Goal: Task Accomplishment & Management: Complete application form

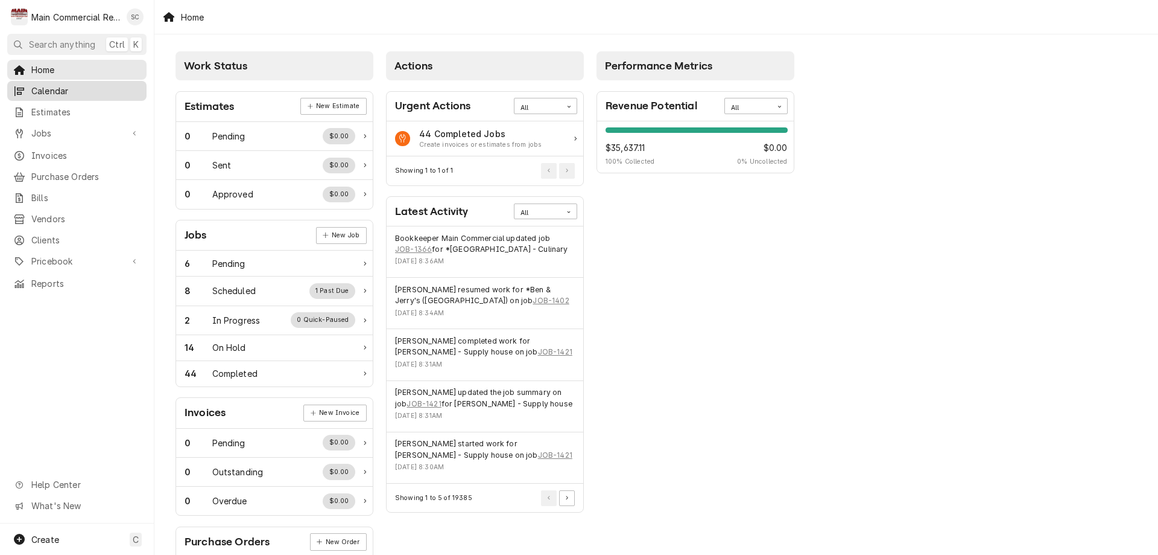
click at [54, 89] on span "Calendar" at bounding box center [85, 90] width 109 height 13
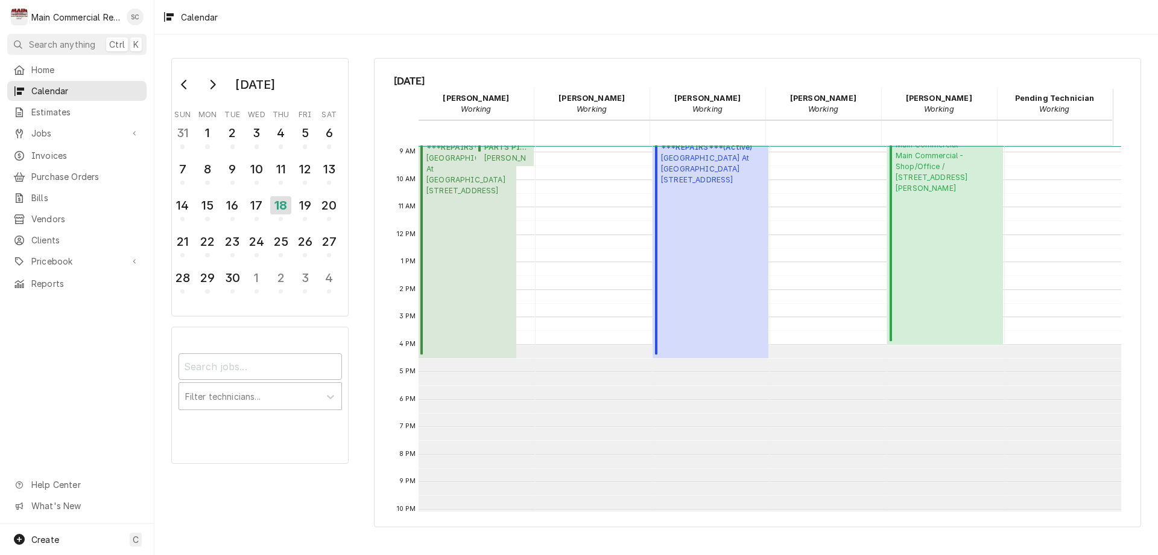
scroll to position [181, 0]
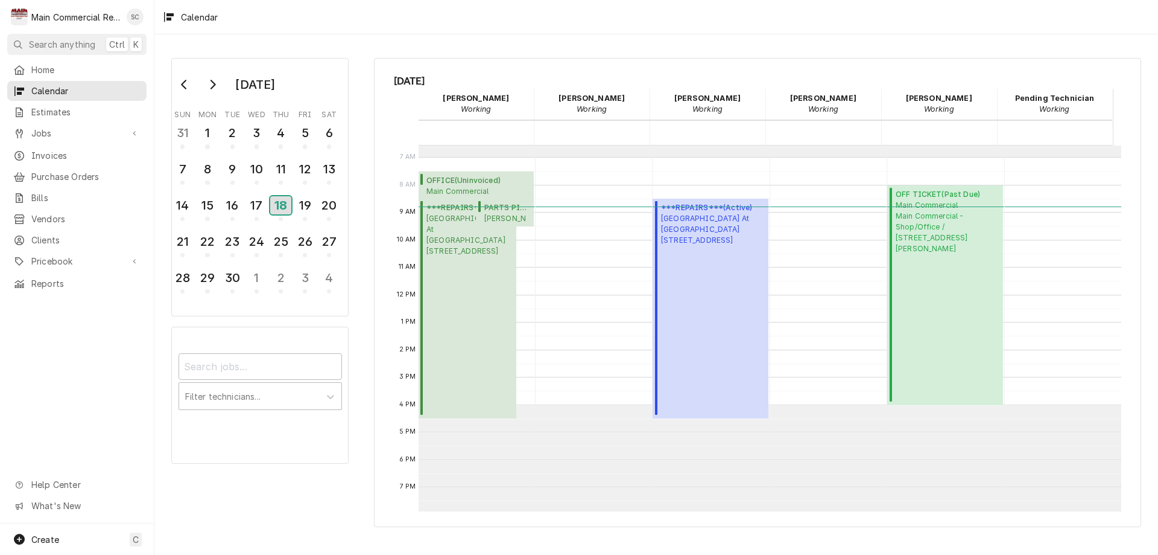
click at [278, 203] on div "18" at bounding box center [280, 205] width 21 height 18
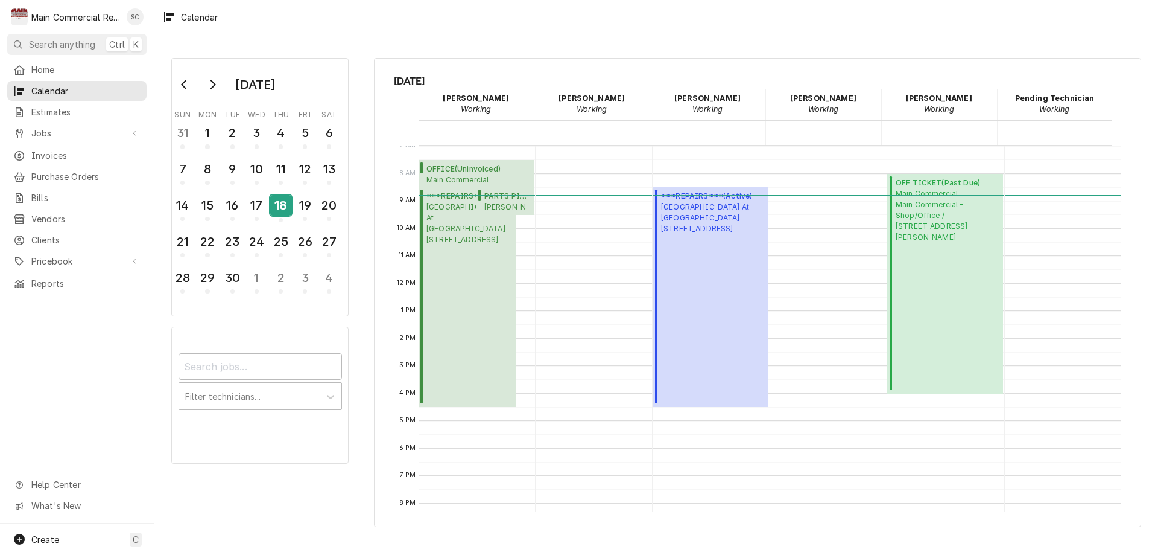
scroll to position [175, 0]
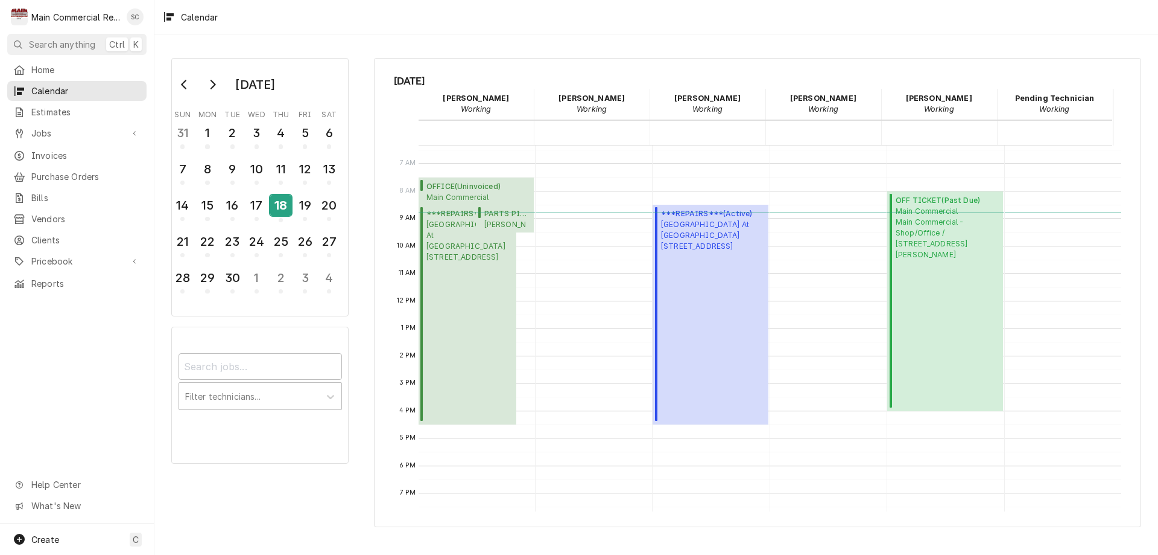
click at [281, 212] on div "18" at bounding box center [280, 205] width 21 height 21
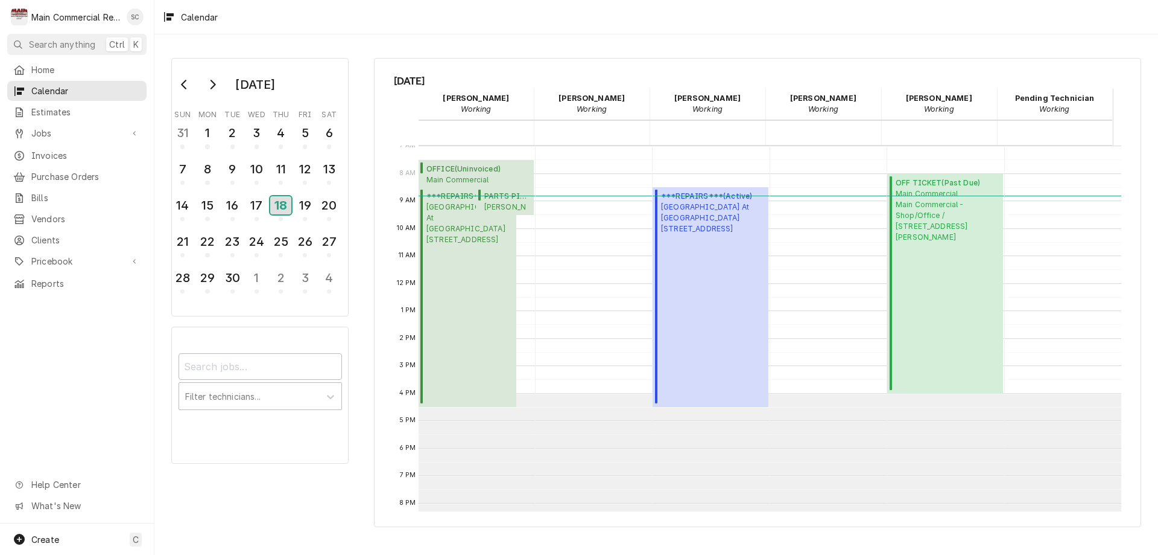
scroll to position [0, 0]
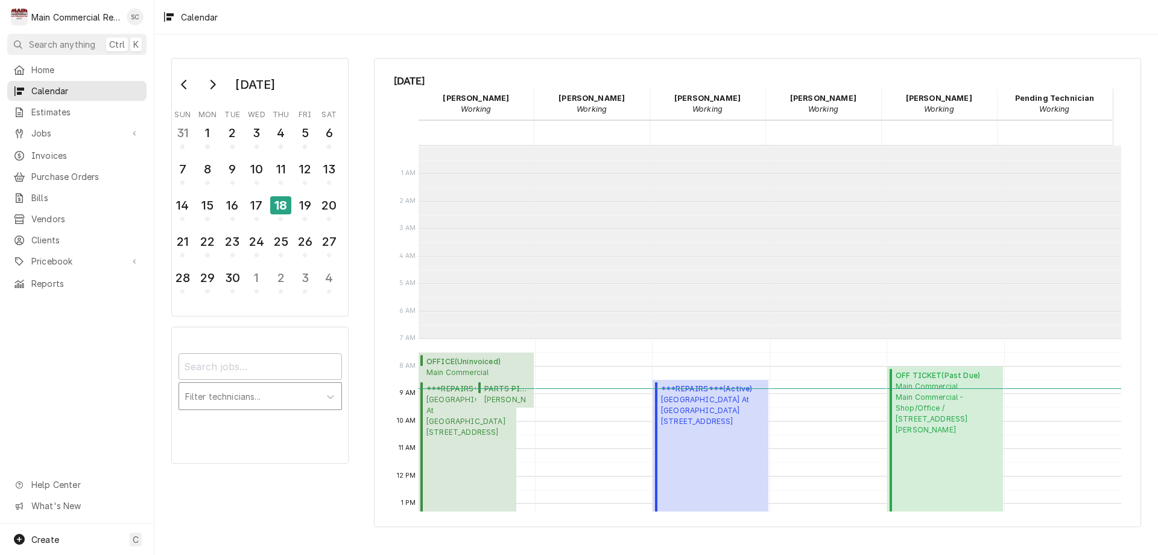
click at [275, 395] on div "Calendar Filters" at bounding box center [249, 396] width 129 height 22
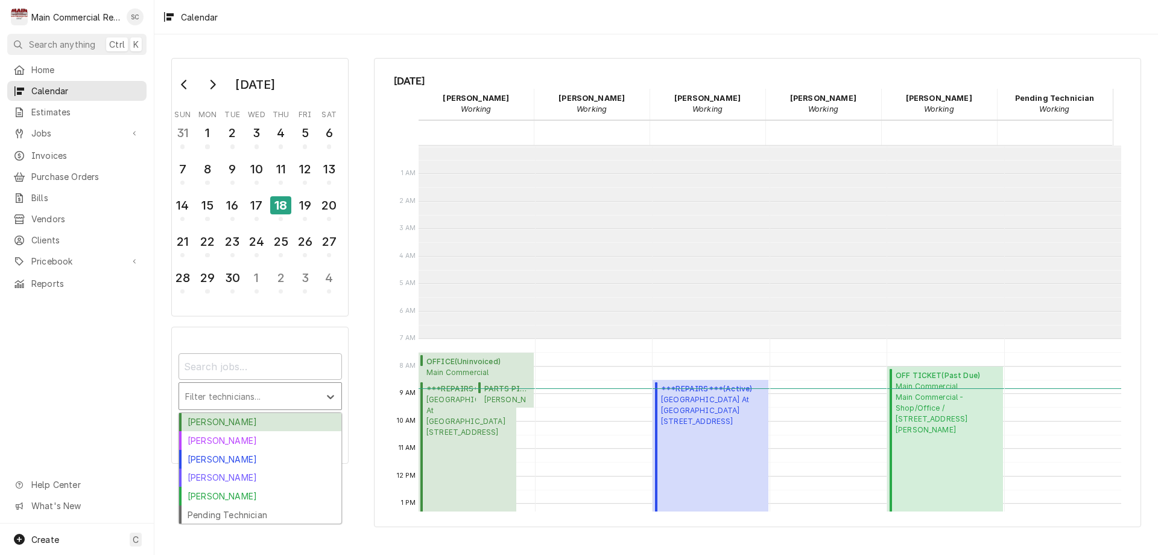
click at [275, 395] on div "Calendar Filters" at bounding box center [249, 396] width 129 height 22
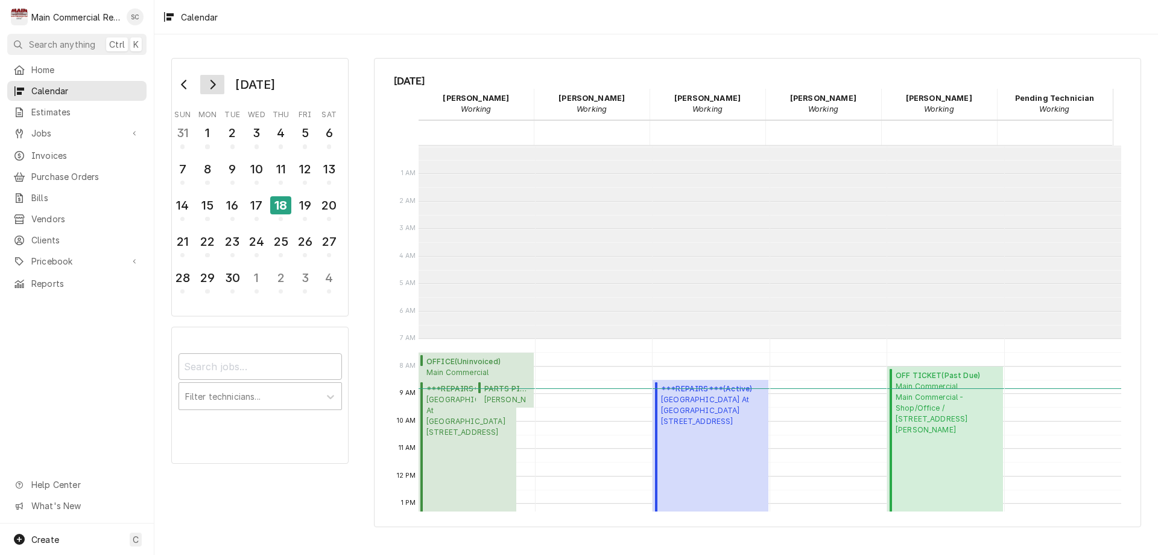
click at [214, 83] on icon "Go to next month" at bounding box center [213, 85] width 5 height 10
click at [184, 85] on icon "Go to previous month" at bounding box center [185, 85] width 10 height 10
click at [280, 206] on div "18" at bounding box center [280, 205] width 21 height 18
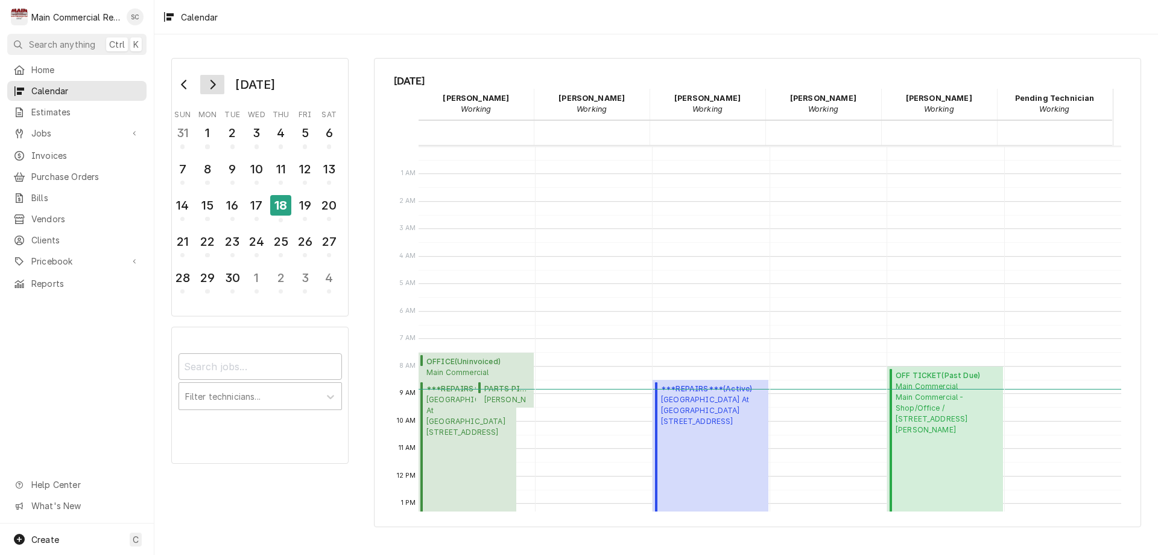
click at [215, 87] on icon "Go to next month" at bounding box center [213, 85] width 10 height 10
click at [184, 79] on button "Go to previous month" at bounding box center [185, 84] width 24 height 19
click at [42, 66] on span "Home" at bounding box center [85, 69] width 109 height 13
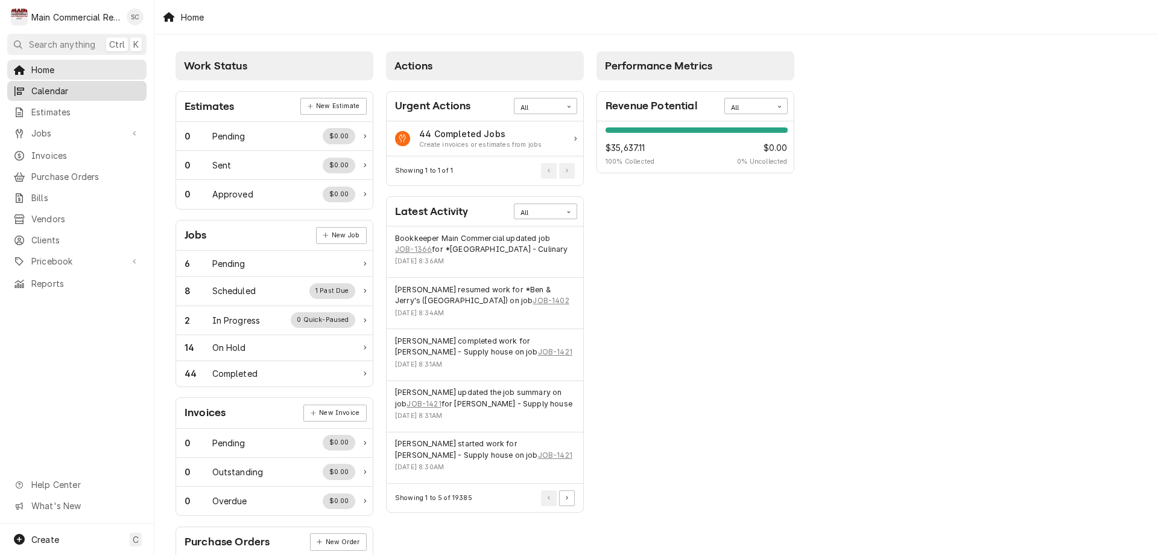
click at [25, 85] on div "Dynamic Content Wrapper" at bounding box center [19, 91] width 12 height 12
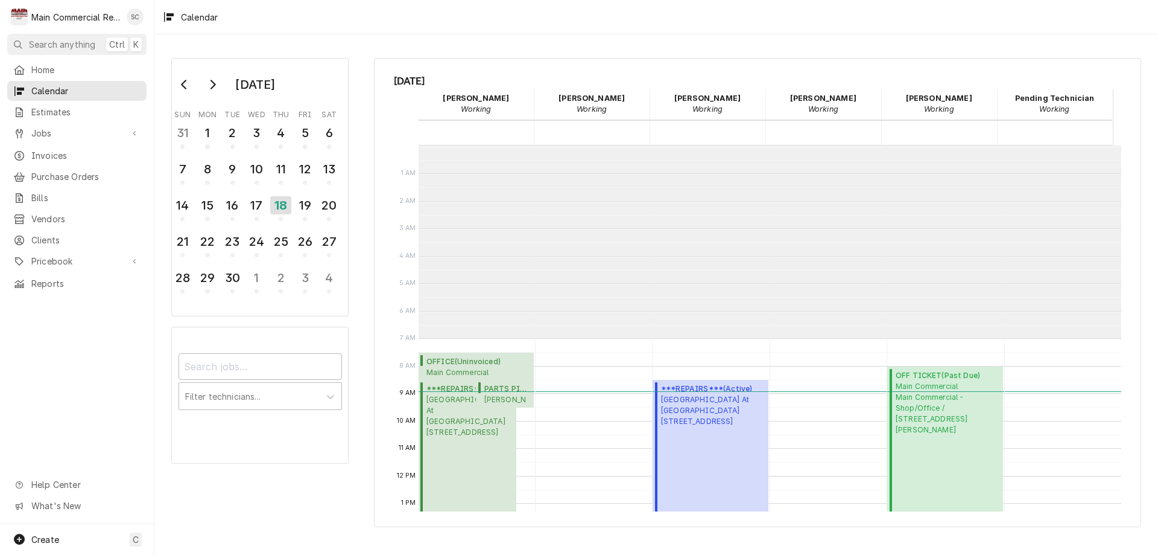
scroll to position [192, 0]
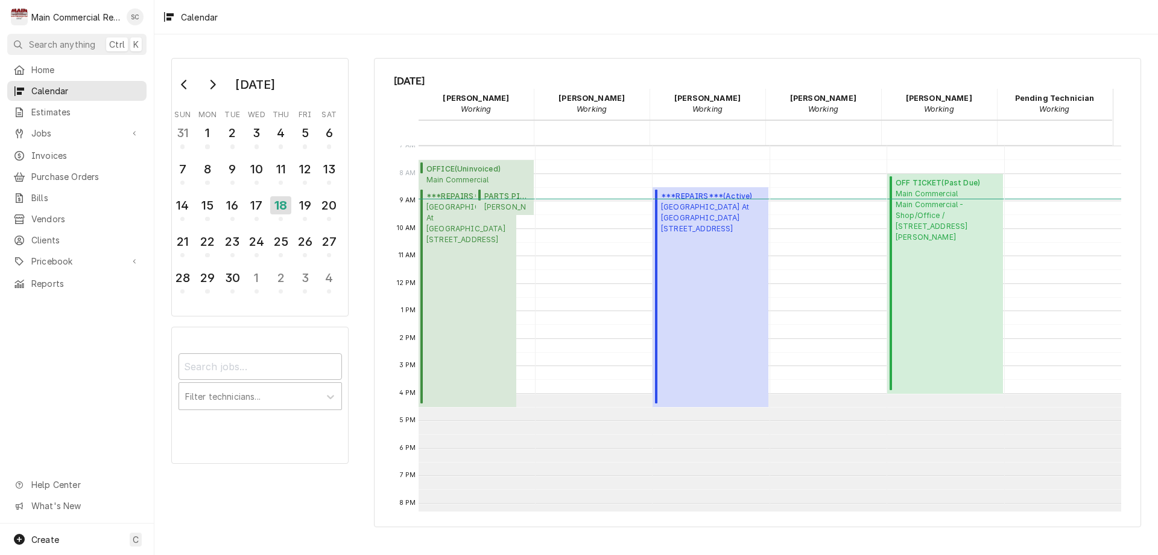
drag, startPoint x: 399, startPoint y: 78, endPoint x: 394, endPoint y: 71, distance: 8.7
click at [394, 71] on div "Thursday, Sep 18th Caleb Gorton Working 18 Thu Dorian Wertz Working 18 Thu Dyla…" at bounding box center [757, 292] width 767 height 469
drag, startPoint x: 1073, startPoint y: 103, endPoint x: 696, endPoint y: 103, distance: 376.5
click at [696, 103] on div "Caleb Gorton Working 18 Thu Dorian Wertz Working 18 Thu Dylan Crawford Working …" at bounding box center [754, 117] width 720 height 56
click at [653, 44] on div "September 2025 Sun Mon Tue Wed Thu Fri Sat 31 1 2 3 4 5 6 7 8 9 10 11 12 13 14 …" at bounding box center [656, 294] width 1004 height 520
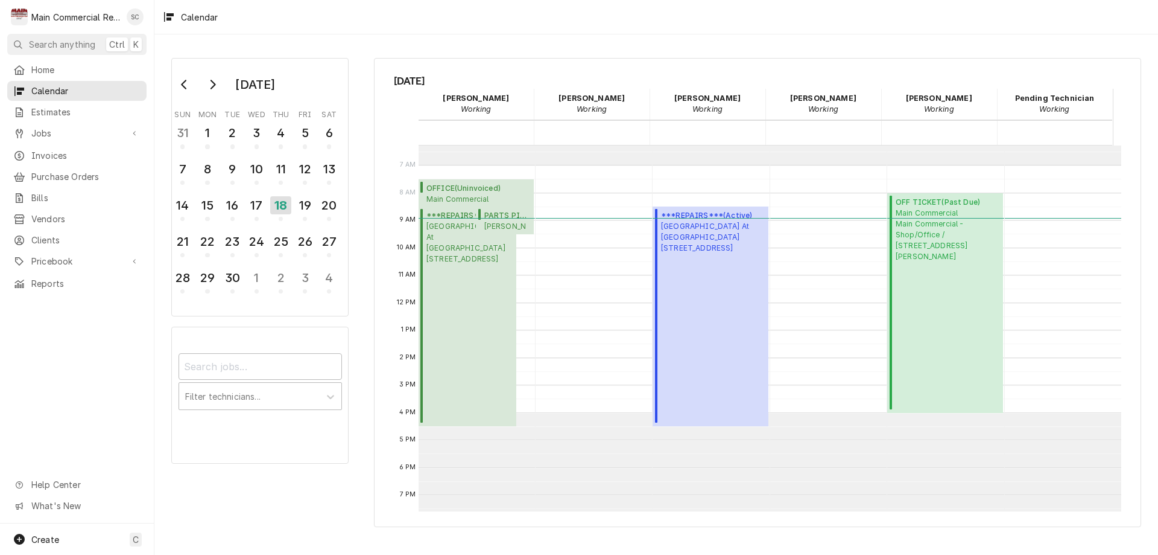
scroll to position [113, 0]
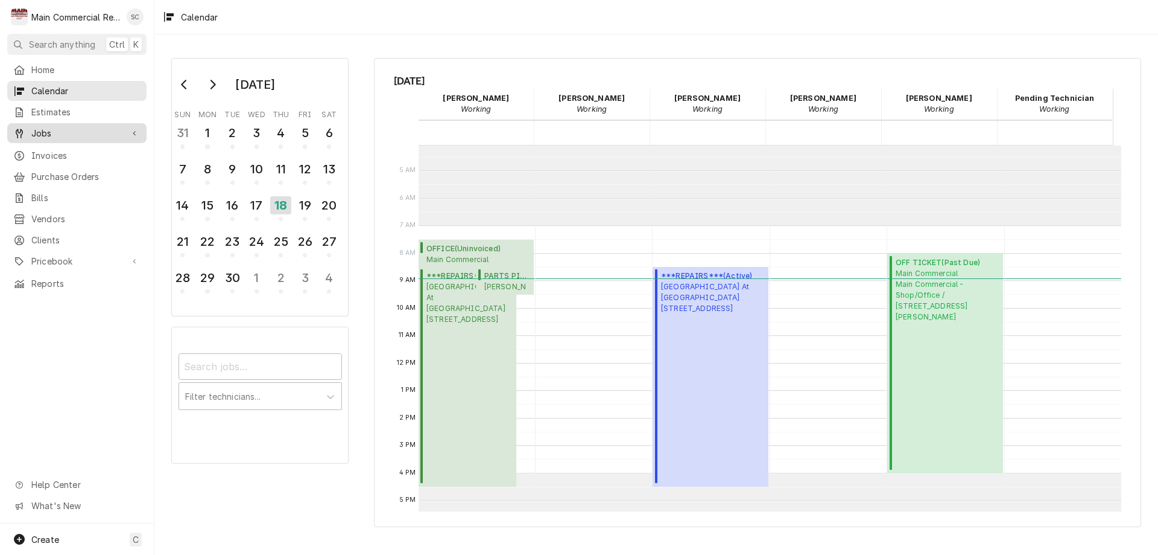
click at [36, 129] on span "Jobs" at bounding box center [76, 133] width 91 height 13
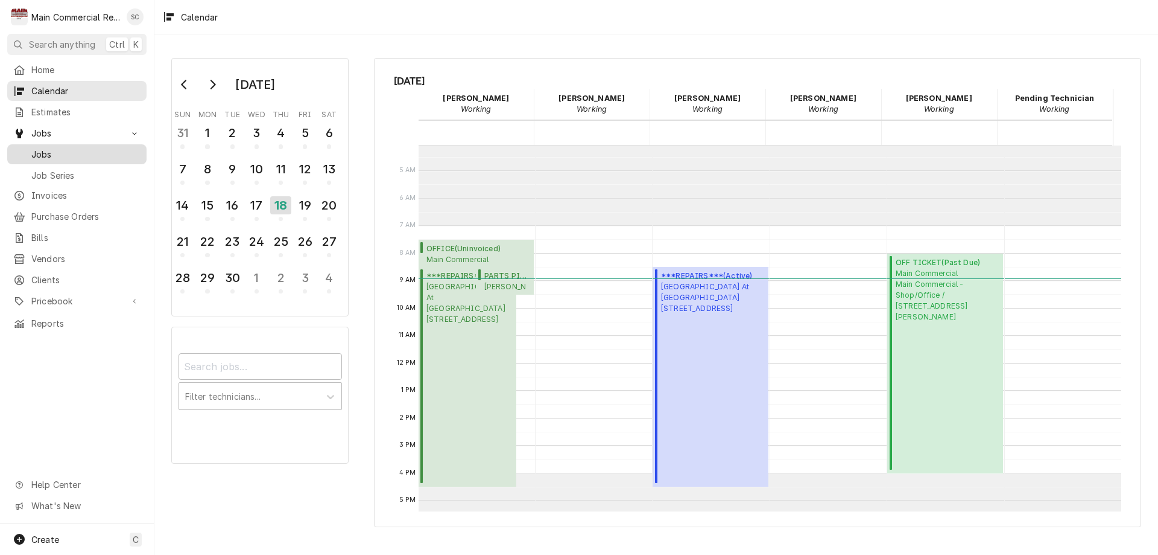
click at [39, 152] on span "Jobs" at bounding box center [85, 154] width 109 height 13
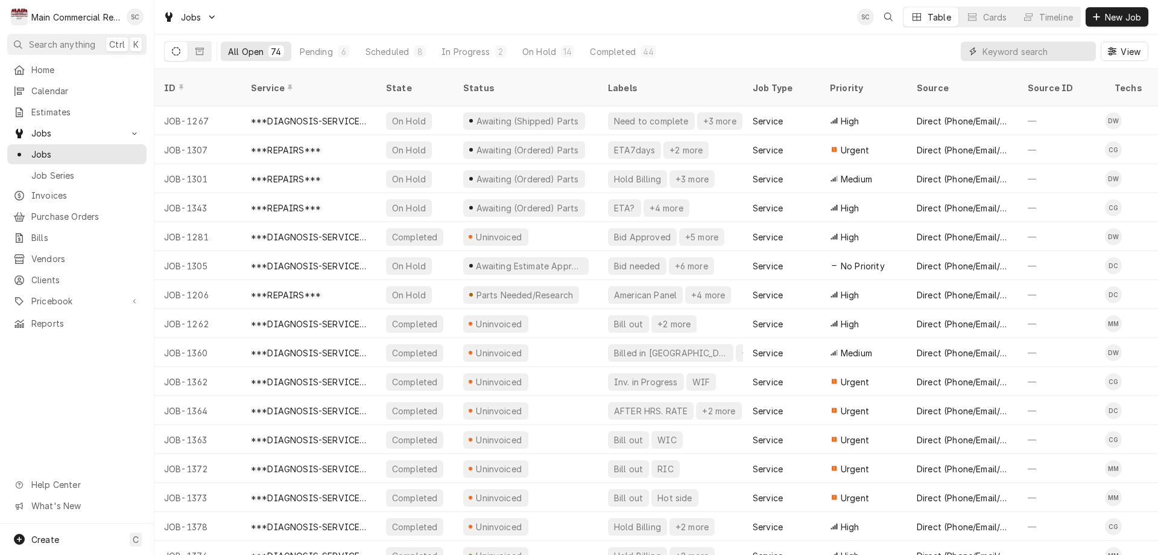
click at [991, 52] on input "Dynamic Content Wrapper" at bounding box center [1036, 51] width 107 height 19
type input "1415"
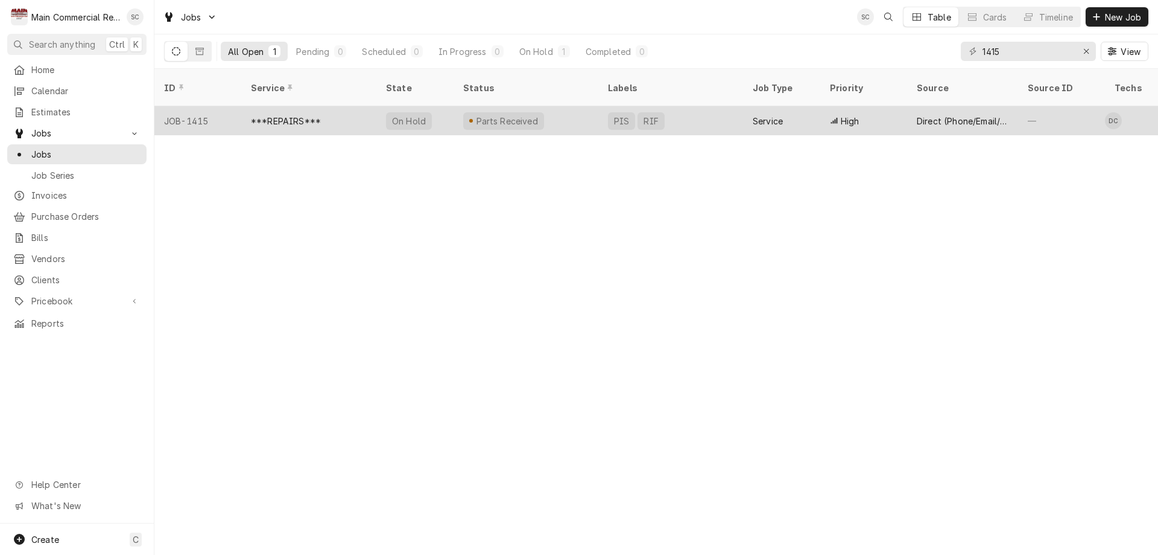
click at [307, 115] on div "***REPAIRS***" at bounding box center [286, 121] width 70 height 13
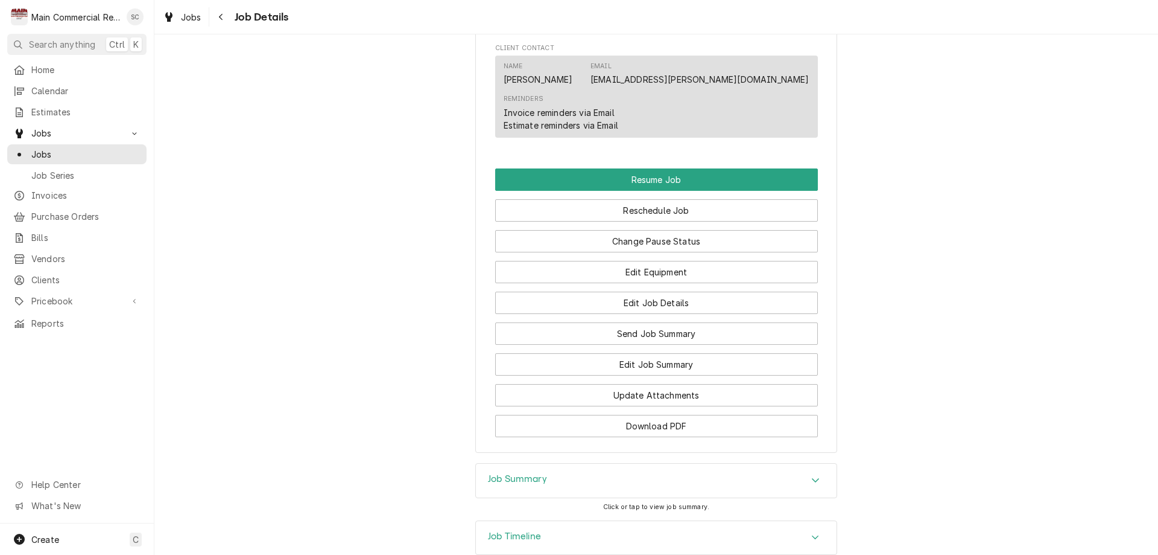
scroll to position [1289, 0]
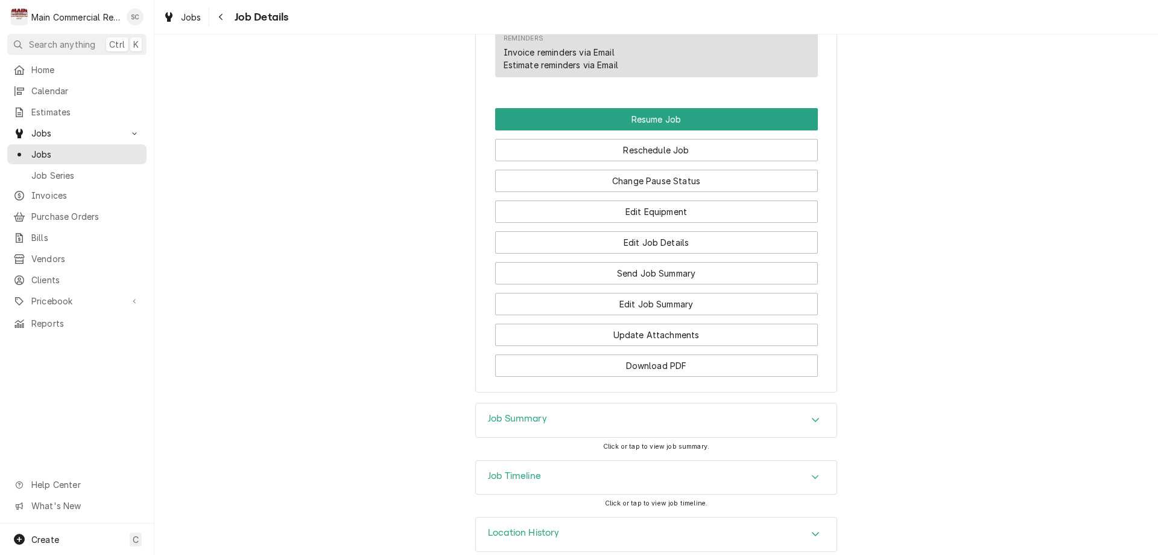
click at [500, 413] on h3 "Job Summary" at bounding box center [517, 418] width 59 height 11
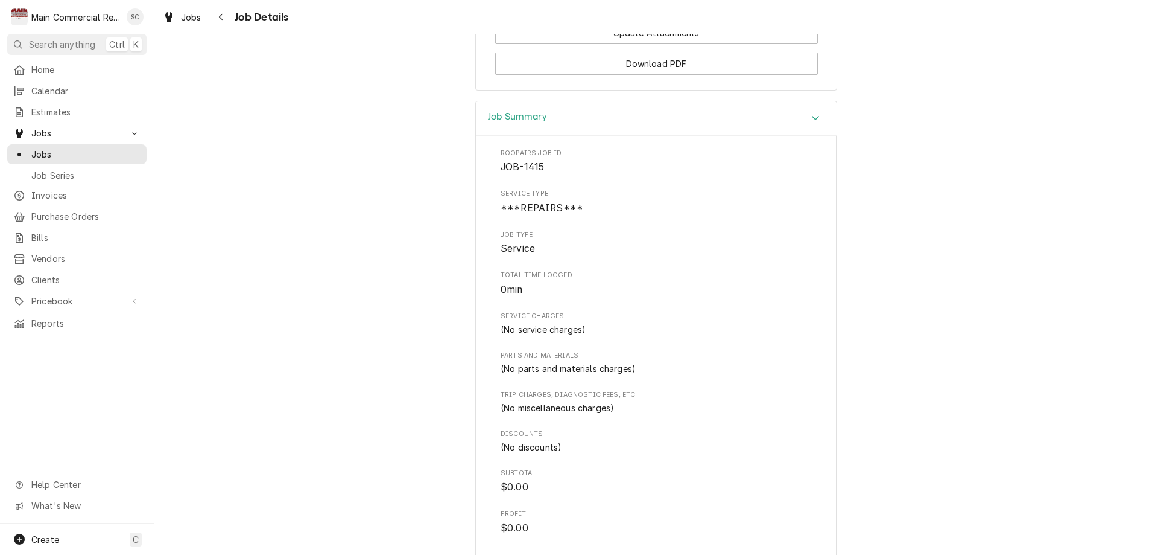
scroll to position [1705, 0]
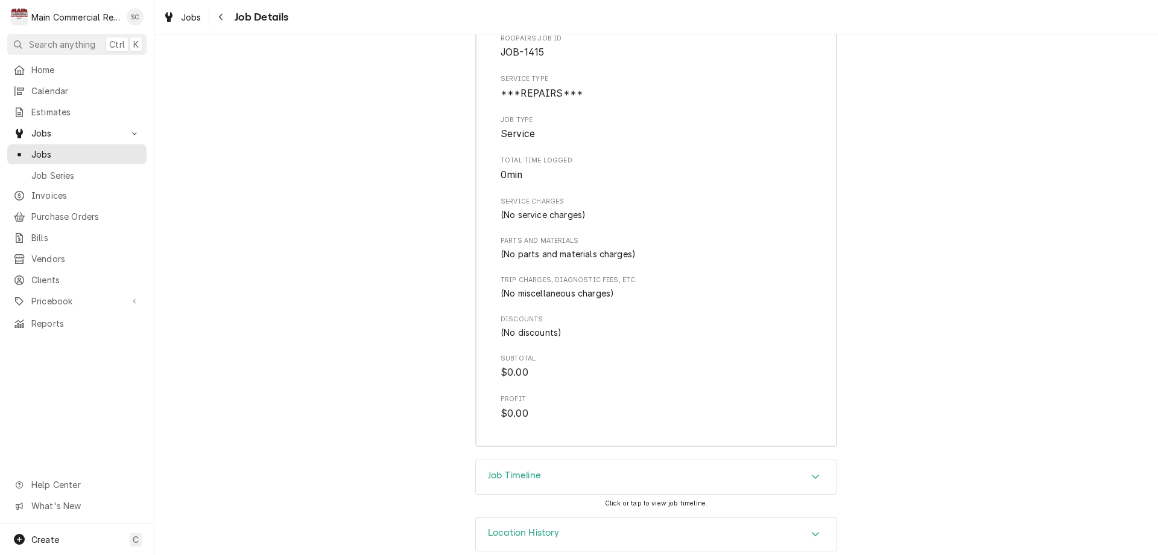
click at [499, 469] on h3 "Job Timeline" at bounding box center [514, 474] width 53 height 11
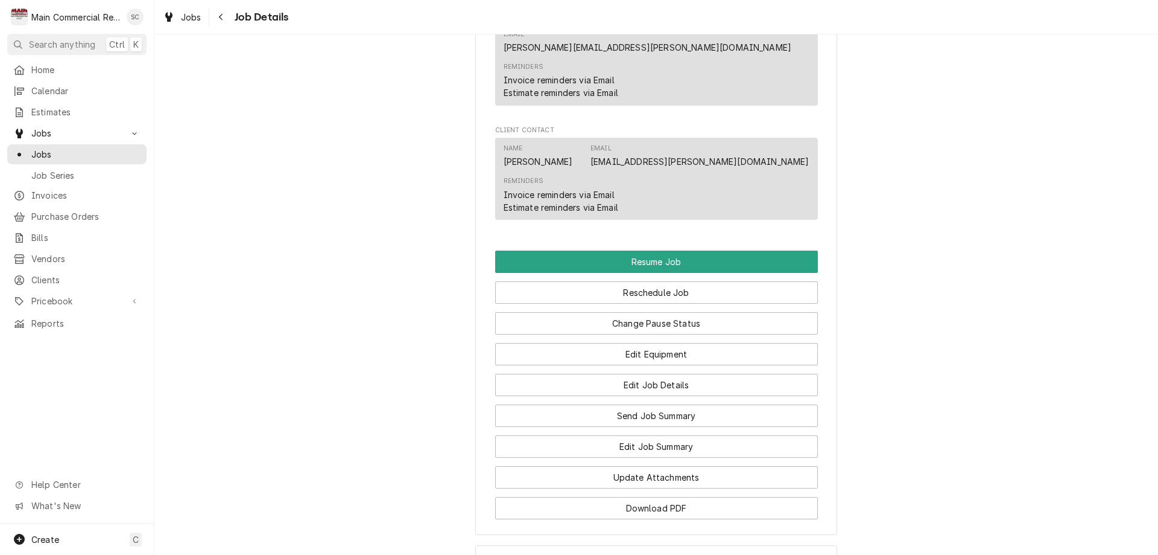
scroll to position [1207, 0]
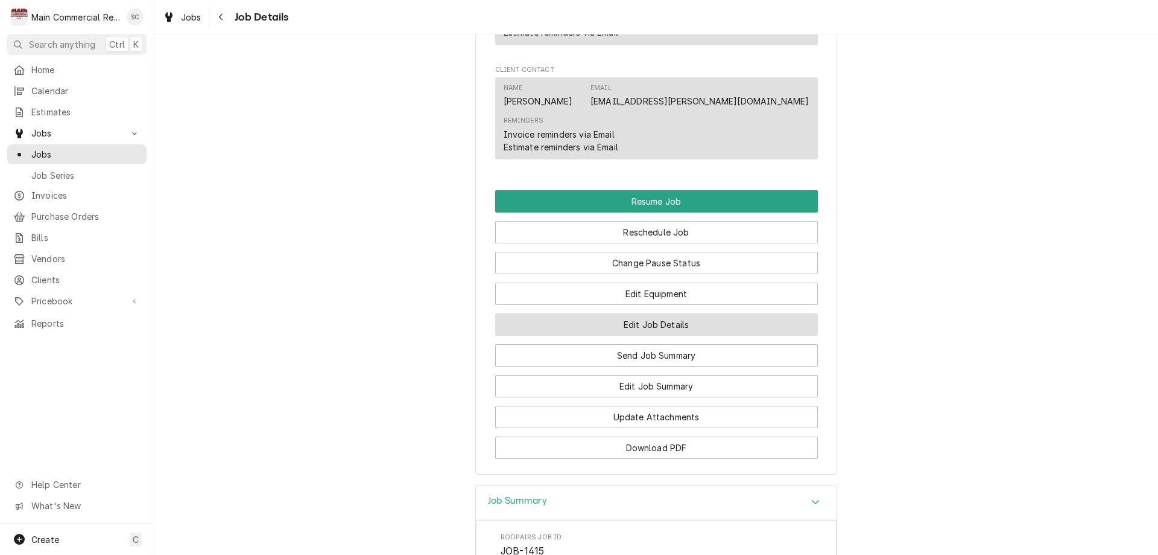
click at [562, 313] on button "Edit Job Details" at bounding box center [656, 324] width 323 height 22
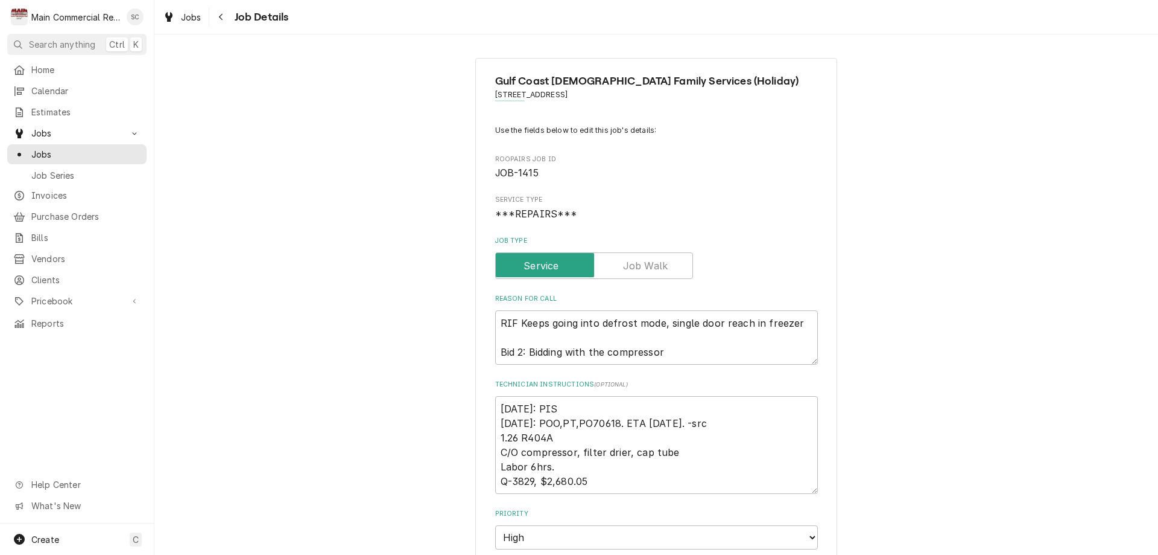
type textarea "x"
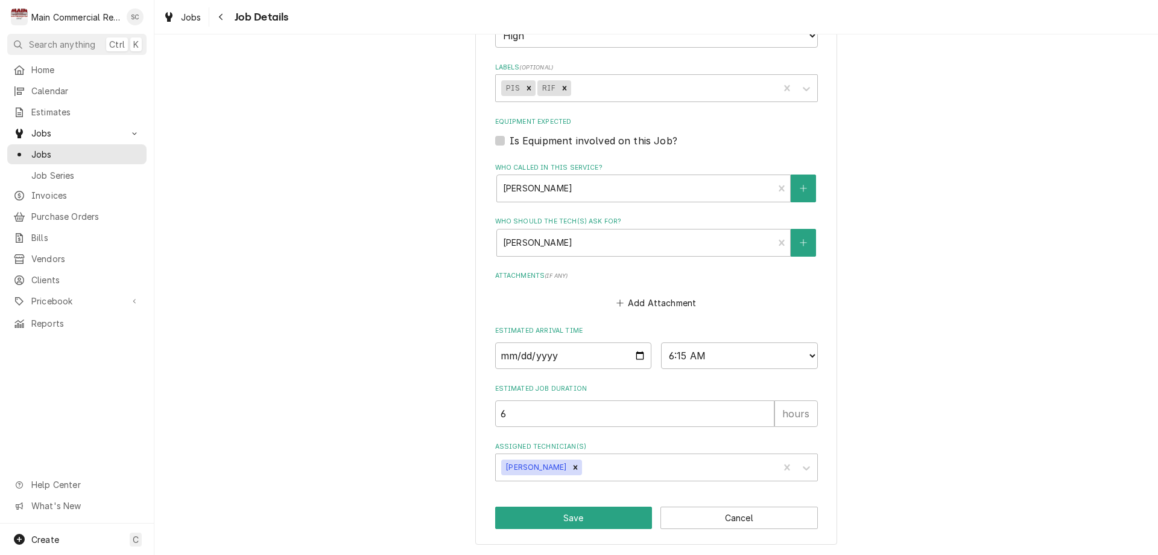
scroll to position [260, 0]
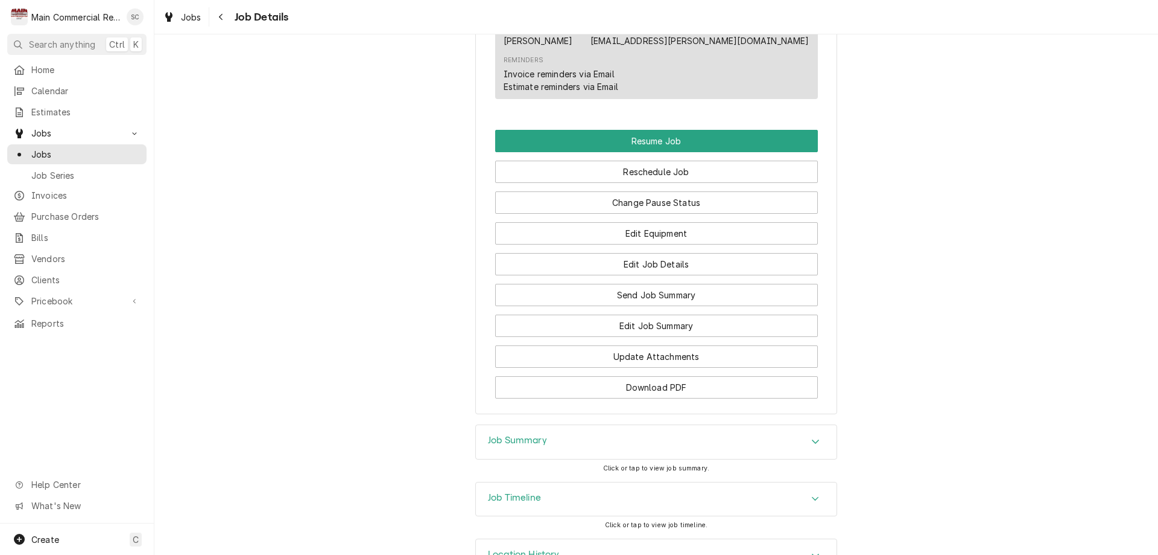
scroll to position [1289, 0]
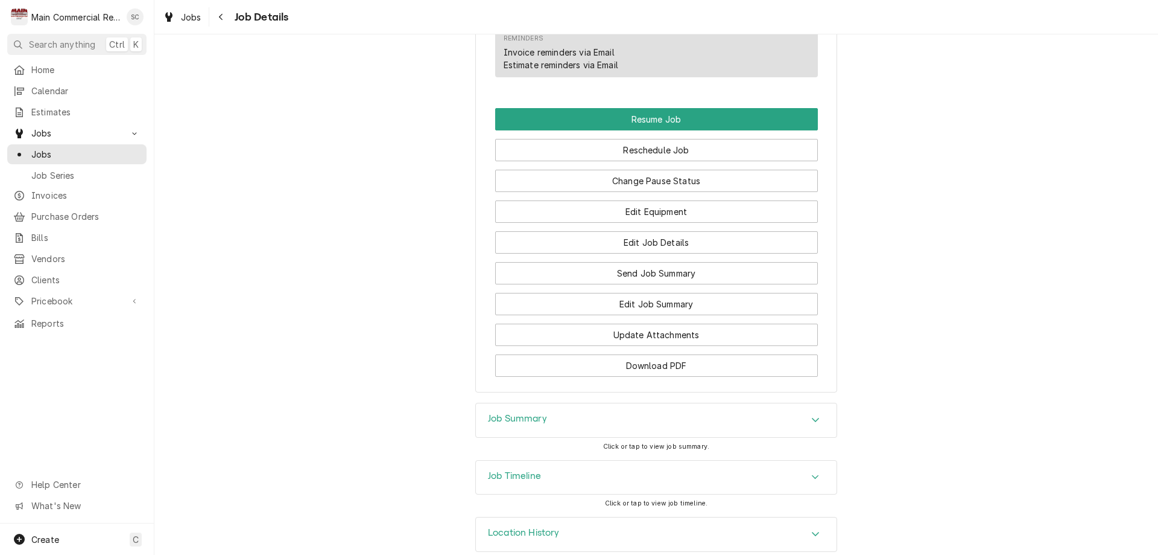
click at [538, 413] on h3 "Job Summary" at bounding box center [517, 418] width 59 height 11
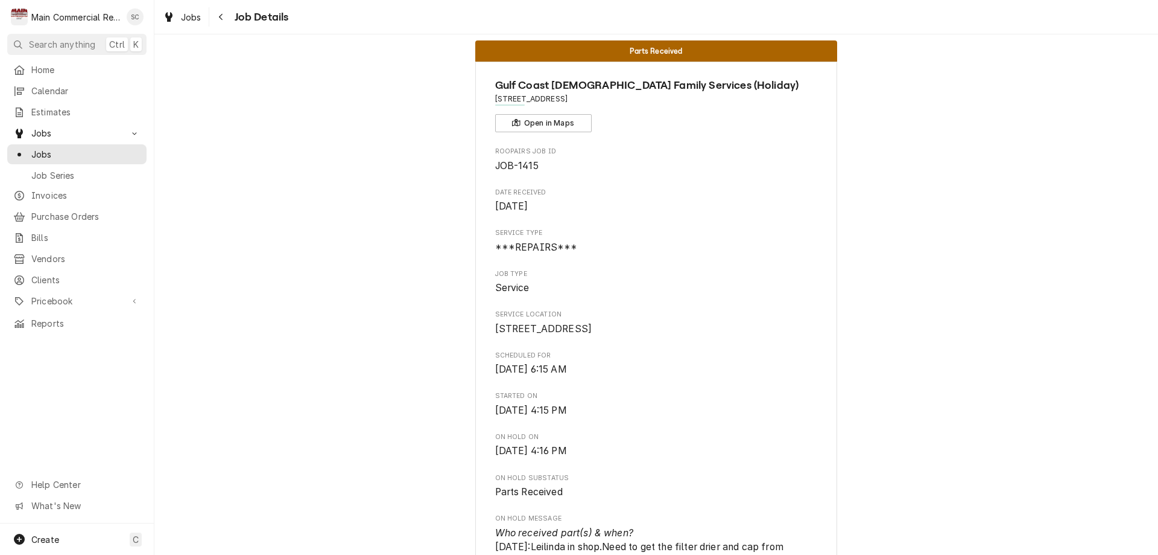
scroll to position [0, 0]
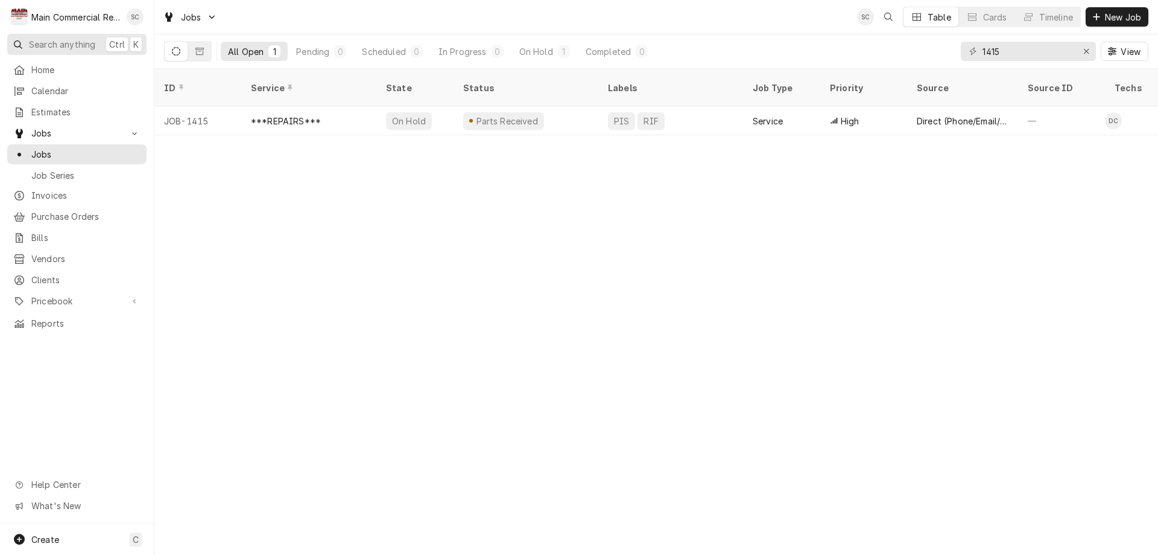
click at [66, 45] on span "Search anything" at bounding box center [62, 44] width 66 height 13
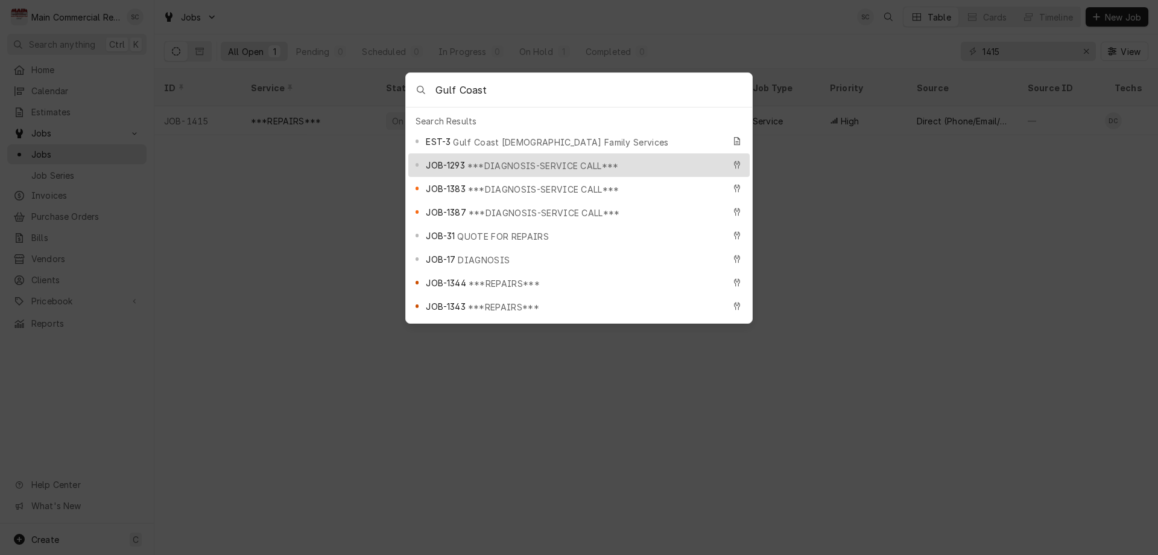
type input "Gulf Coast"
click at [496, 159] on span "***DIAGNOSIS-SERVICE CALL***" at bounding box center [543, 165] width 151 height 13
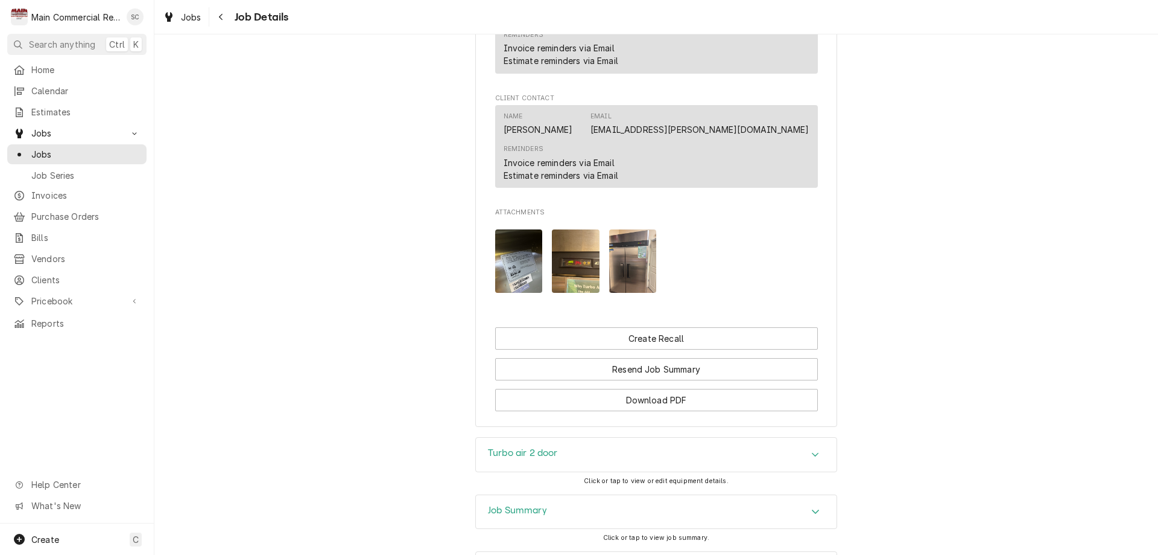
scroll to position [1117, 0]
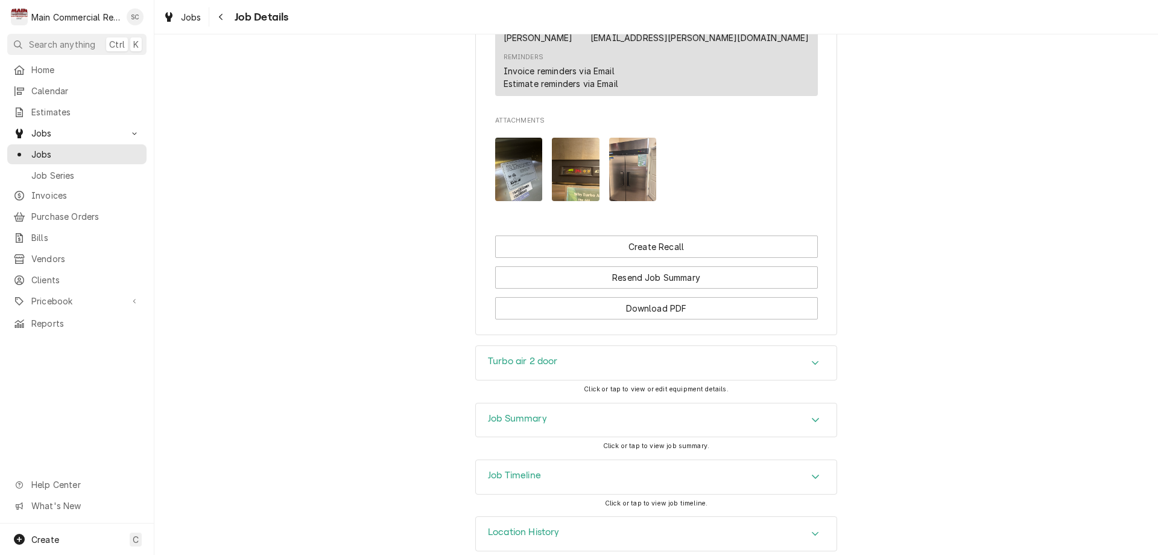
click at [503, 355] on h3 "Turbo air 2 door" at bounding box center [523, 360] width 70 height 11
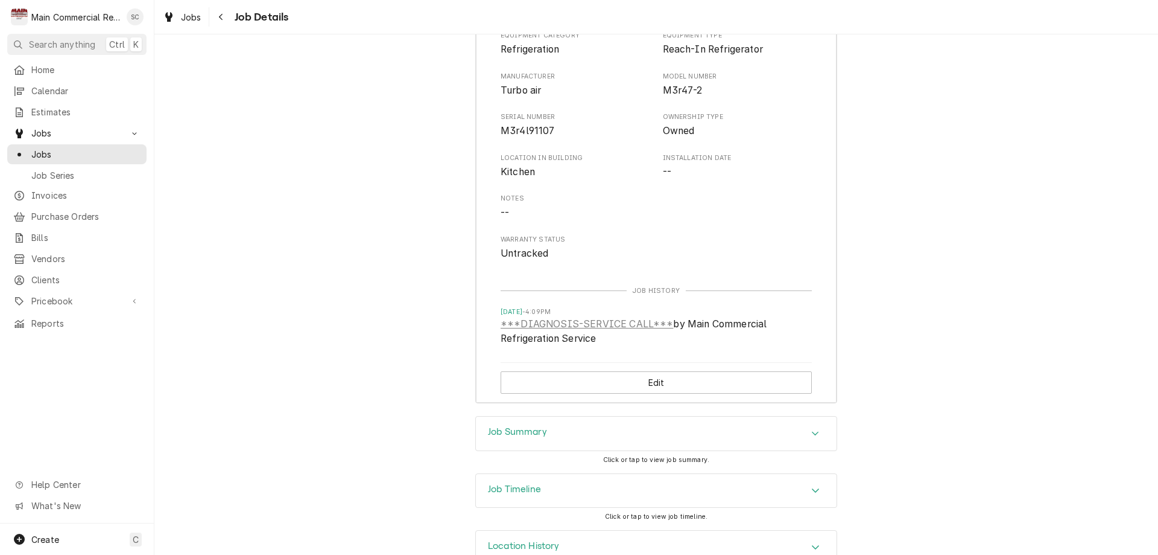
scroll to position [1493, 0]
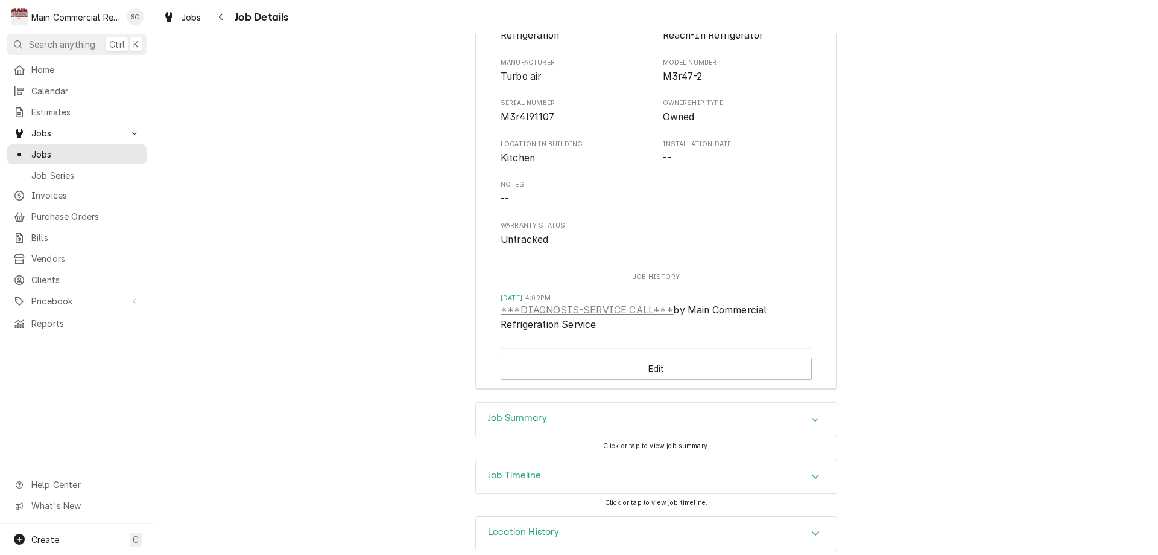
click at [523, 412] on h3 "Job Summary" at bounding box center [517, 417] width 59 height 11
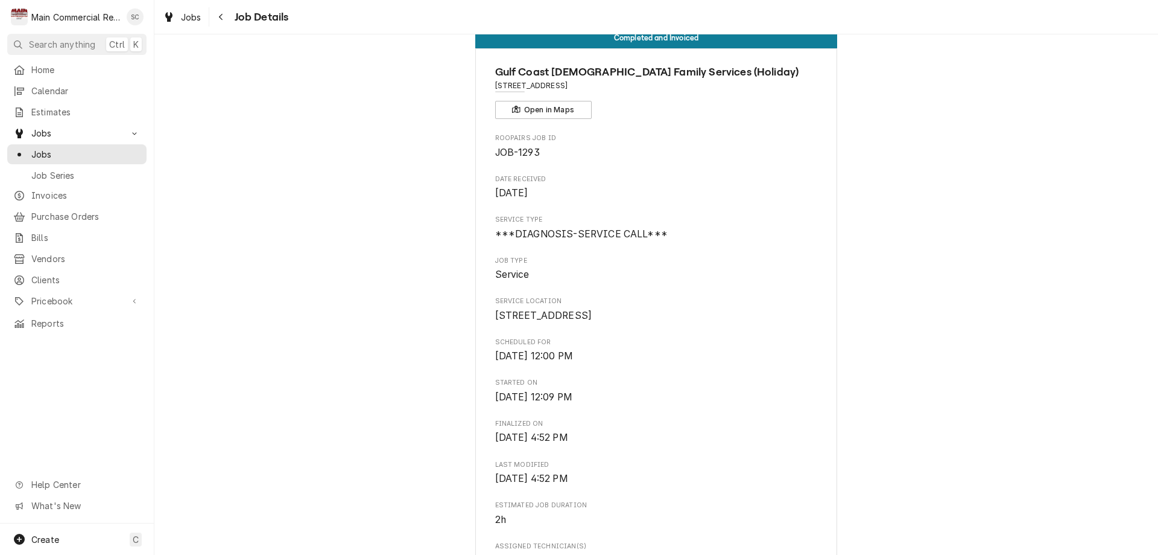
scroll to position [0, 0]
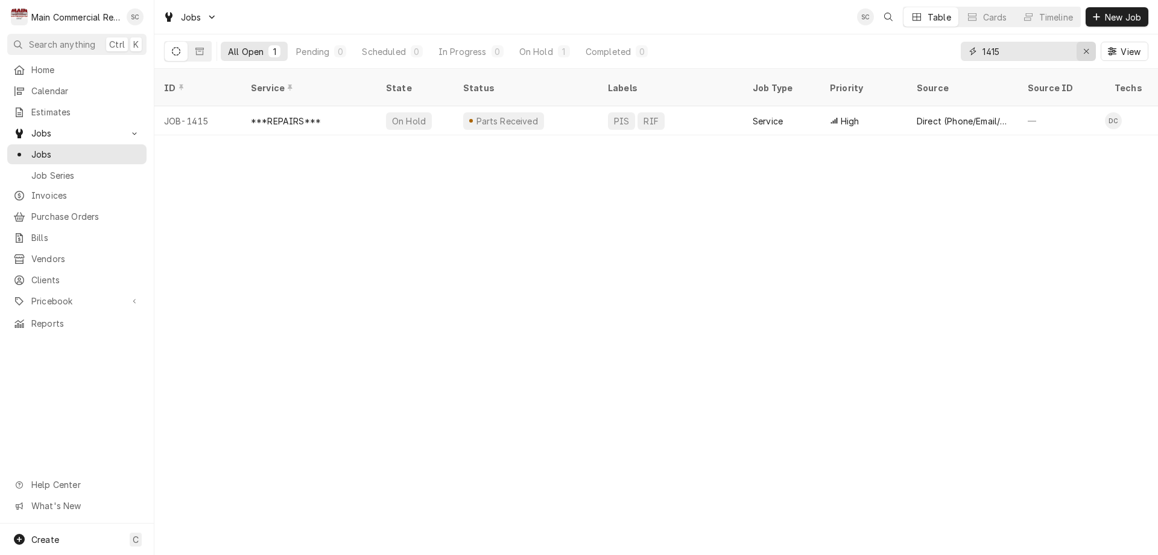
click at [1089, 50] on icon "Erase input" at bounding box center [1087, 51] width 7 height 8
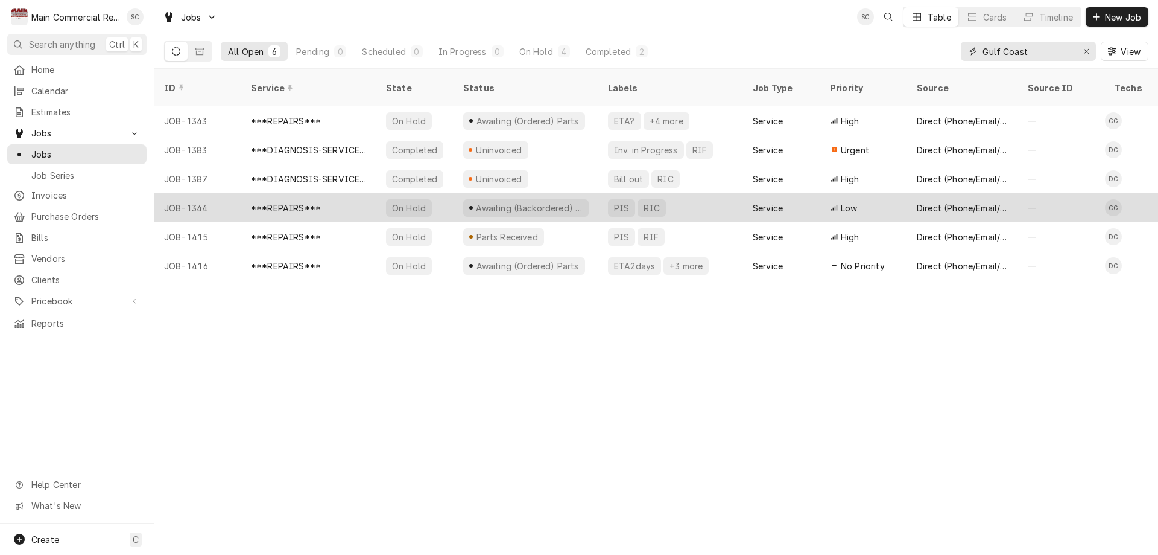
type input "Gulf Coast"
click at [276, 199] on div "***REPAIRS***" at bounding box center [308, 207] width 135 height 29
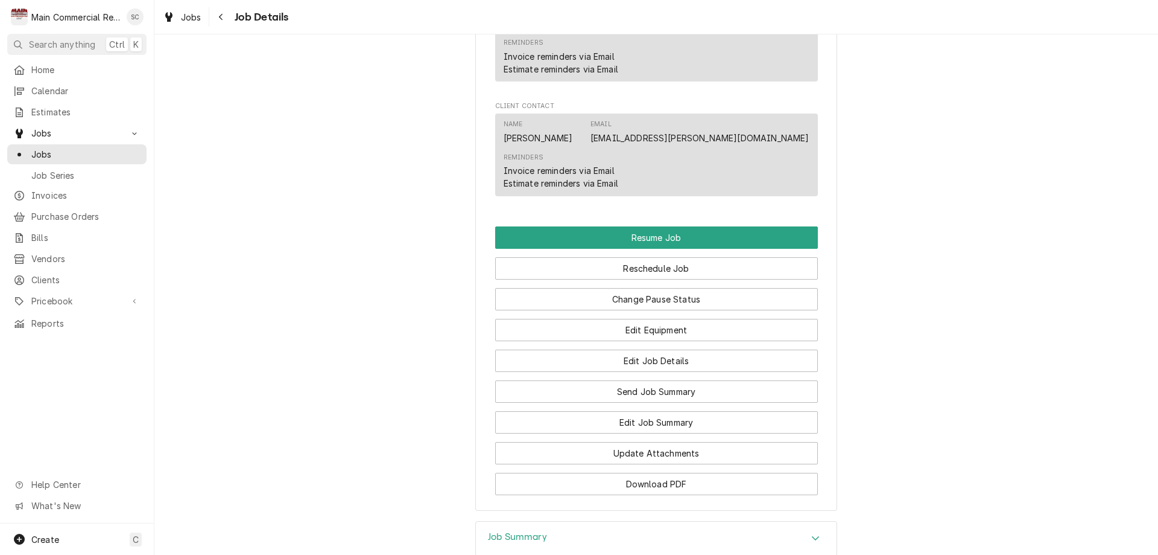
scroll to position [1507, 0]
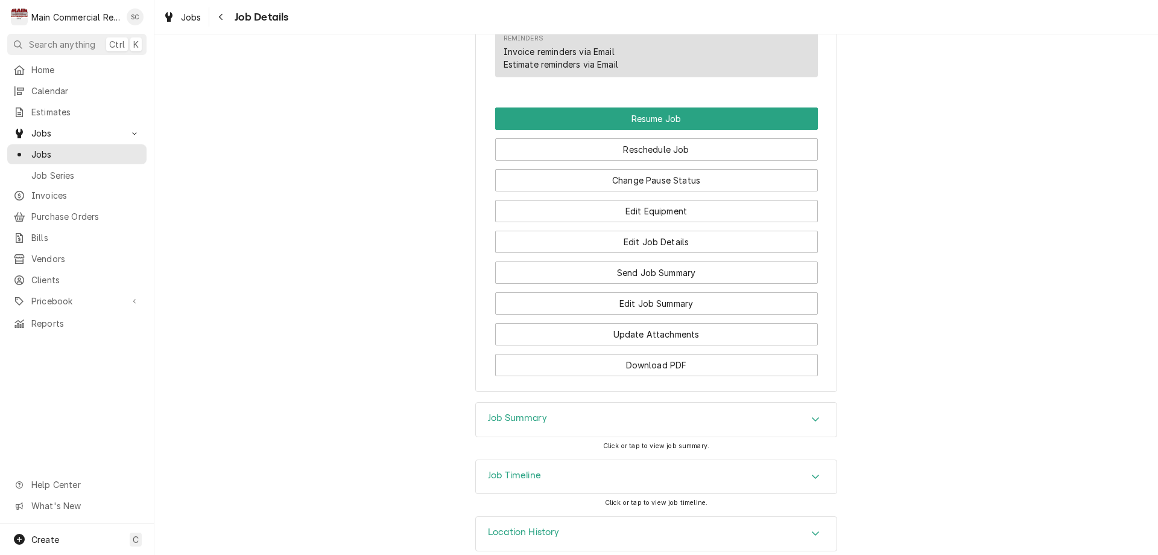
click at [494, 412] on h3 "Job Summary" at bounding box center [517, 417] width 59 height 11
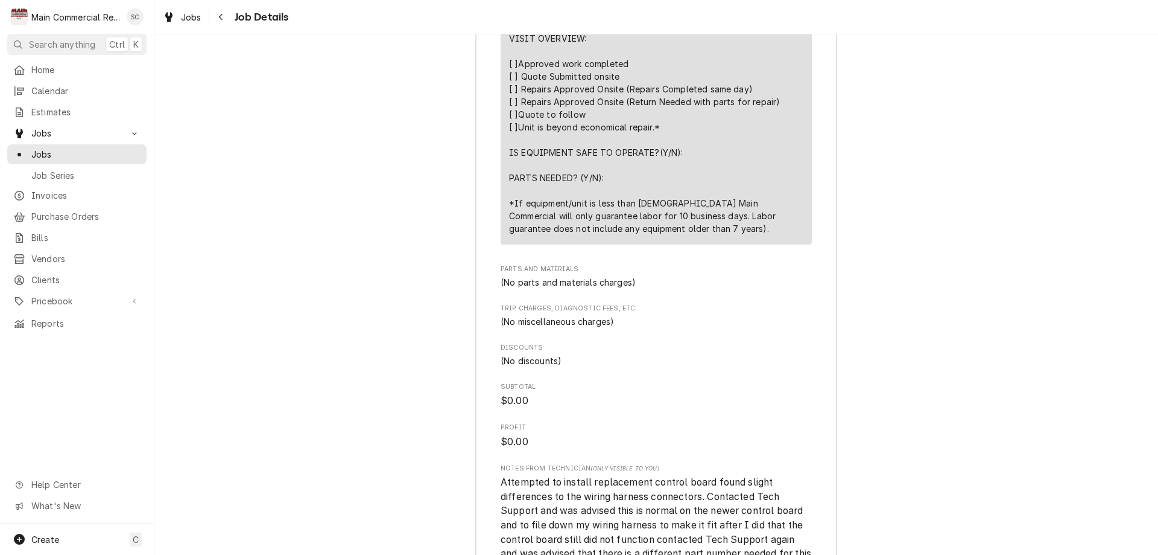
scroll to position [2653, 0]
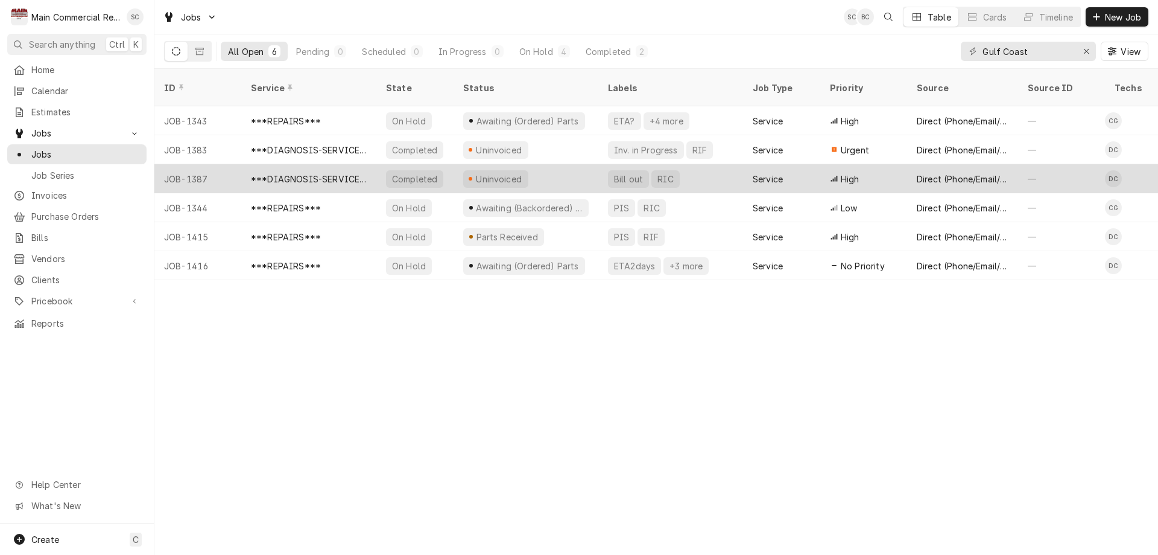
click at [285, 173] on div "***DIAGNOSIS-SERVICE CALL***" at bounding box center [309, 179] width 116 height 13
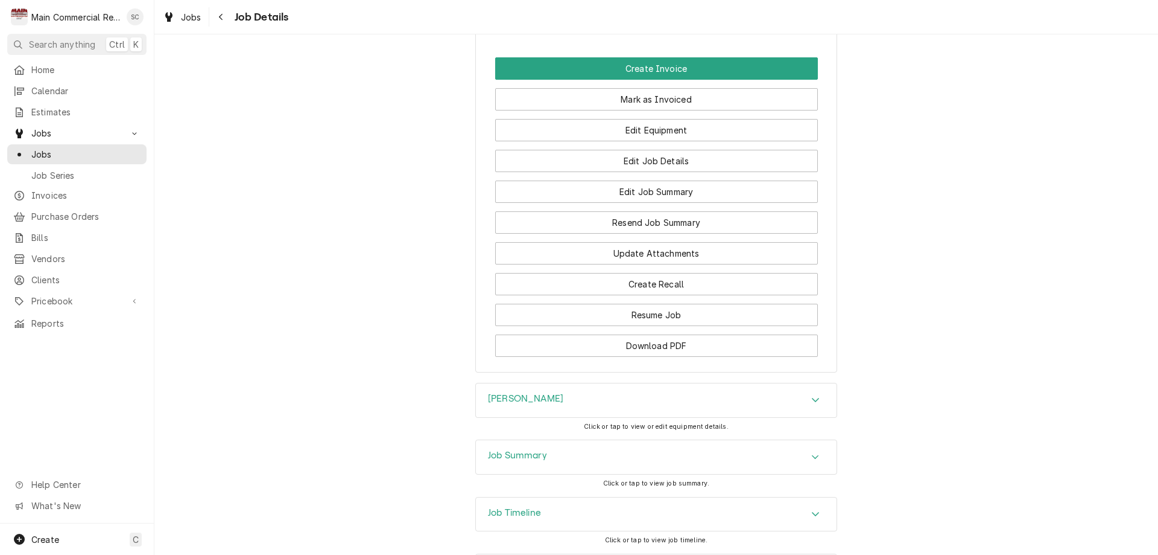
scroll to position [1305, 0]
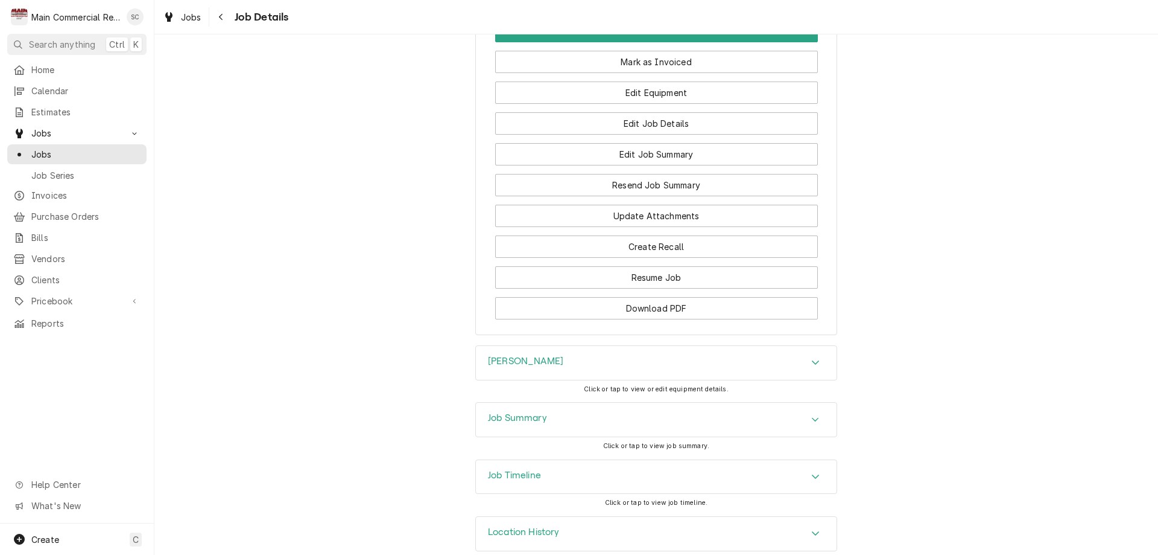
click at [527, 412] on h3 "Job Summary" at bounding box center [517, 417] width 59 height 11
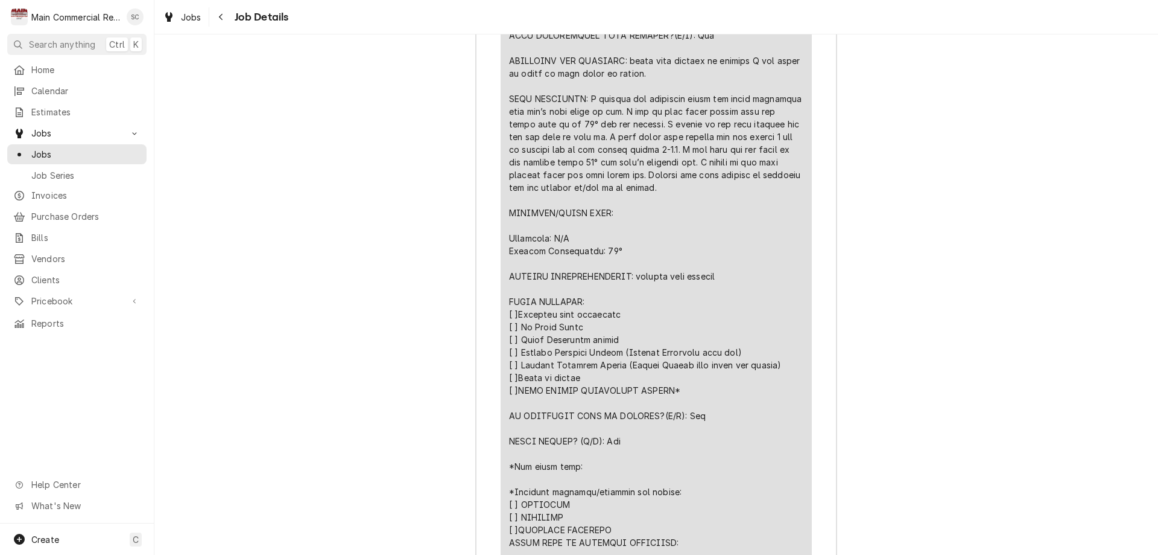
scroll to position [2572, 0]
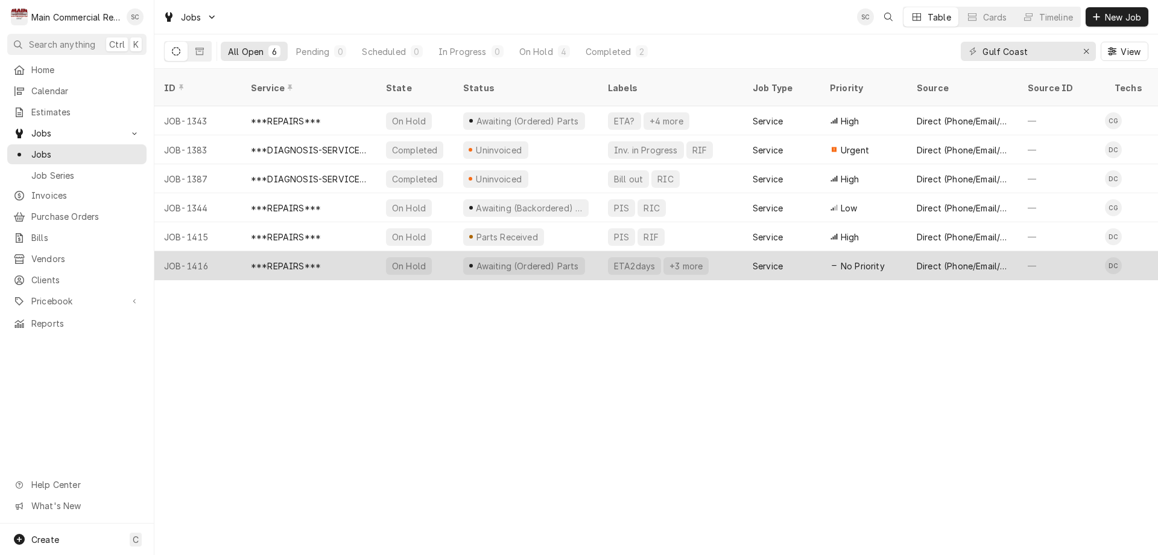
click at [290, 259] on div "***REPAIRS***" at bounding box center [286, 265] width 70 height 13
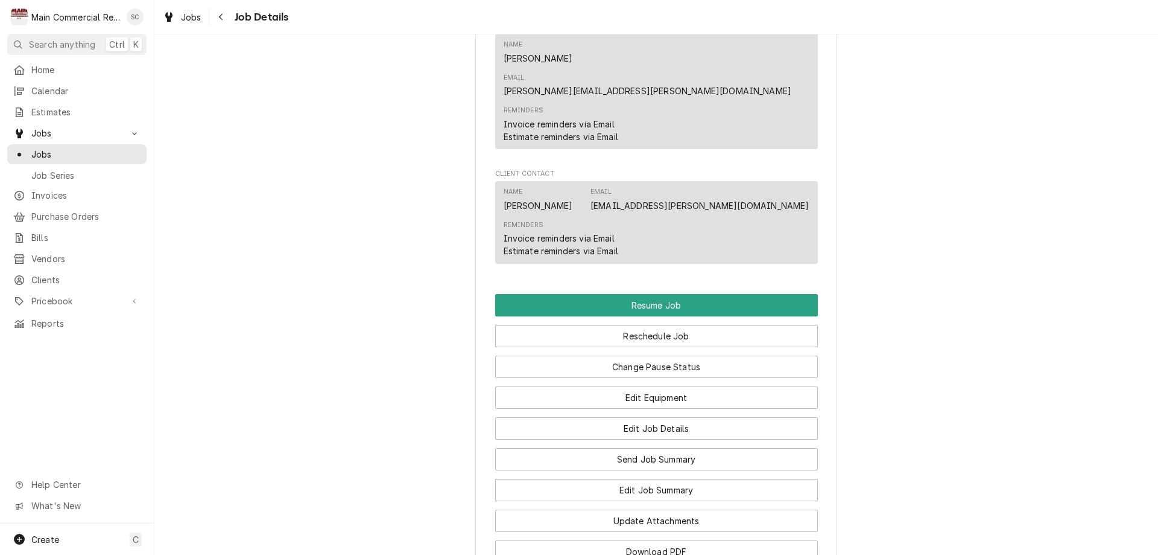
scroll to position [1346, 0]
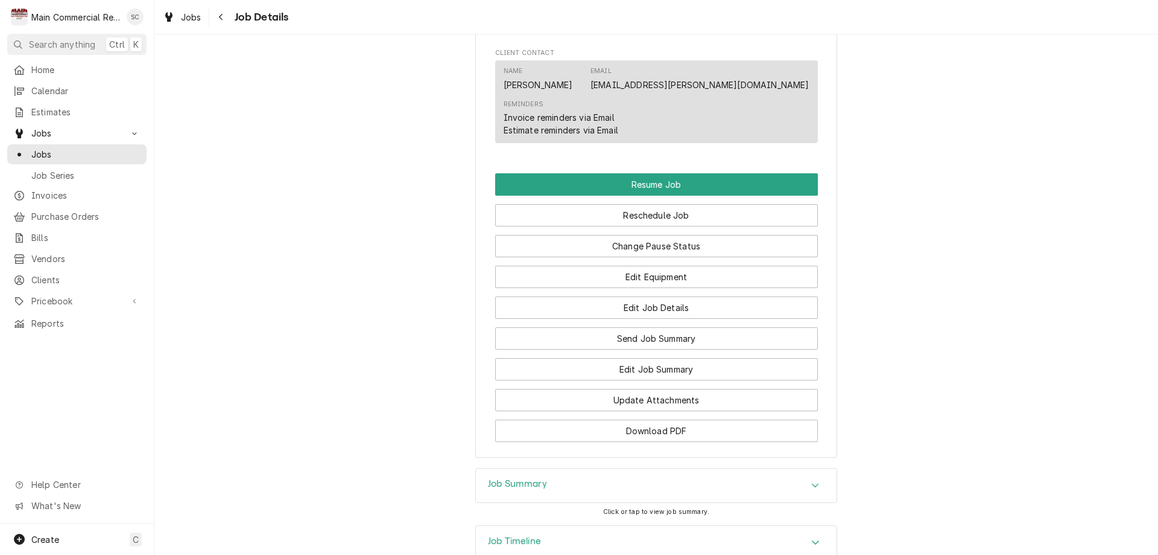
click at [488, 478] on h3 "Job Summary" at bounding box center [517, 483] width 59 height 11
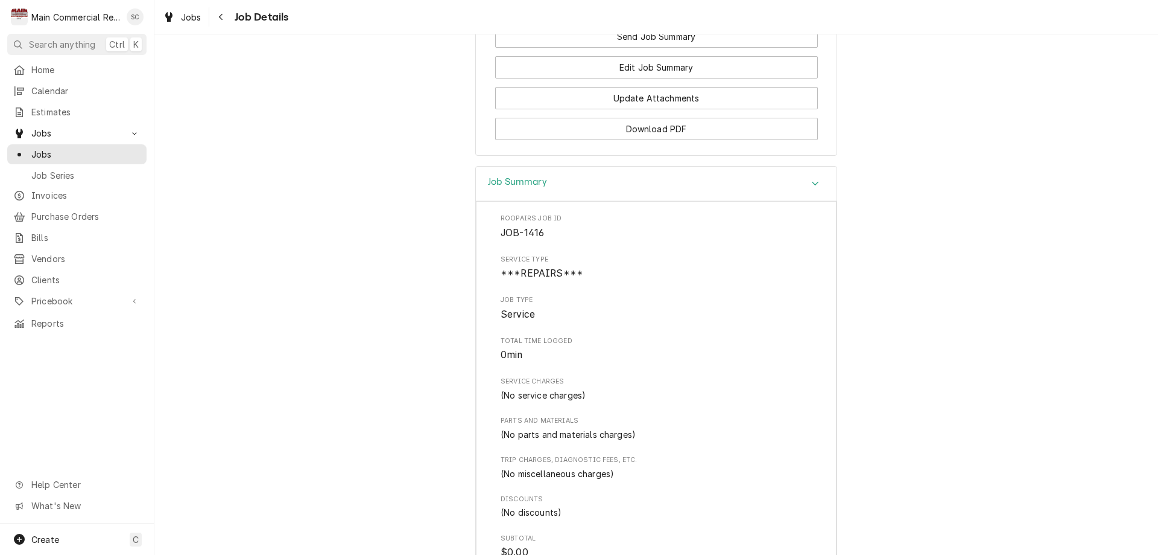
scroll to position [1762, 0]
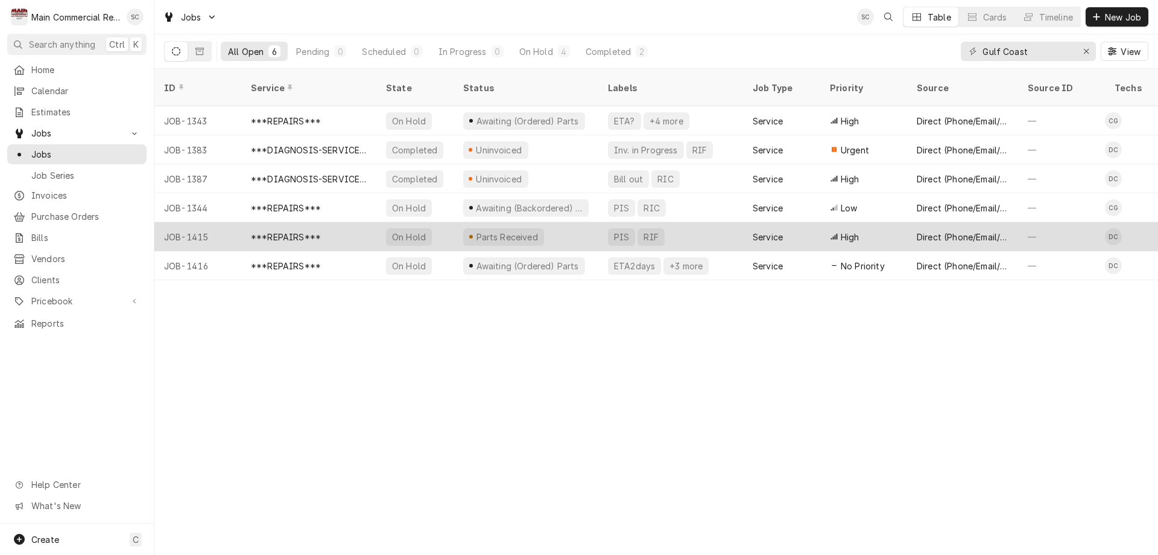
click at [273, 230] on div "***REPAIRS***" at bounding box center [286, 236] width 70 height 13
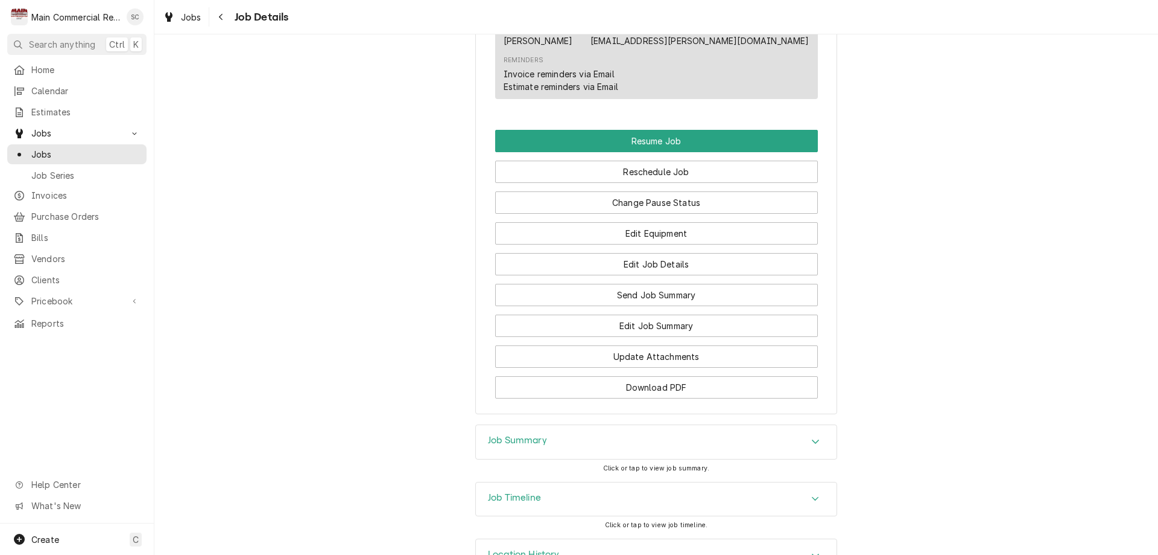
scroll to position [1289, 0]
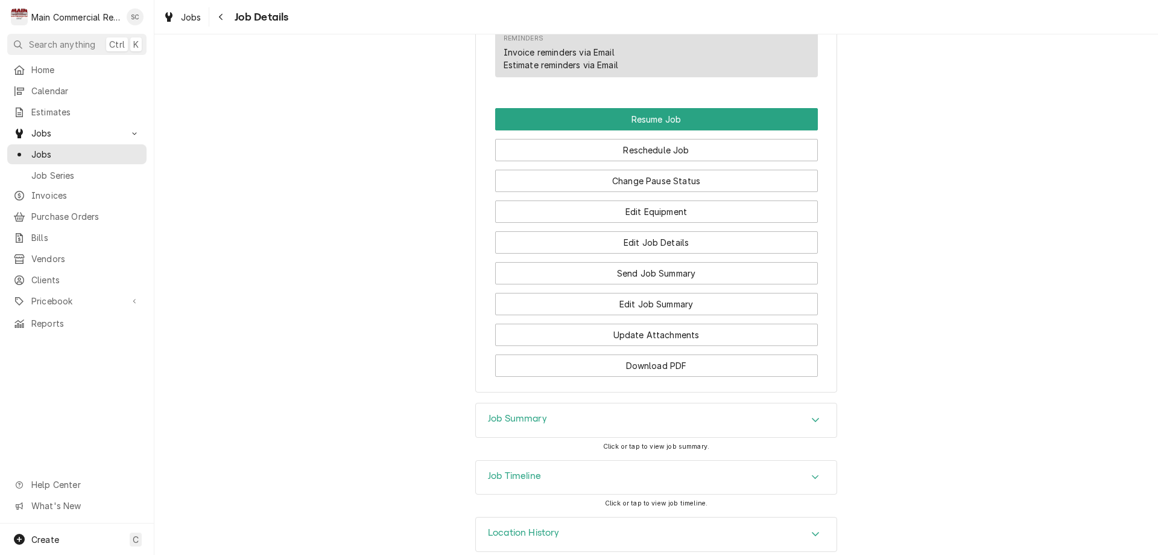
click at [531, 413] on h3 "Job Summary" at bounding box center [517, 418] width 59 height 11
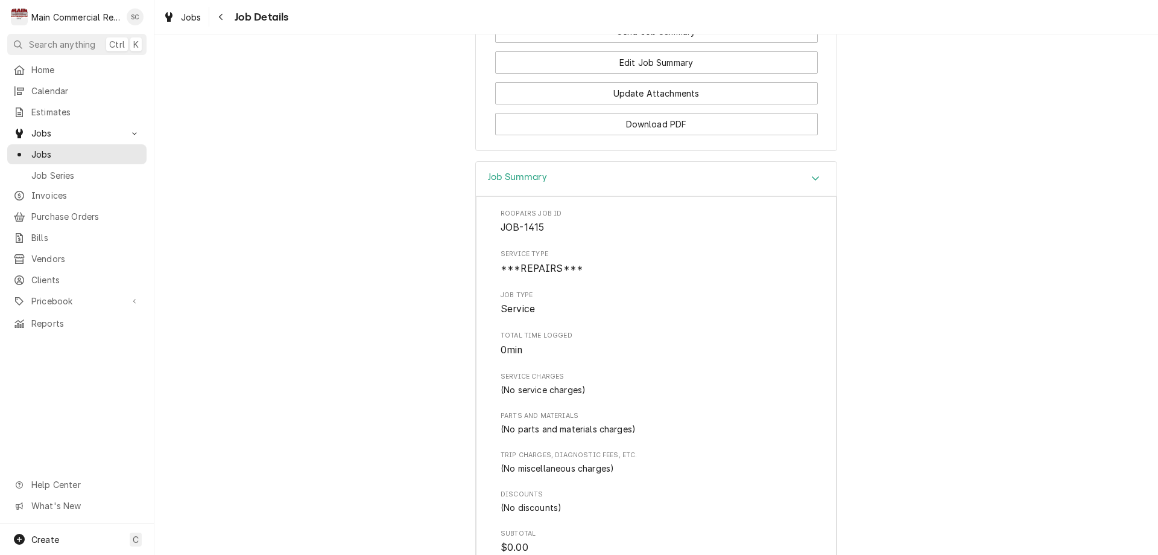
scroll to position [1705, 0]
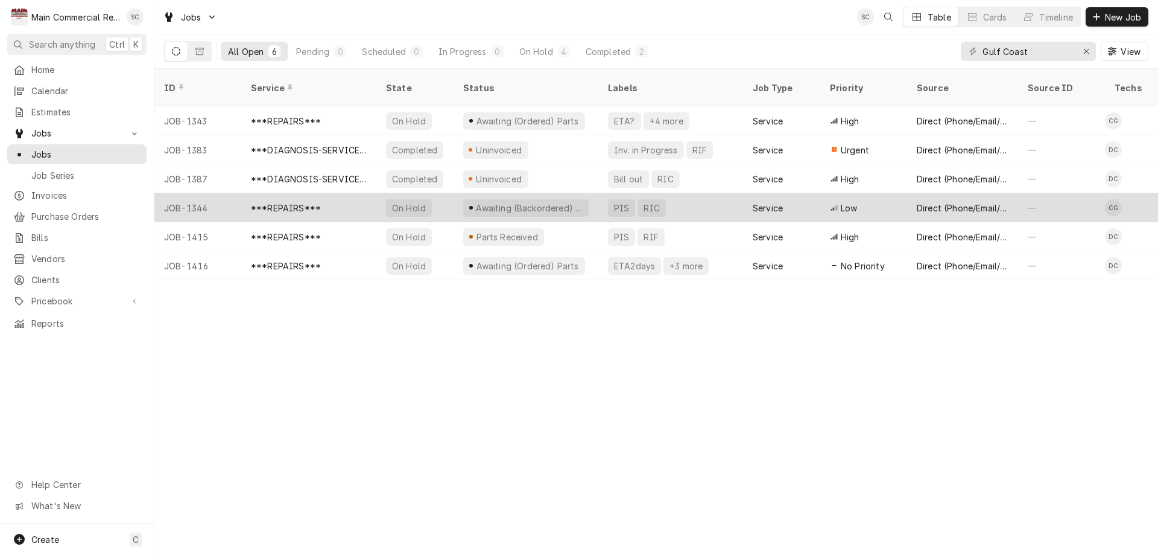
click at [194, 193] on div "JOB-1344" at bounding box center [197, 207] width 87 height 29
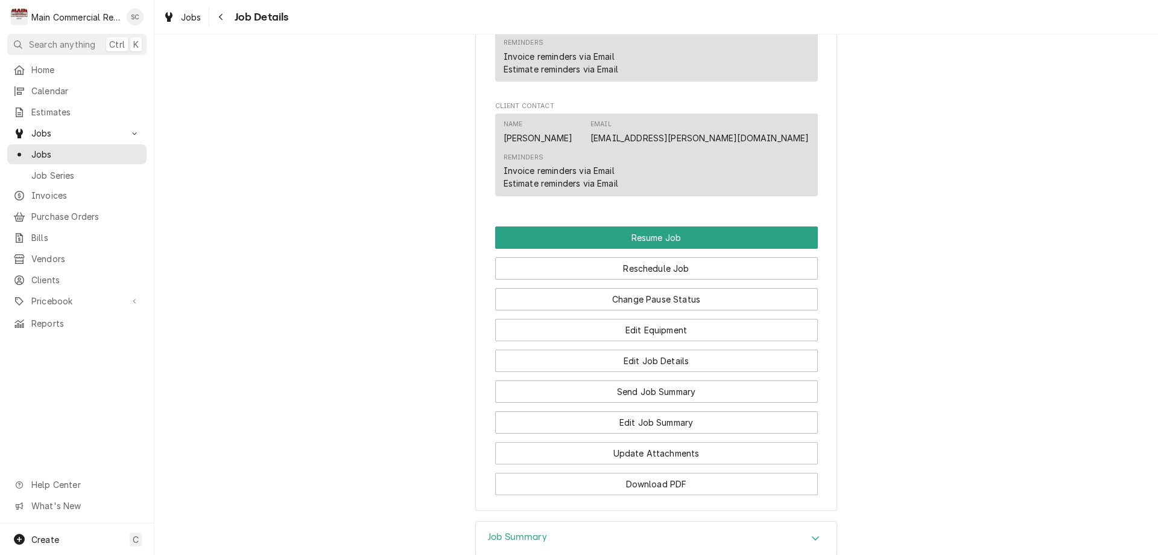
scroll to position [1507, 0]
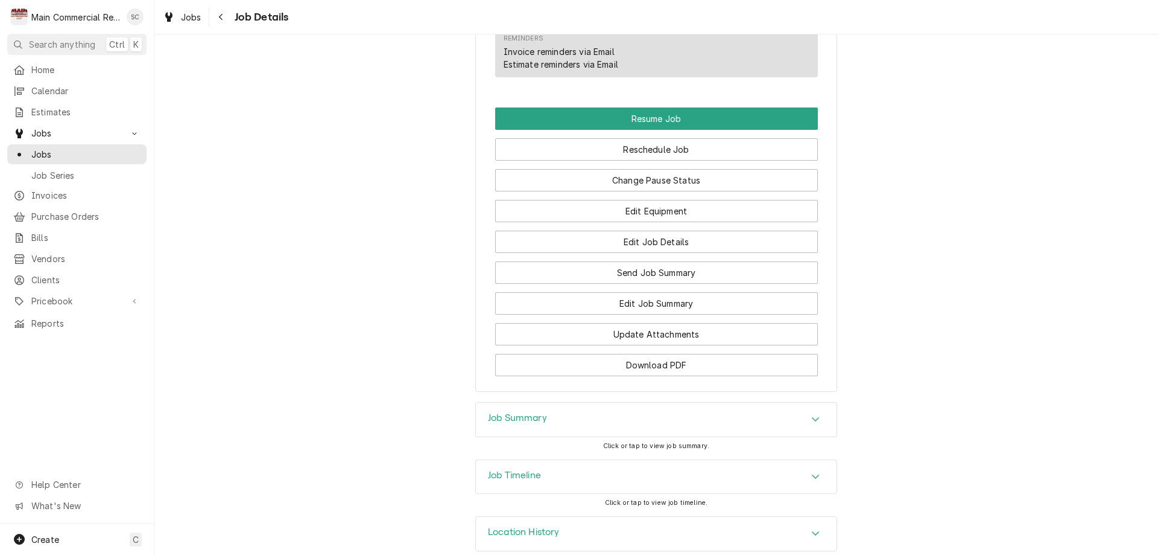
click at [488, 412] on h3 "Job Summary" at bounding box center [517, 417] width 59 height 11
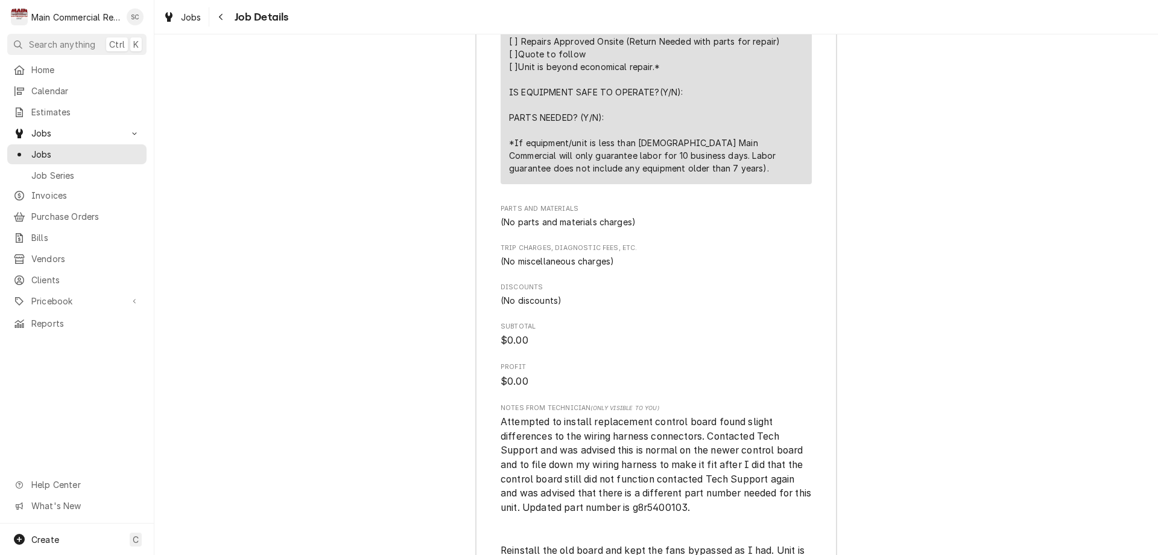
scroll to position [2593, 0]
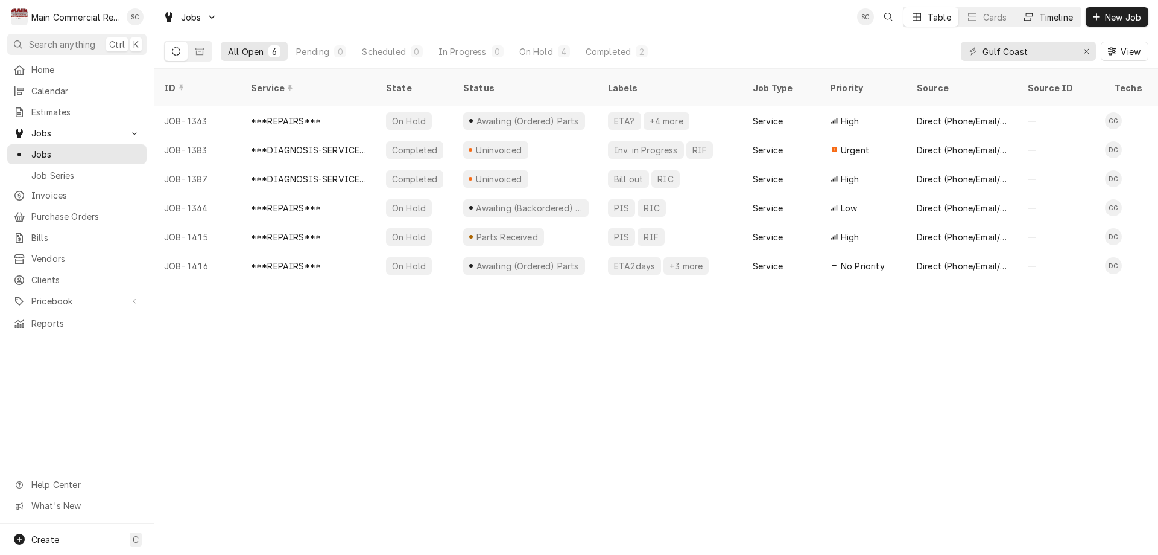
click at [1044, 20] on div "Timeline" at bounding box center [1057, 17] width 34 height 13
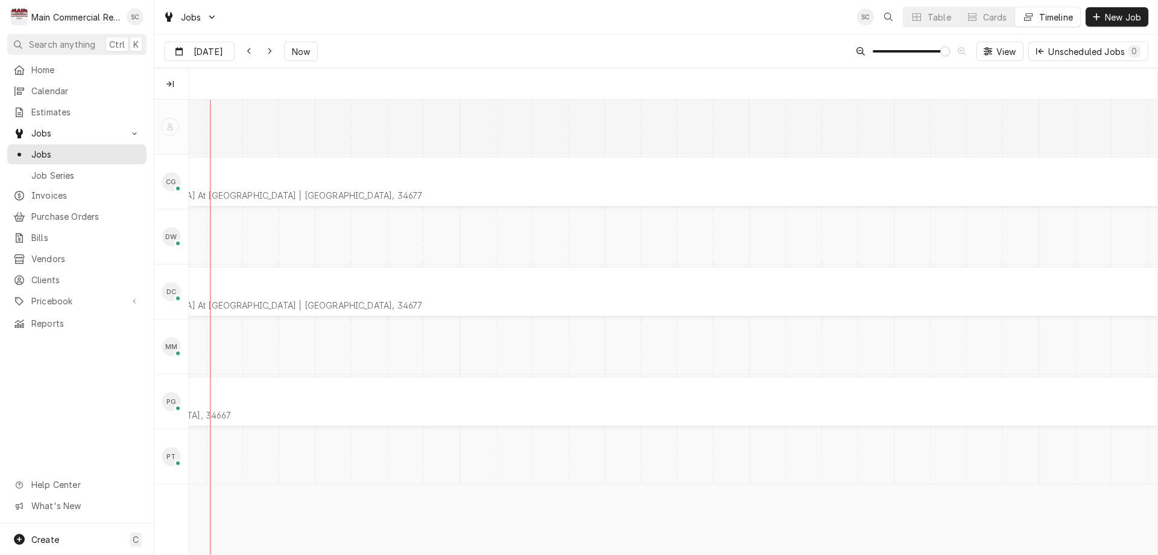
scroll to position [0, 19242]
click at [931, 13] on div "Table" at bounding box center [940, 17] width 24 height 13
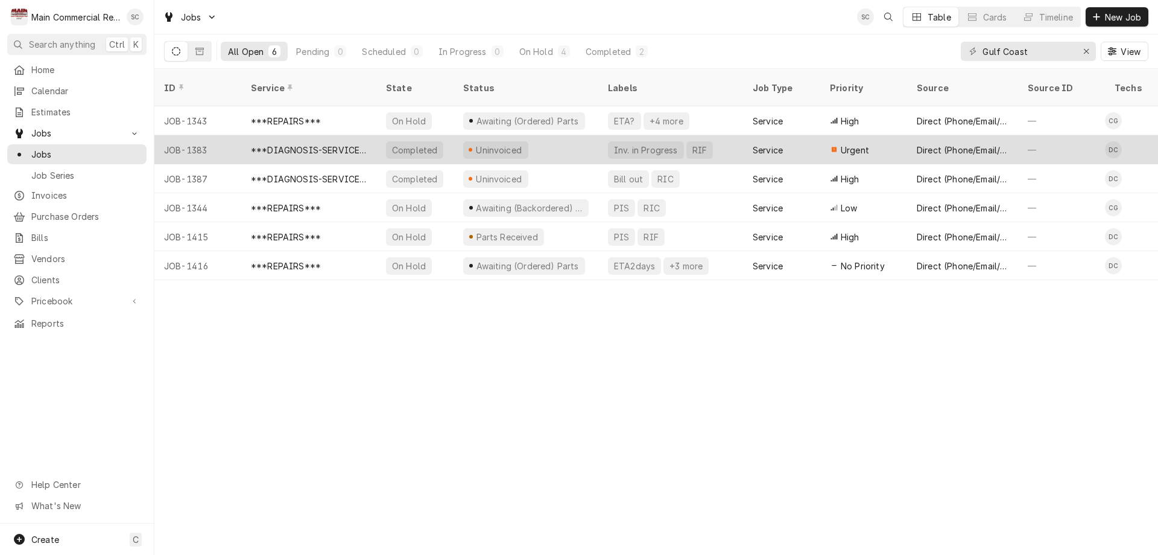
click at [191, 135] on div "JOB-1383" at bounding box center [197, 149] width 87 height 29
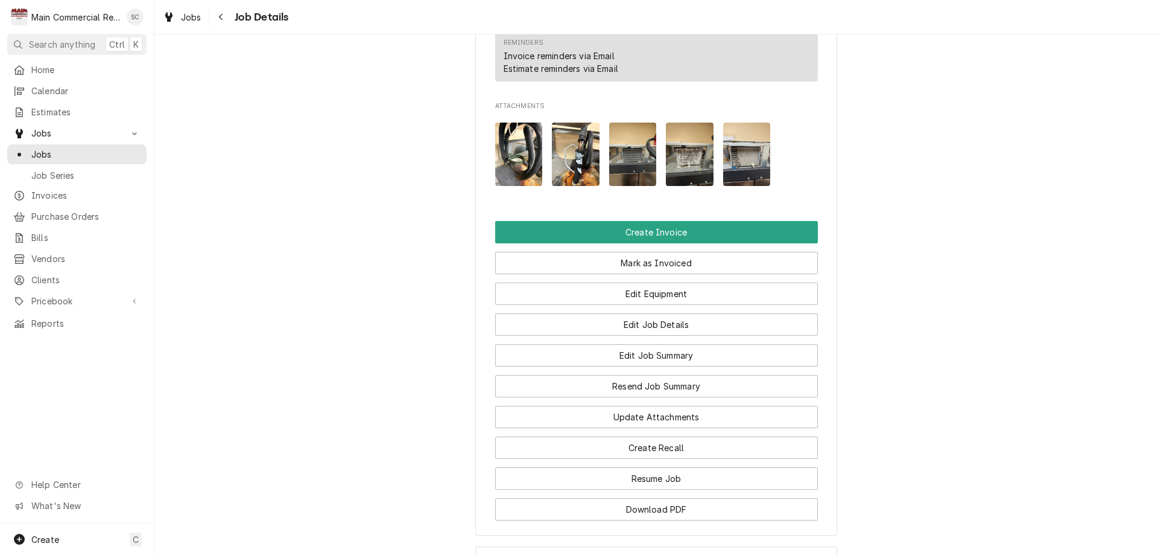
scroll to position [1347, 0]
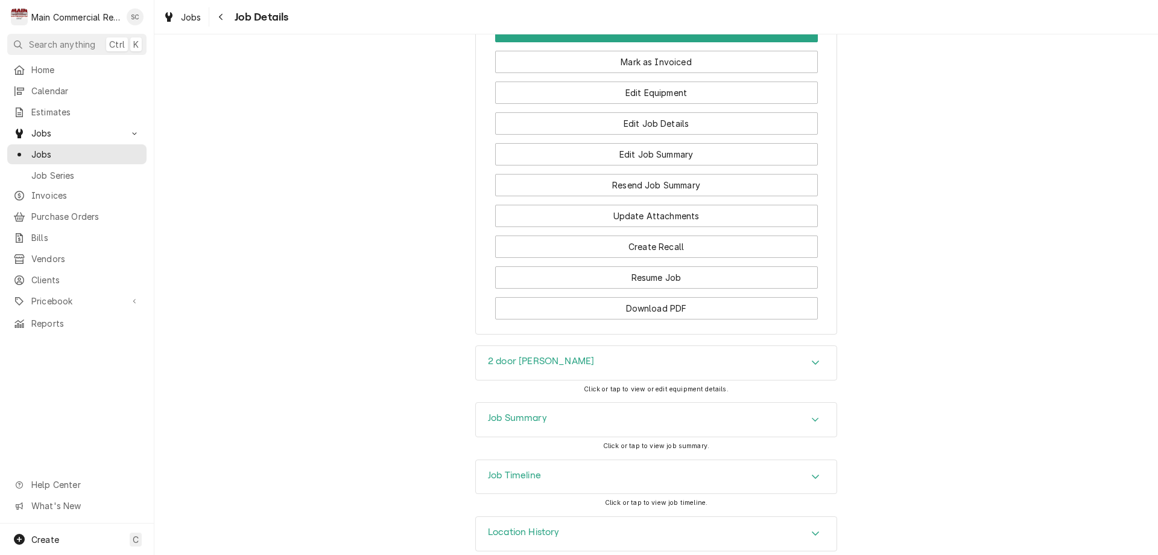
click at [524, 355] on h3 "2 door Freezer" at bounding box center [541, 360] width 106 height 11
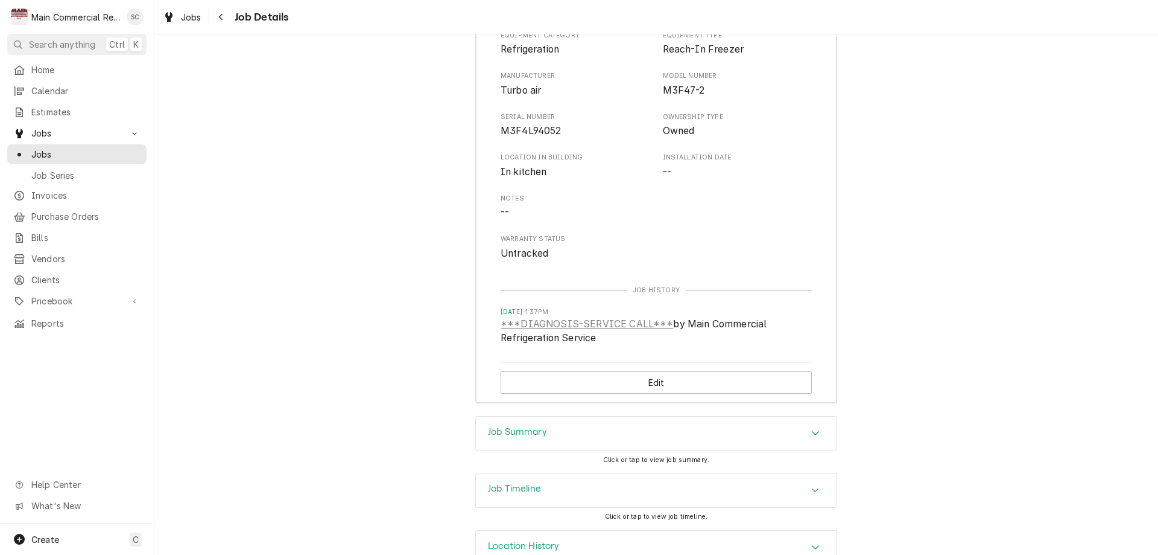
scroll to position [1723, 0]
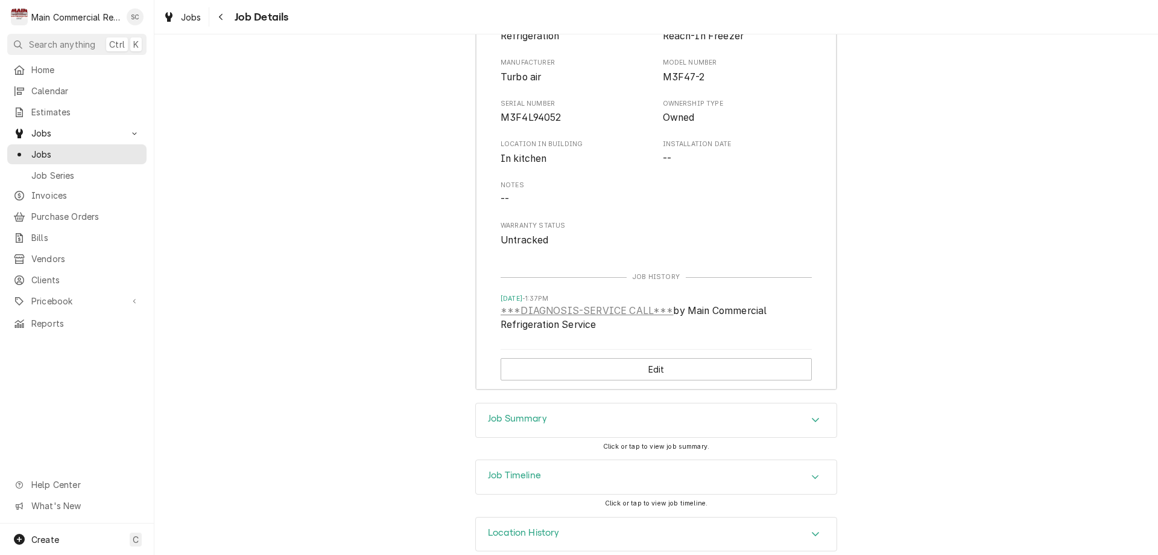
click at [499, 413] on h3 "Job Summary" at bounding box center [517, 418] width 59 height 11
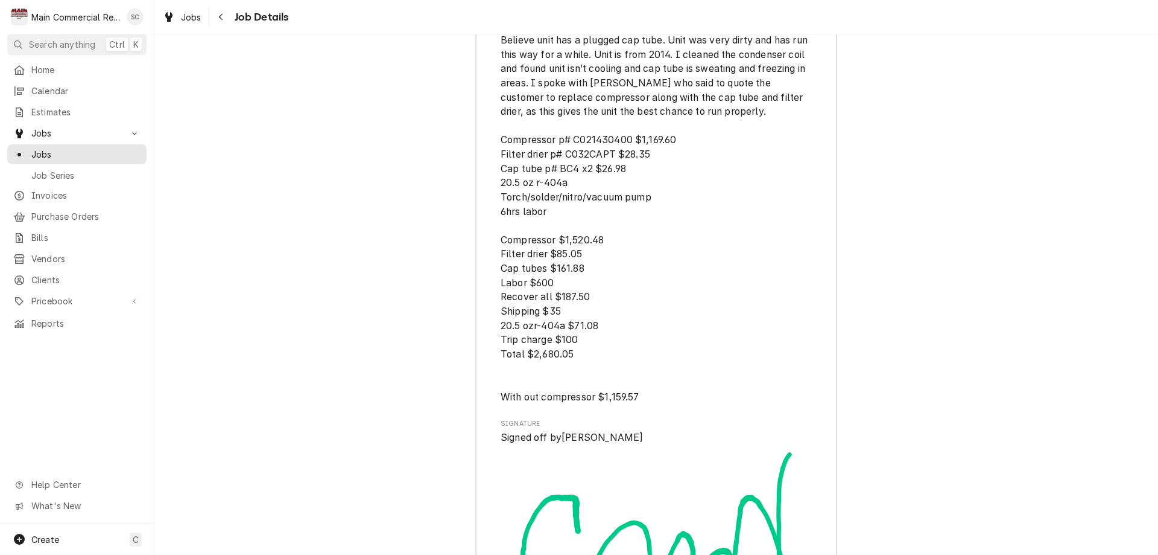
scroll to position [3215, 0]
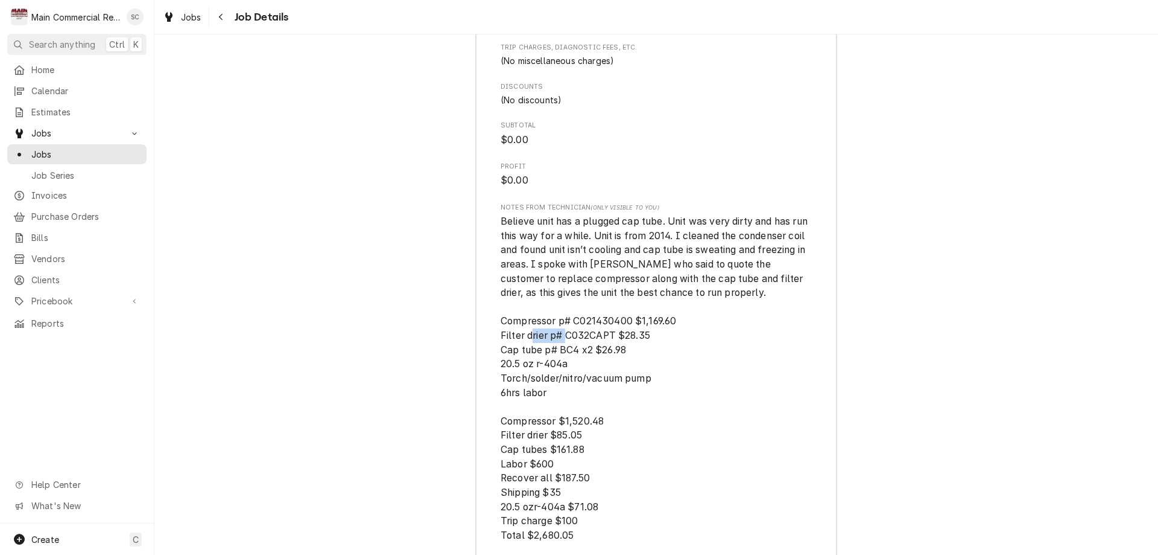
drag, startPoint x: 561, startPoint y: 319, endPoint x: 609, endPoint y: 316, distance: 48.3
click at [609, 316] on span "Believe unit has a plugged cap tube. Unit was very dirty and has run this way f…" at bounding box center [656, 399] width 310 height 368
copy span "C032CAPT"
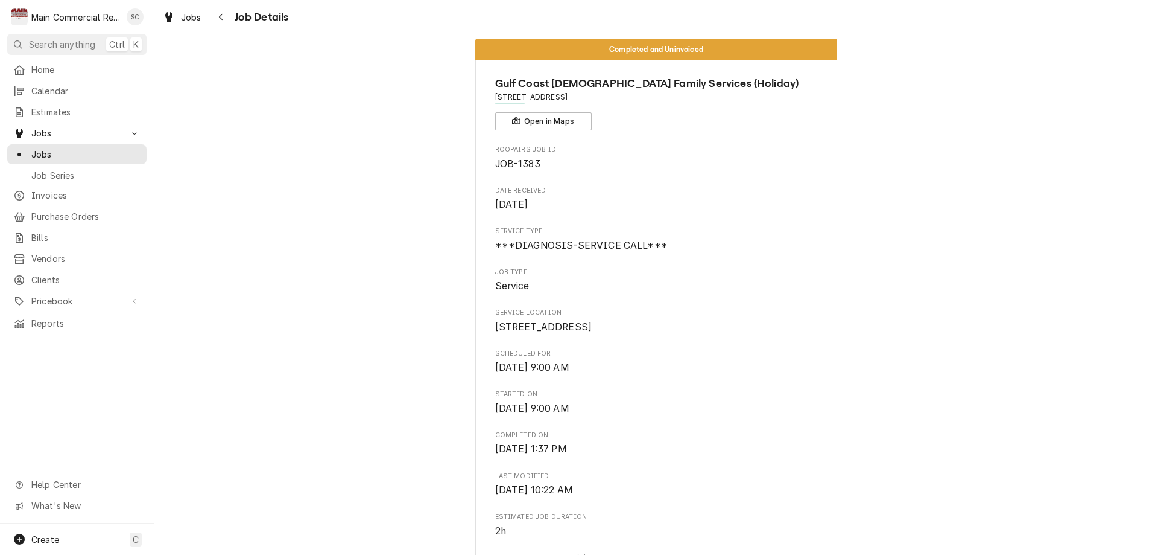
scroll to position [0, 0]
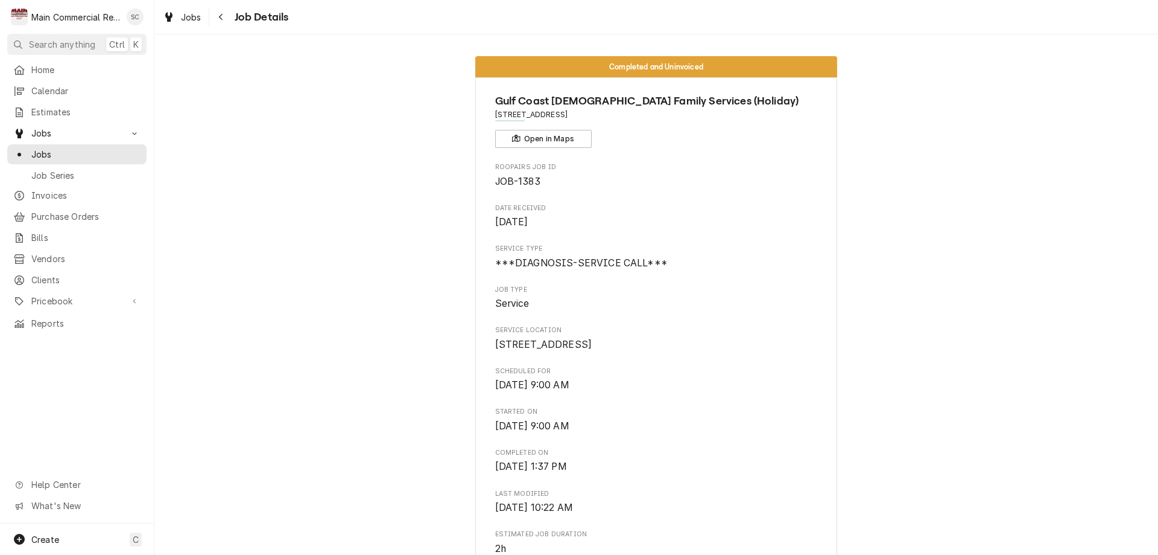
click at [40, 16] on div "Main Commercial Refrigeration Service" at bounding box center [75, 17] width 89 height 13
click at [130, 17] on div "Scott Costello's Avatar" at bounding box center [135, 16] width 17 height 17
click at [43, 65] on html "M Main Commercial Refrigeration Service SC Search anything Ctrl K Home Calendar…" at bounding box center [579, 277] width 1158 height 555
click at [37, 128] on span "Jobs" at bounding box center [76, 133] width 91 height 13
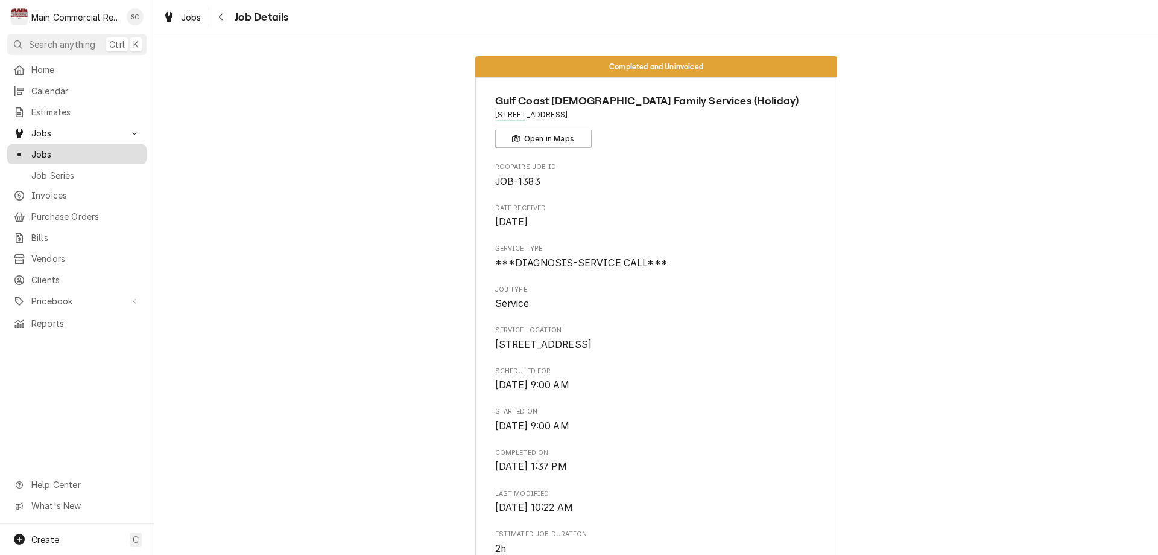
click at [36, 150] on span "Jobs" at bounding box center [85, 154] width 109 height 13
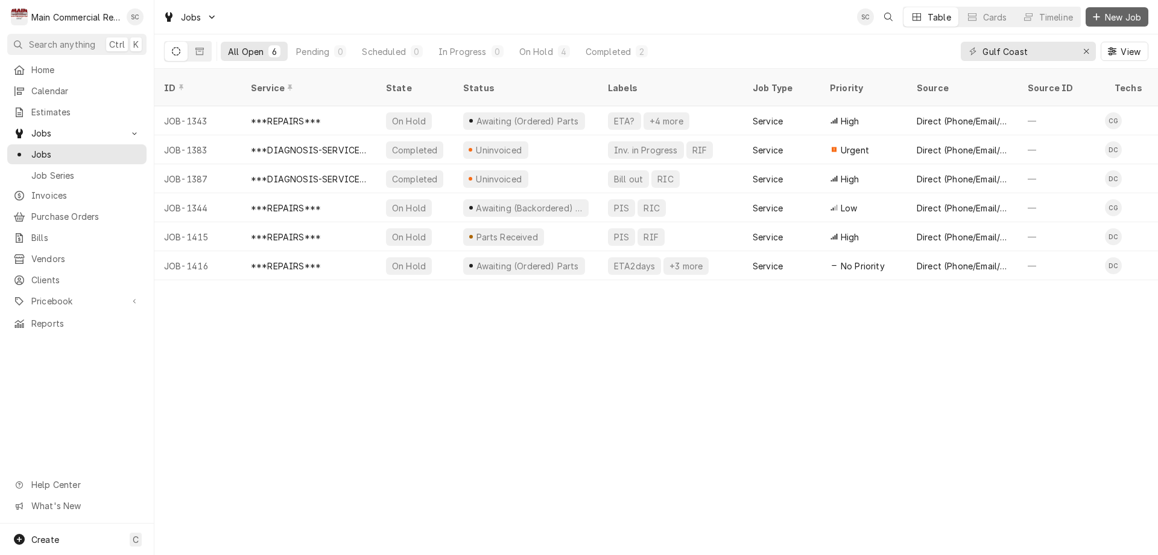
click at [1108, 13] on span "New Job" at bounding box center [1123, 17] width 41 height 13
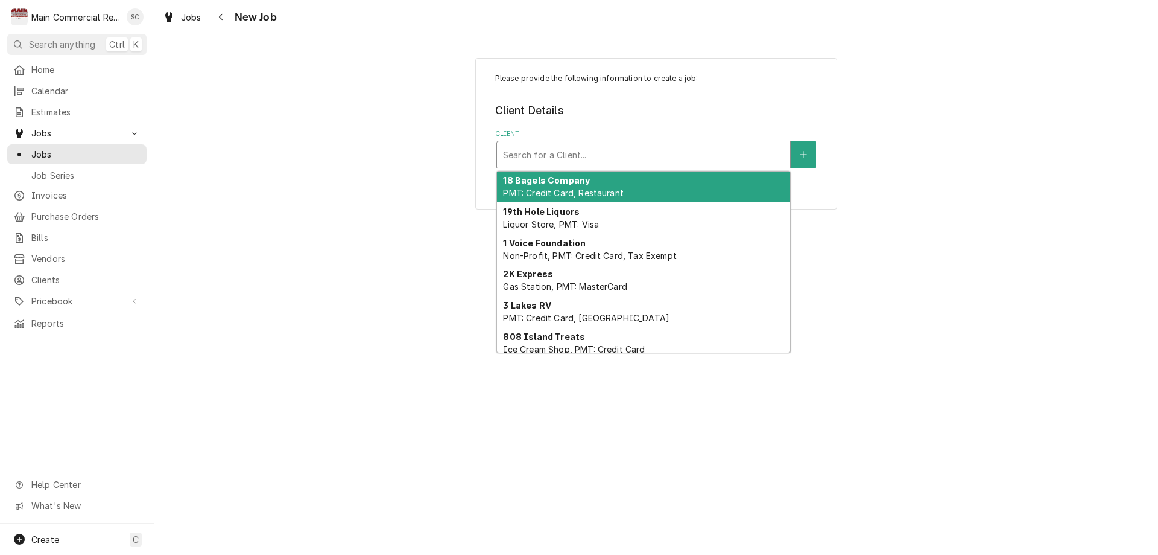
click at [737, 157] on div "Client" at bounding box center [643, 155] width 281 height 22
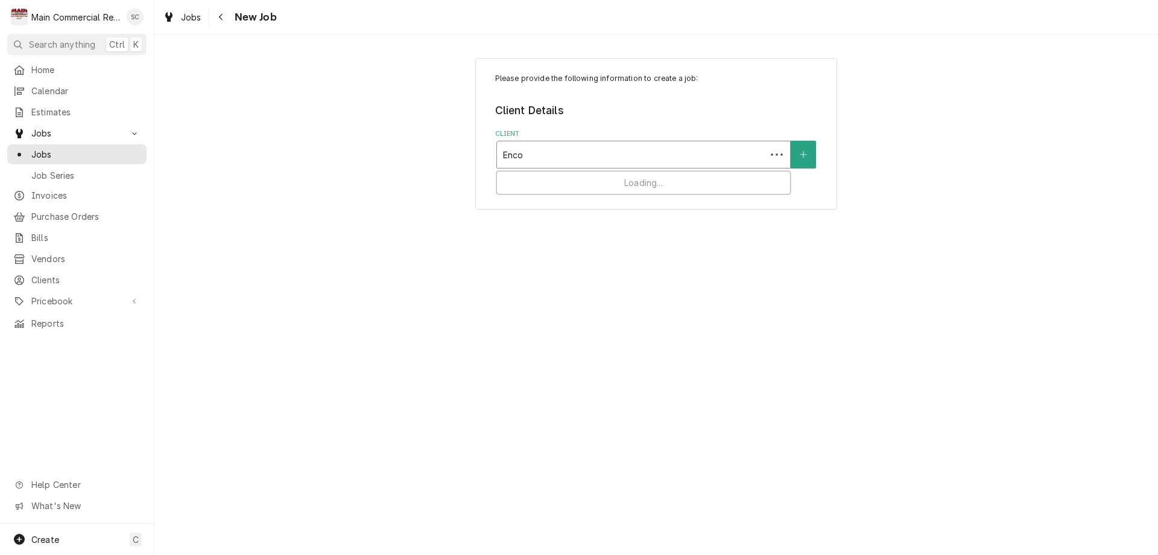
type input "Encom"
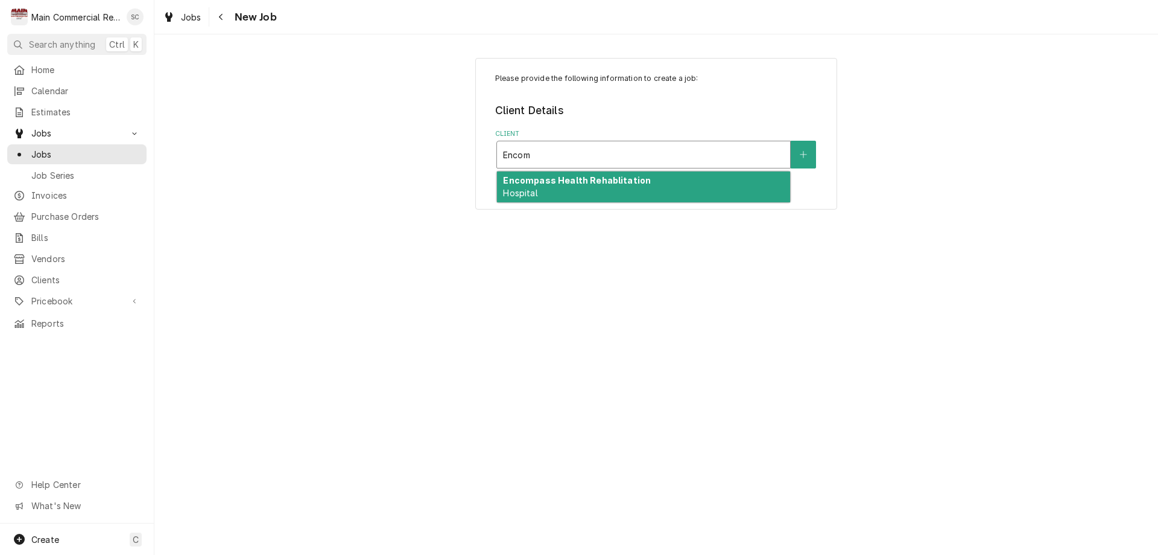
click at [613, 191] on div "Encompass Health Rehablitation Hospital" at bounding box center [643, 186] width 293 height 31
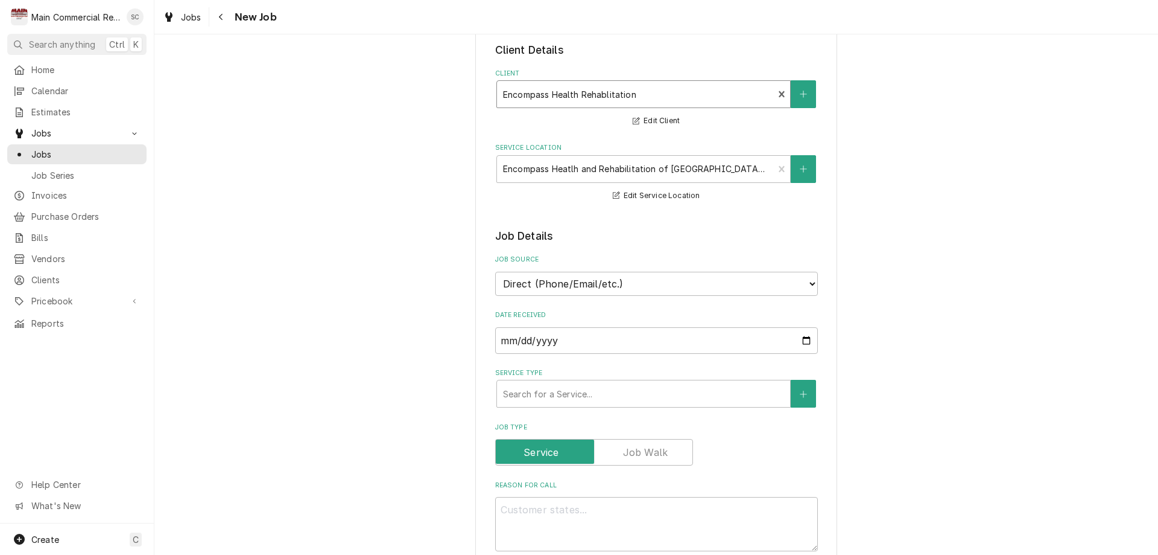
scroll to position [121, 0]
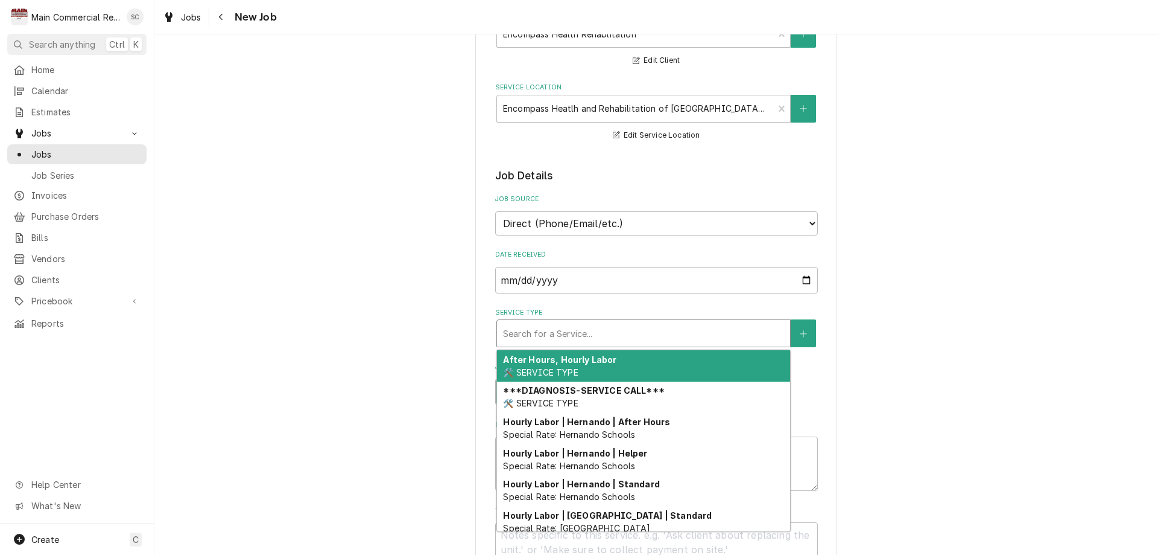
click at [563, 334] on div "Service Type" at bounding box center [643, 333] width 281 height 22
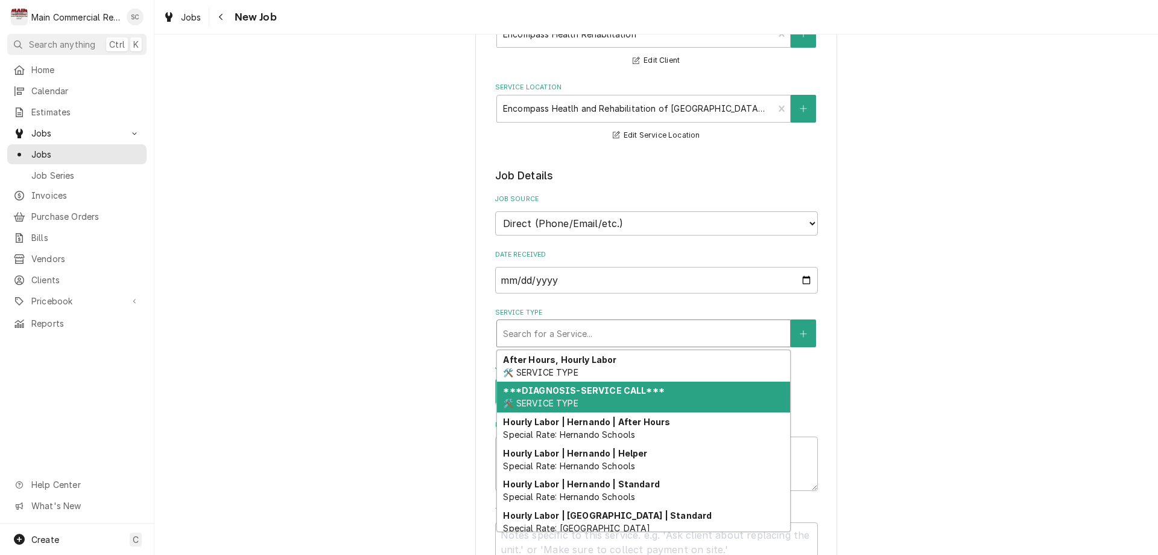
click at [539, 389] on strong "***DIAGNOSIS-SERVICE CALL***" at bounding box center [583, 390] width 161 height 10
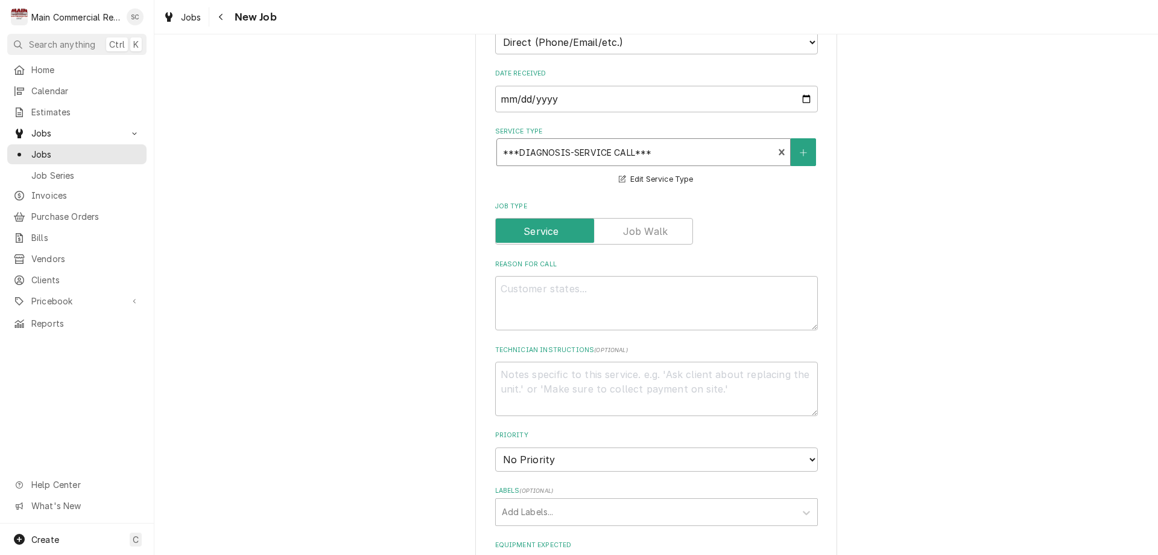
scroll to position [362, 0]
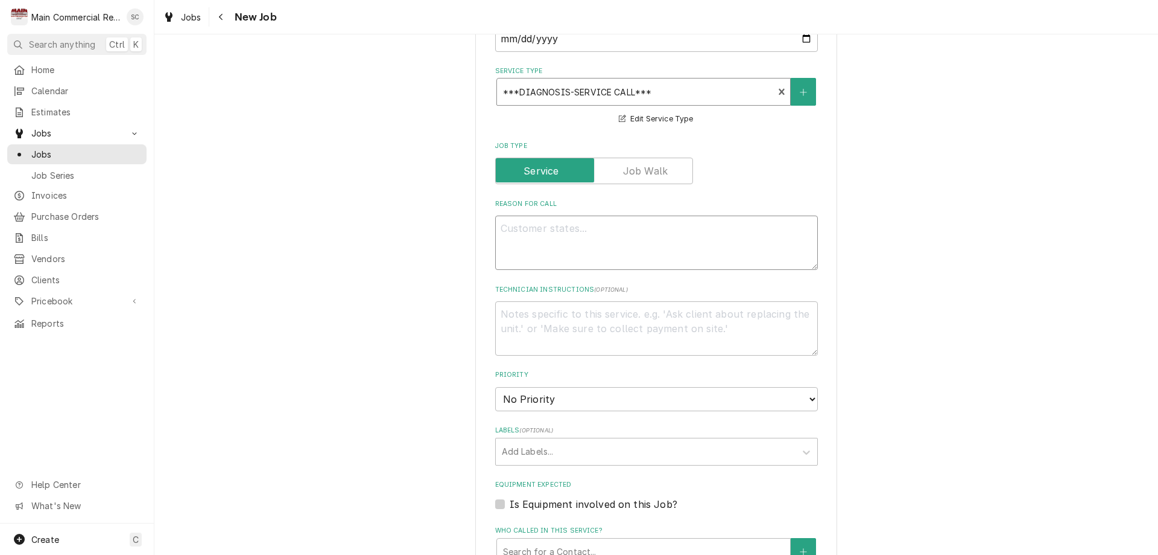
click at [545, 230] on textarea "Reason For Call" at bounding box center [656, 242] width 323 height 54
type textarea "x"
type textarea "J"
type textarea "x"
type textarea "Ja"
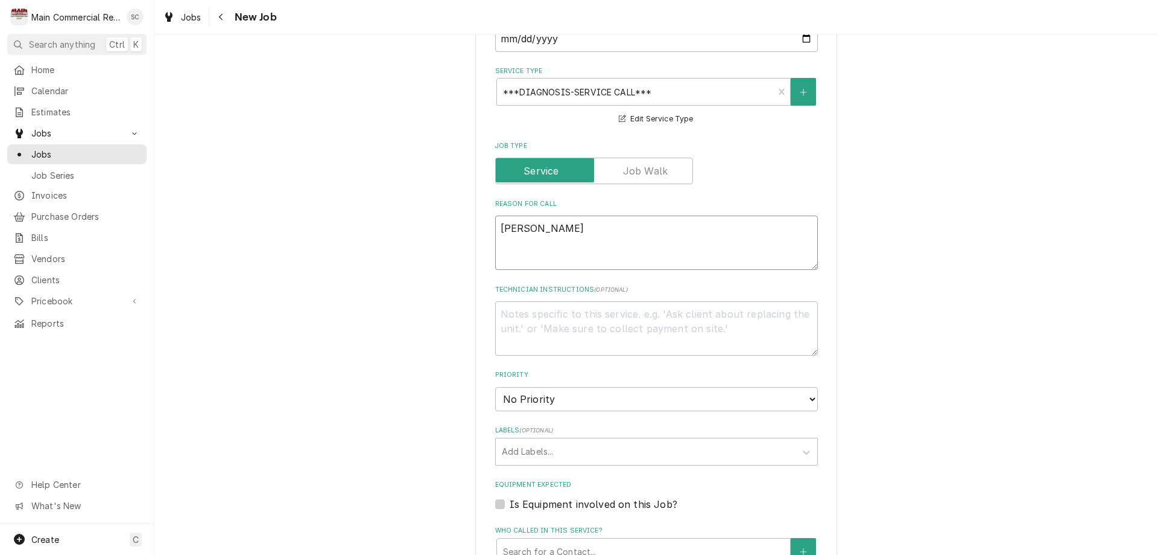
type textarea "x"
type textarea "Jac"
type textarea "x"
type textarea "Jack"
type textarea "x"
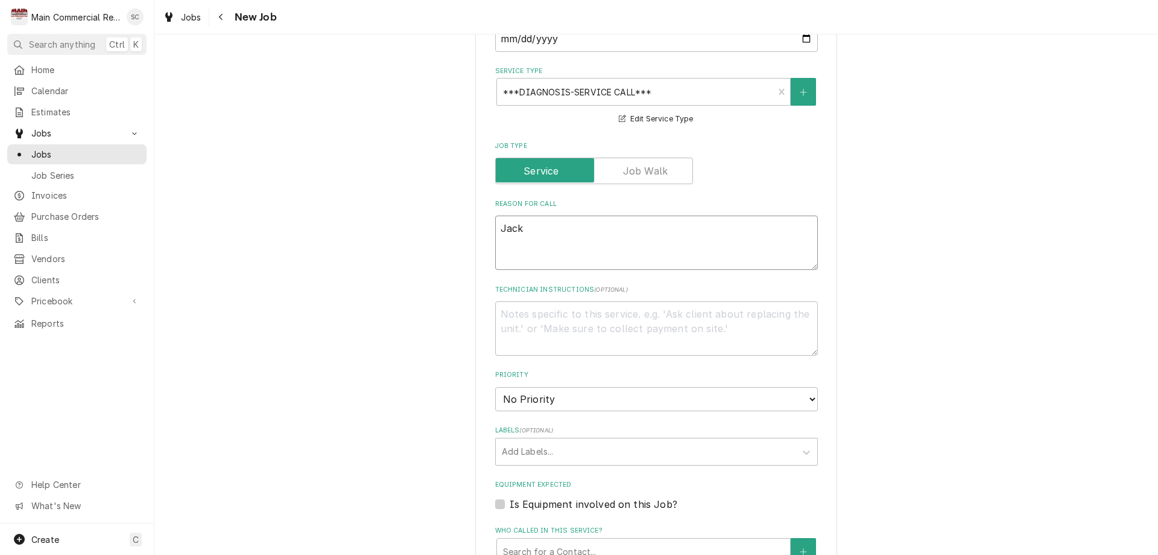
type textarea "Jack"
type textarea "x"
type textarea "Jack c"
type textarea "x"
type textarea "Jack ca"
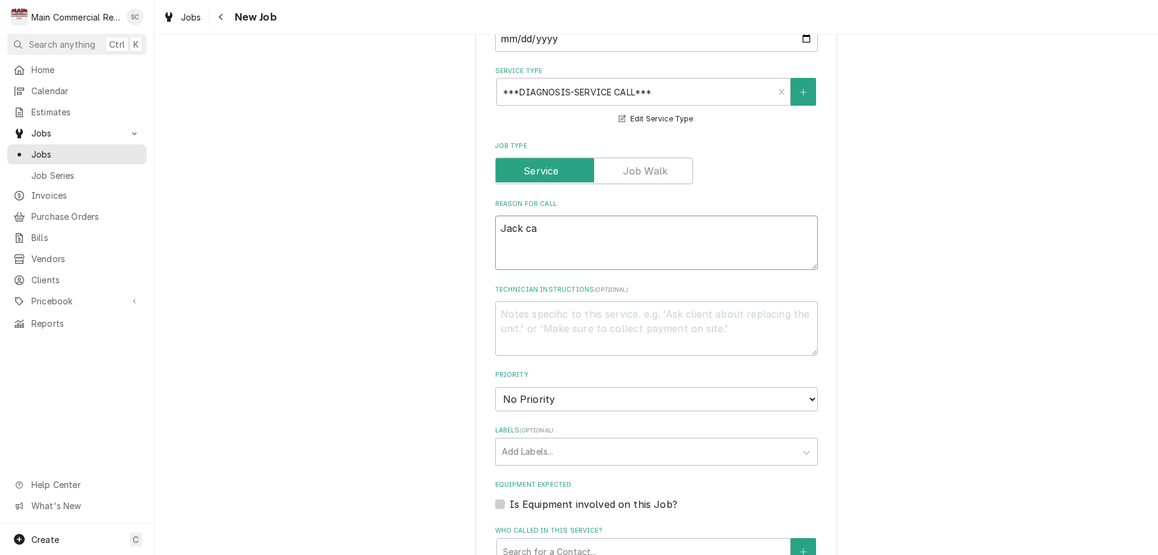
type textarea "x"
type textarea "Jack cal"
type textarea "x"
type textarea "Jack call"
type textarea "x"
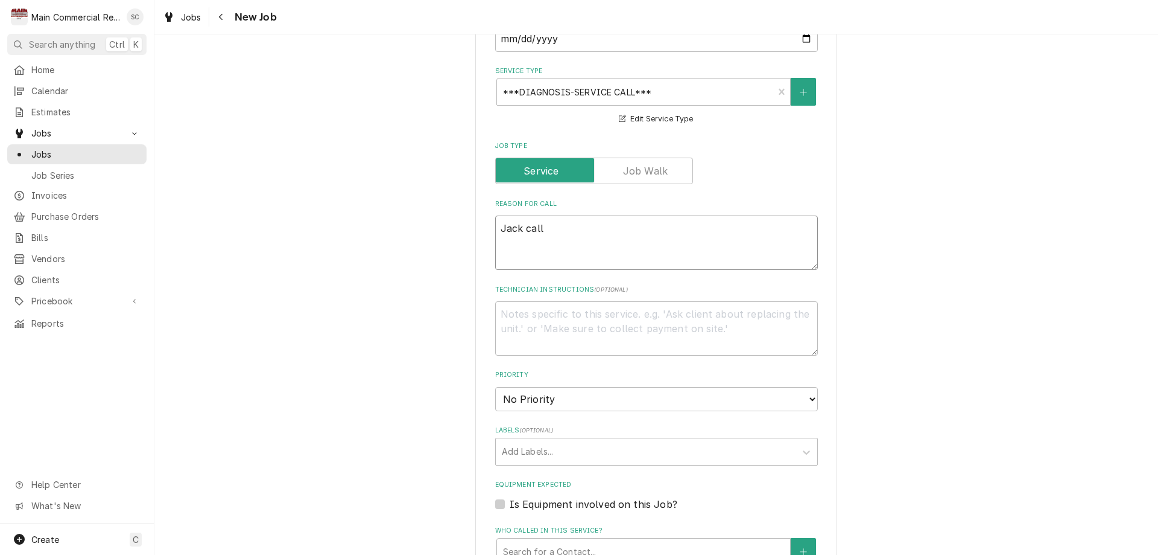
type textarea "Jack calle"
type textarea "x"
type textarea "Jack called"
type textarea "x"
type textarea "Jack called"
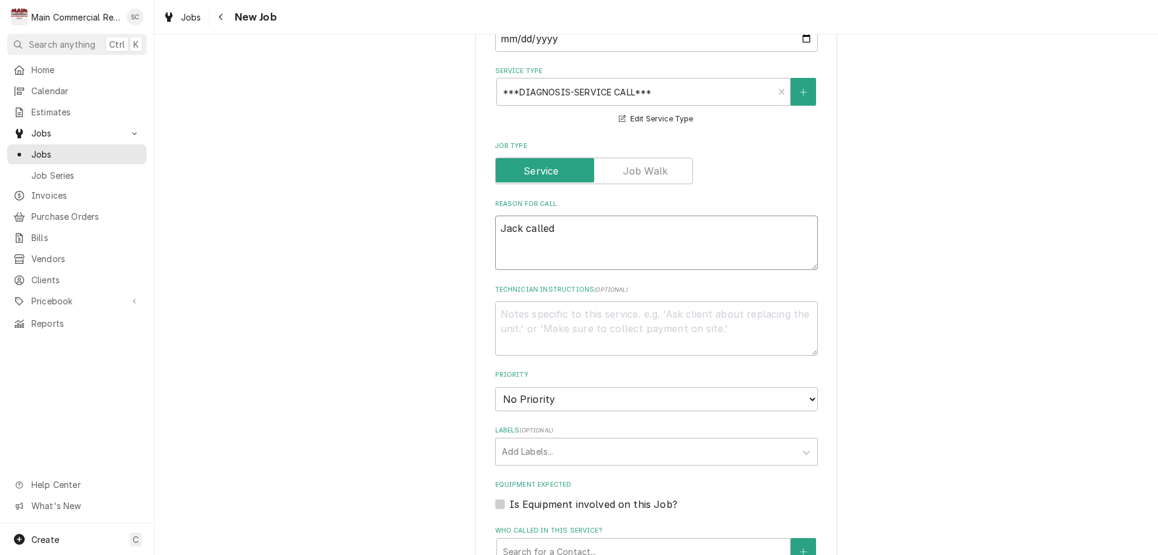
type textarea "x"
type textarea "Jack called i"
type textarea "x"
type textarea "Jack called in"
type textarea "x"
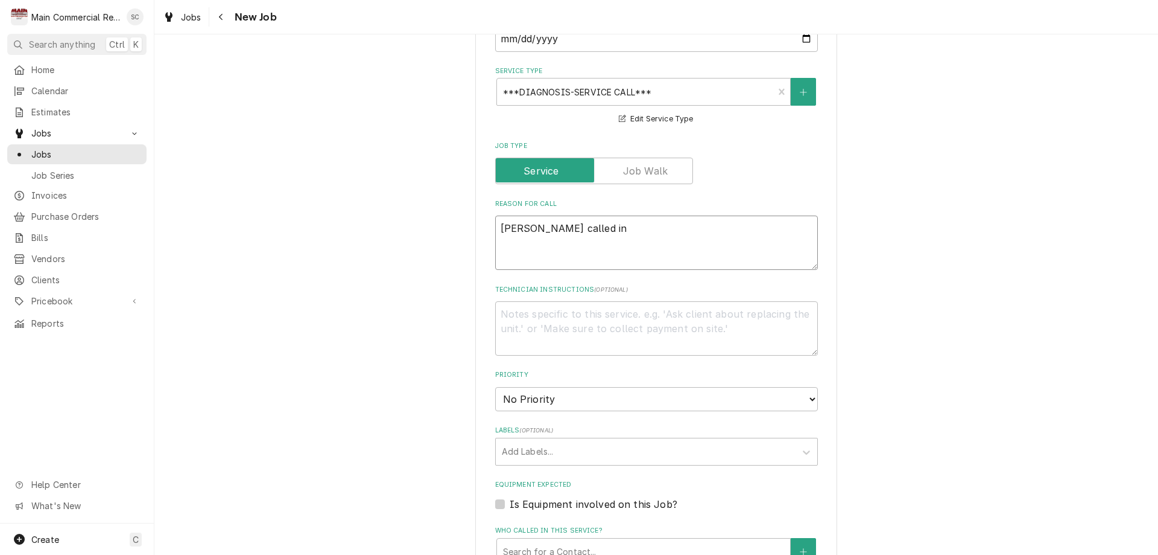
type textarea "Jack called in"
type textarea "x"
type textarea "Jack called in t"
type textarea "x"
type textarea "Jack called in to"
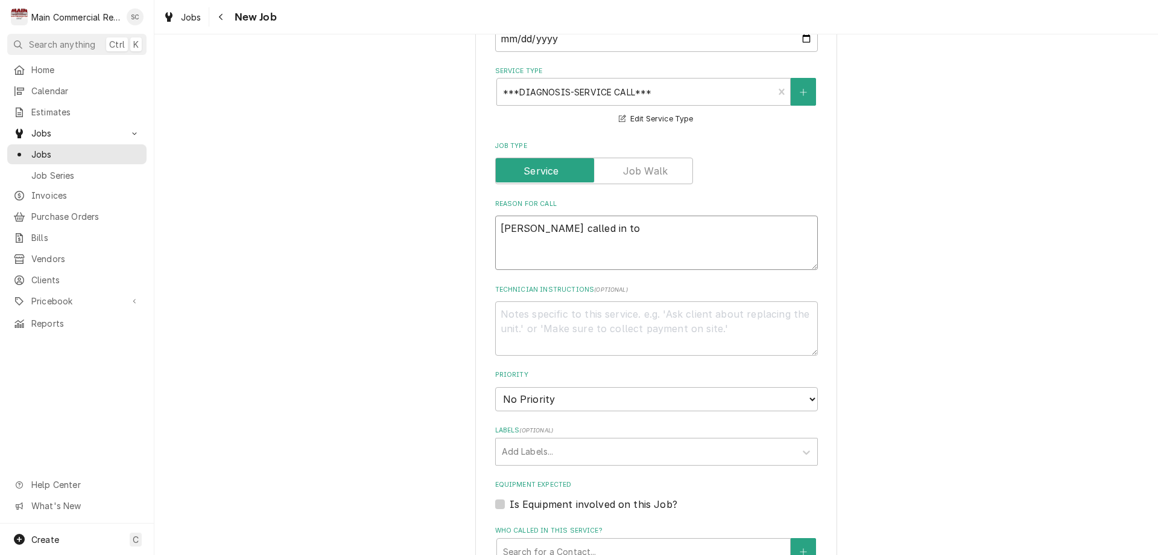
type textarea "x"
type textarea "Jack called in to"
type textarea "x"
type textarea "Jack called in to"
type textarea "x"
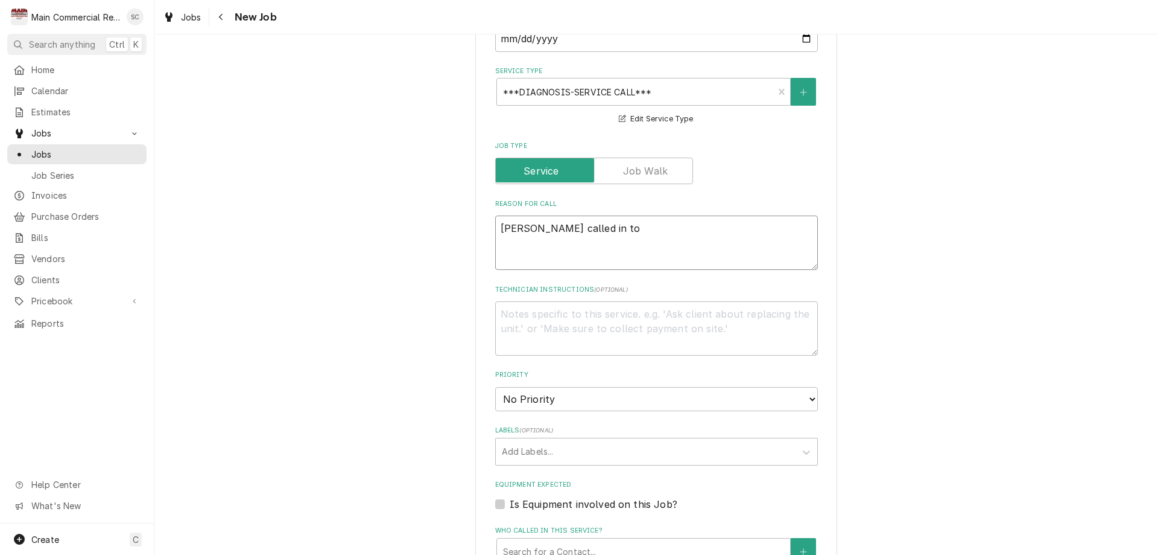
type textarea "Jack called in t"
type textarea "x"
type textarea "Jack called in"
type textarea "x"
type textarea "Jack called in"
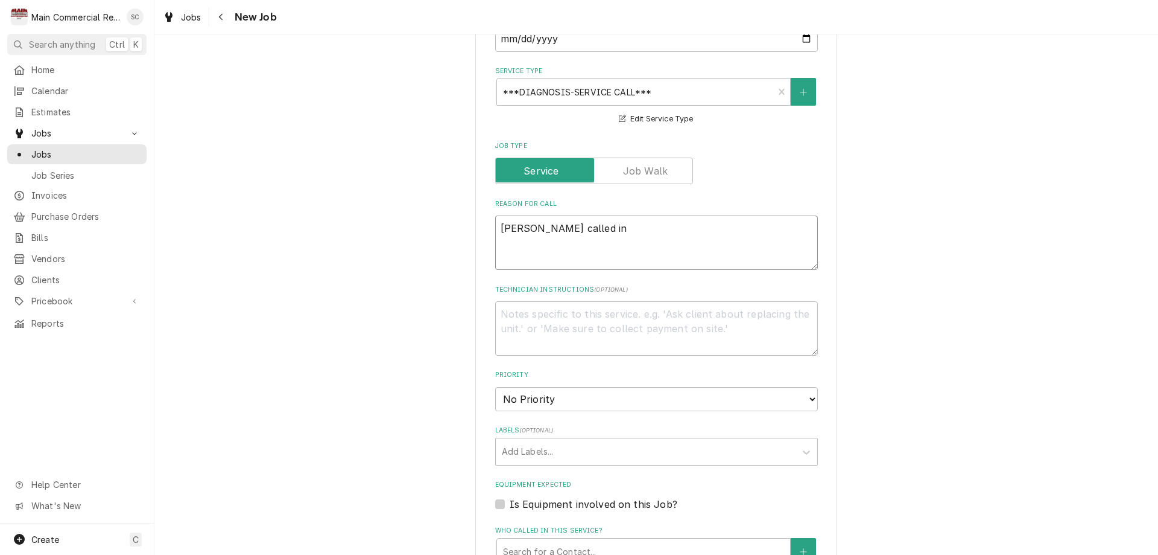
type textarea "x"
type textarea "Jack called i"
type textarea "x"
type textarea "Jack called"
type textarea "x"
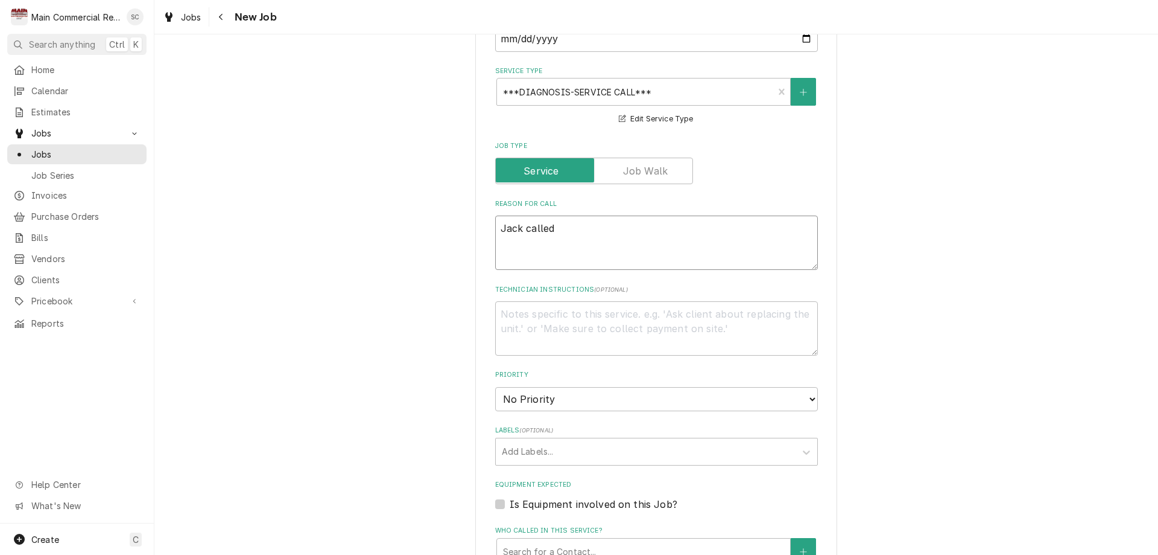
type textarea "Jack called"
type textarea "x"
type textarea "Jack called."
type textarea "x"
type textarea "Jack called."
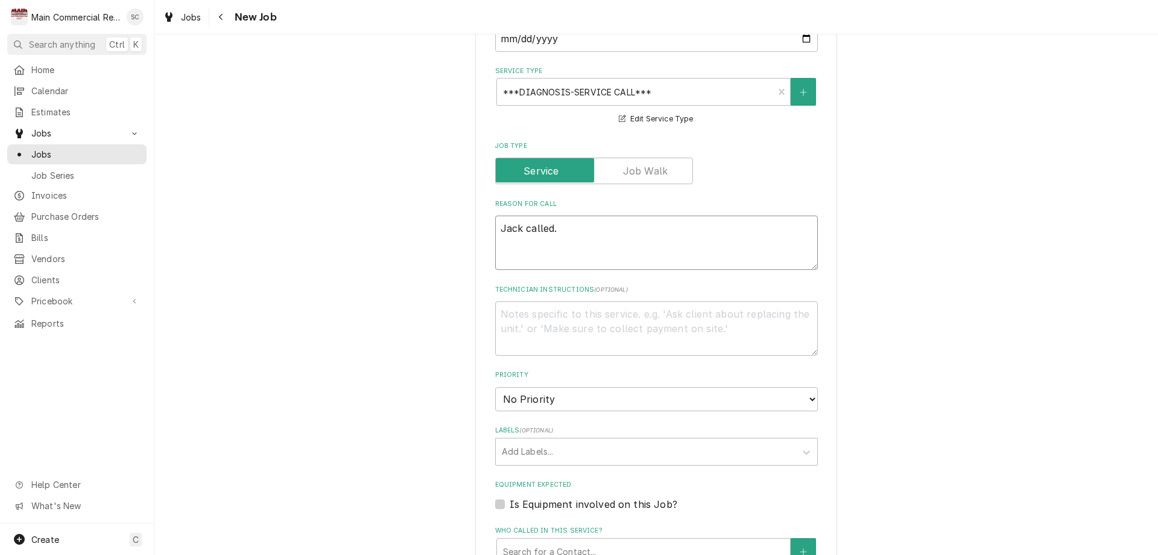
type textarea "x"
type textarea "Jack called. S"
type textarea "x"
type textarea "Jack called. Sa"
type textarea "x"
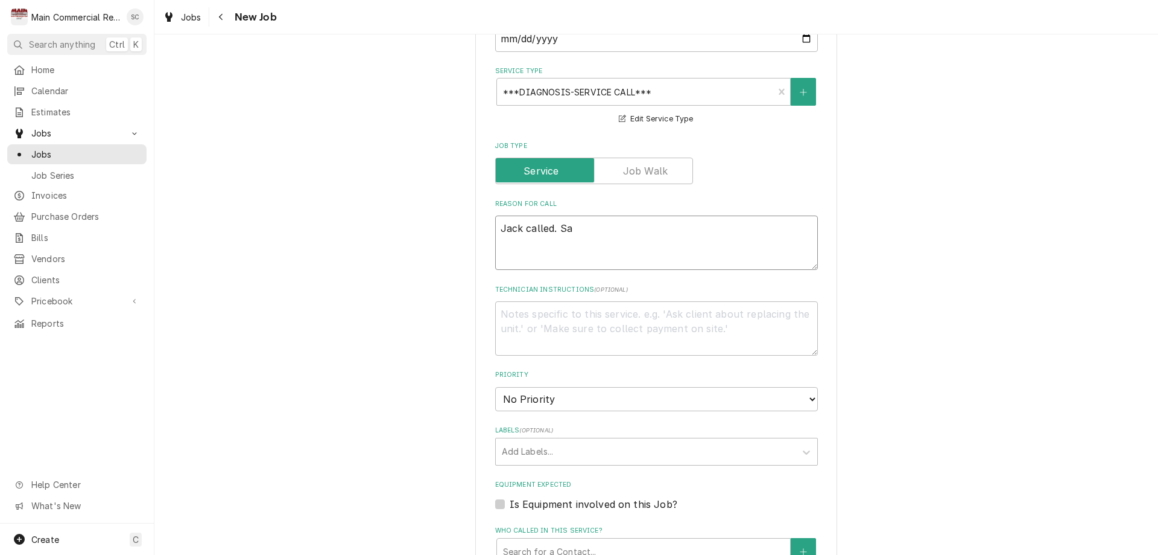
type textarea "Jack called. Sai"
type textarea "x"
type textarea "Jack called. Said"
type textarea "x"
type textarea "Jack called. Said"
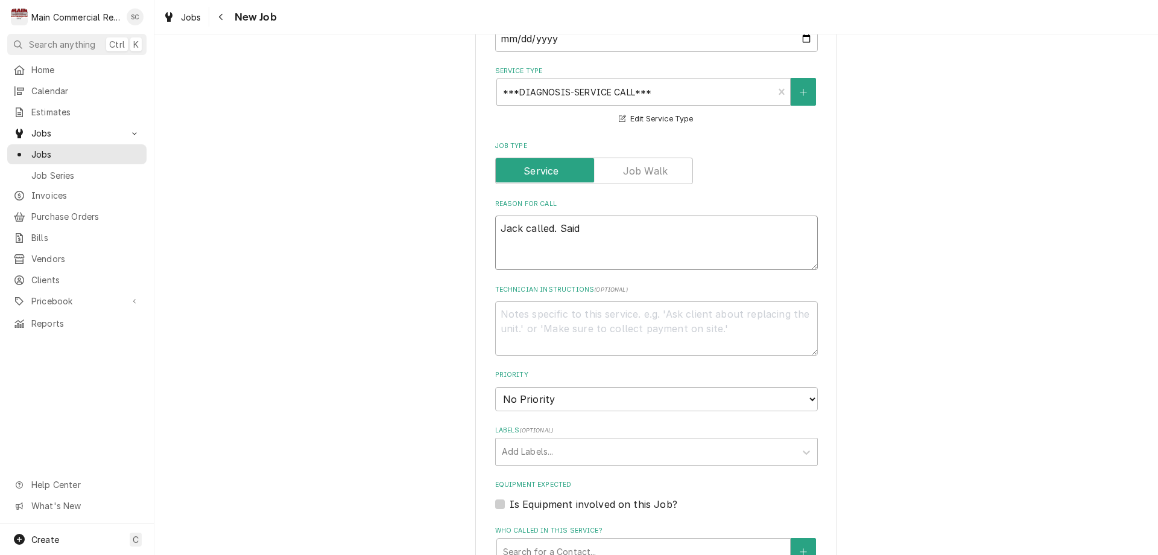
type textarea "x"
type textarea "Jack called. Said w"
type textarea "x"
type textarea "Jack called. Said wa"
type textarea "x"
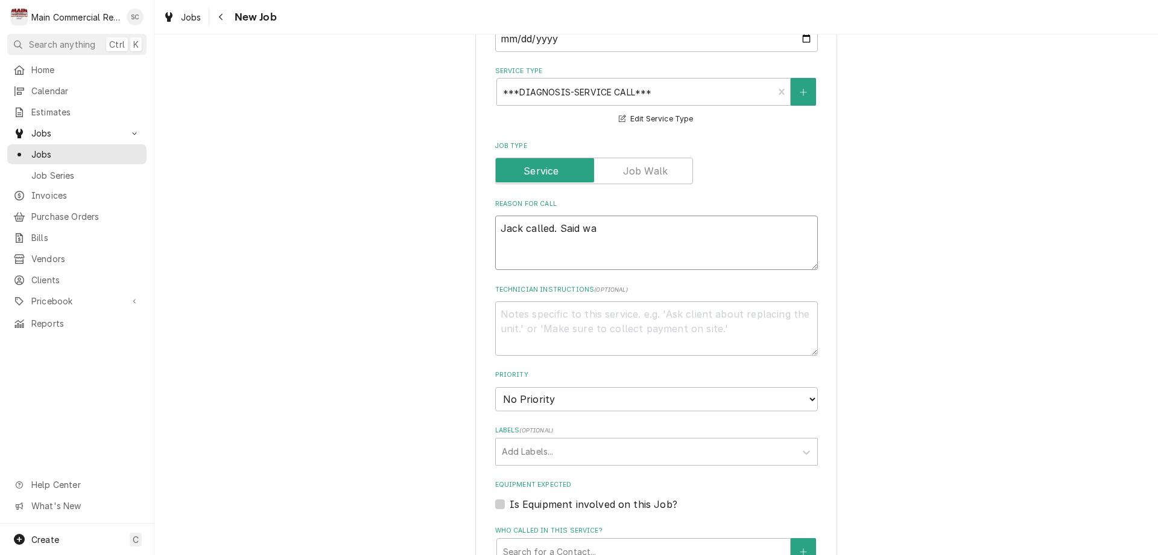
type textarea "Jack called. Said wal"
type textarea "x"
type textarea "Jack called. Said walk"
type textarea "x"
type textarea "Jack called. Said walk-"
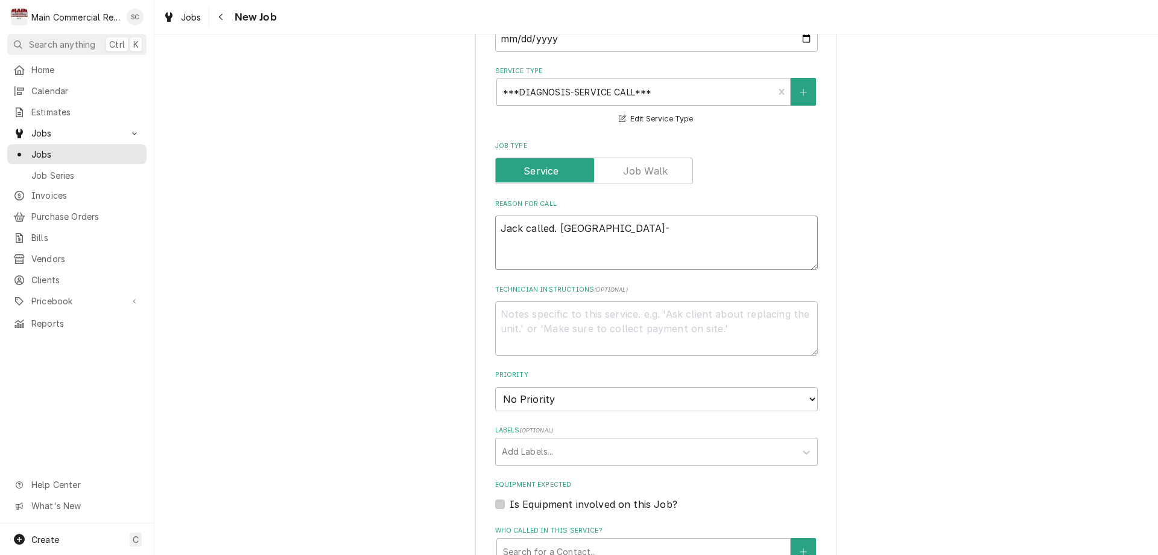
type textarea "x"
type textarea "Jack called. Said walk-i"
type textarea "x"
type textarea "Jack called. Said walk-in"
type textarea "x"
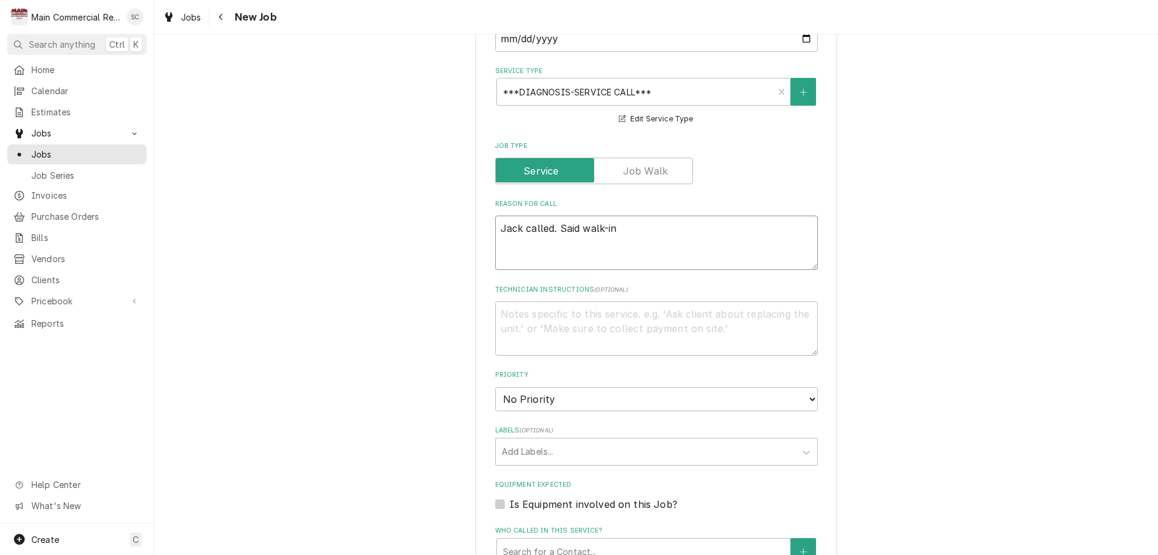
type textarea "Jack called. Said walk-in"
type textarea "x"
type textarea "Jack called. Said walk-in f"
type textarea "x"
type textarea "Jack called. Said walk-in fr"
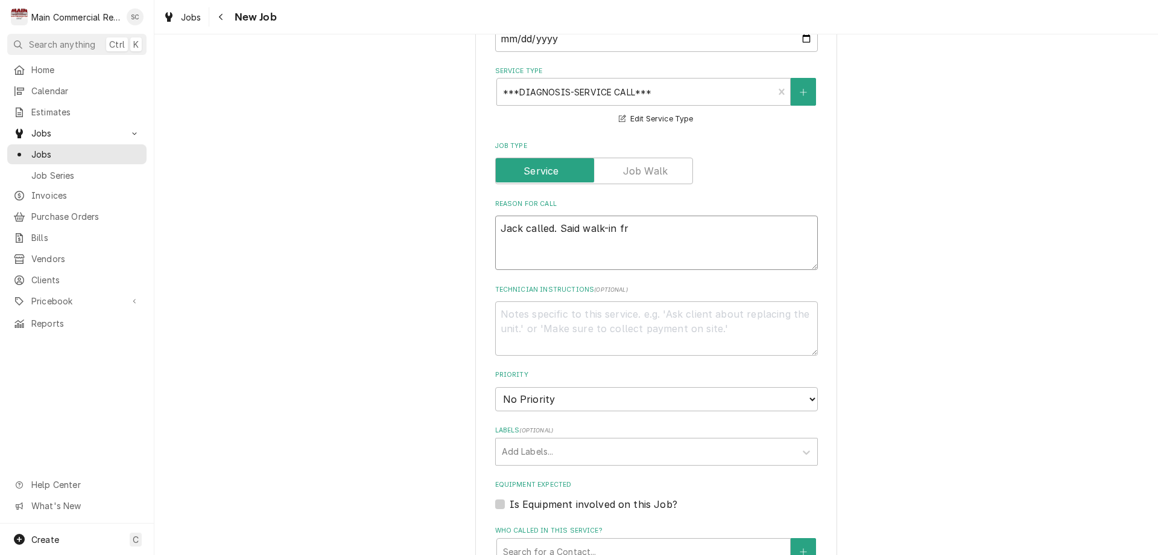
type textarea "x"
type textarea "Jack called. Said walk-in fre"
type textarea "x"
type textarea "Jack called. Said walk-in free"
type textarea "x"
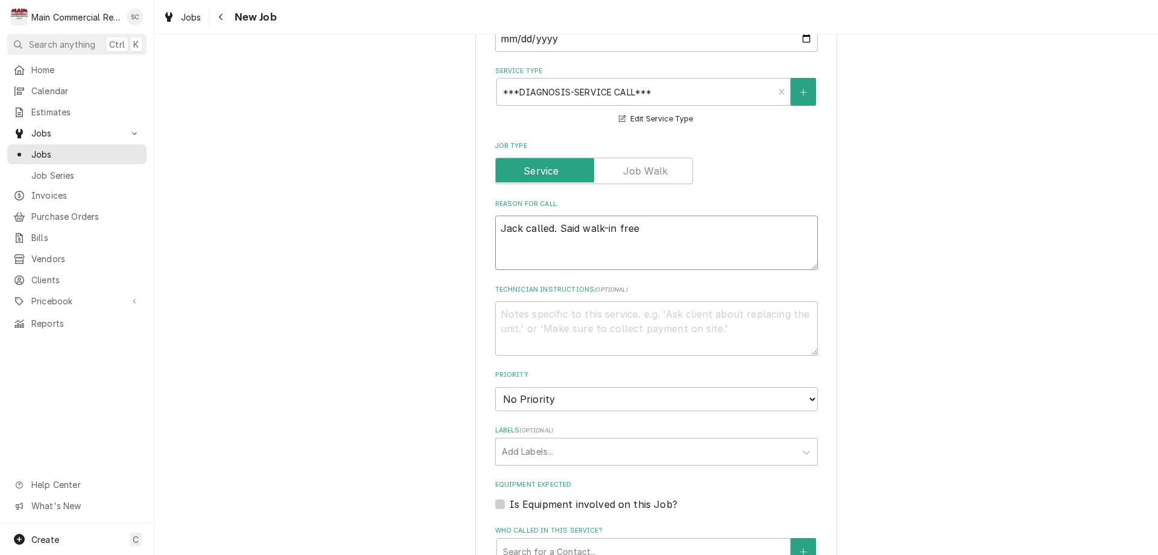
type textarea "Jack called. Said walk-in freez"
type textarea "x"
type textarea "Jack called. Said walk-in freeze"
type textarea "x"
type textarea "Jack called. Said walk-in freezer"
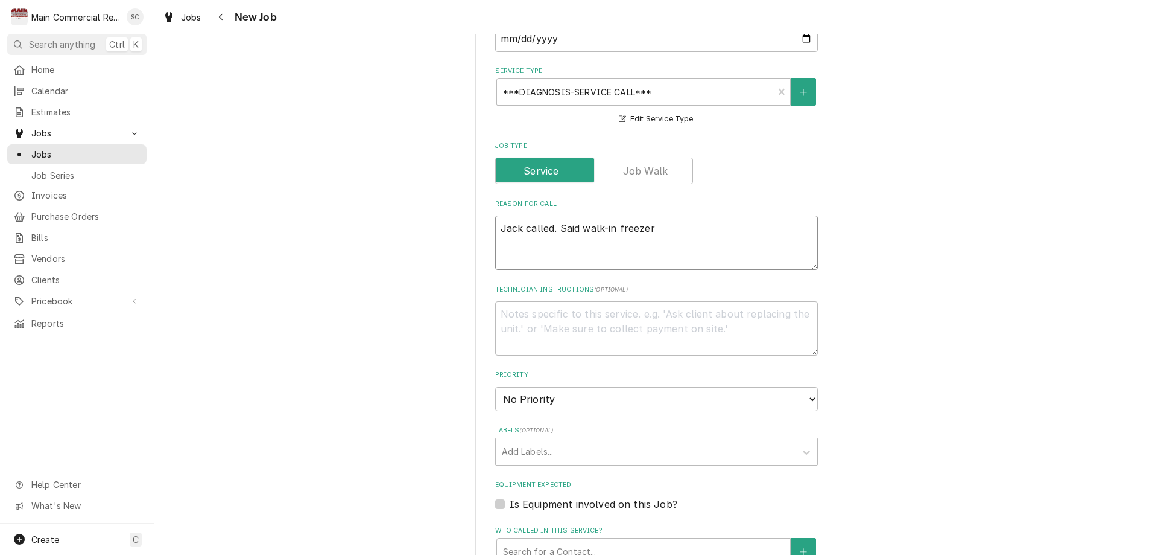
type textarea "x"
type textarea "Jack called. Said walk-in freezer"
type textarea "x"
type textarea "Jack called. Said walk-in freezer w"
type textarea "x"
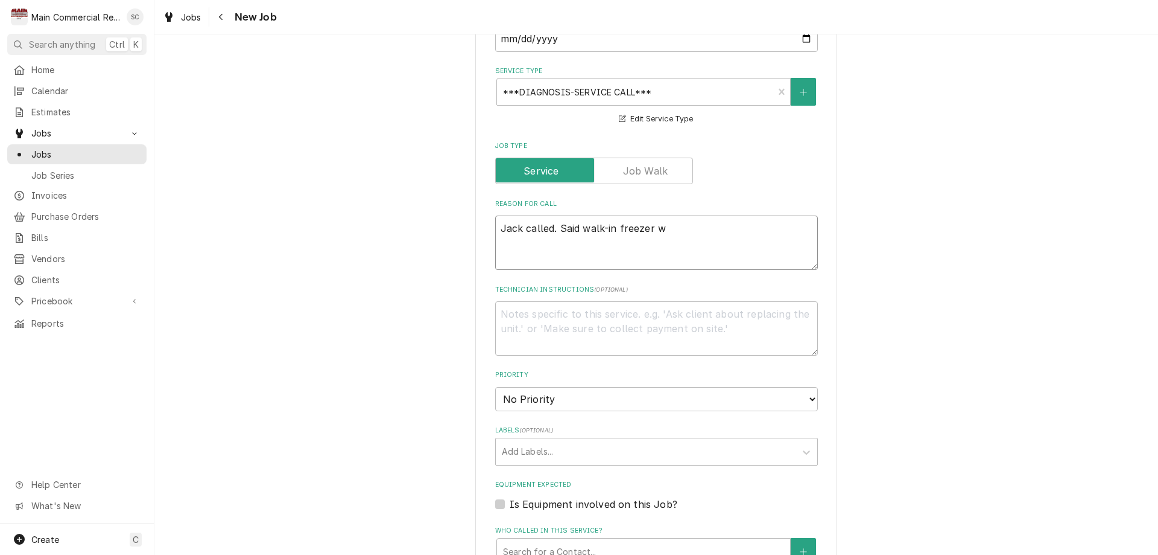
type textarea "Jack called. Said walk-in freezer wa"
type textarea "x"
type textarea "Jack called. Said walk-in freezer was"
type textarea "x"
type textarea "Jack called. Said walk-in freezer was"
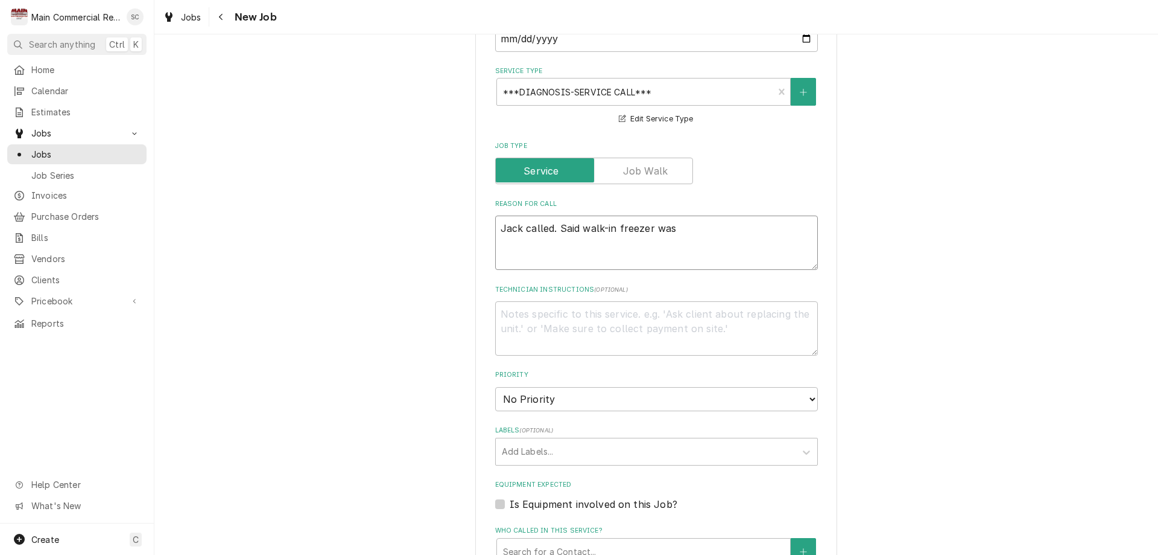
type textarea "x"
type textarea "Jack called. Said walk-in freezer was a"
type textarea "x"
type textarea "Jack called. Said walk-in freezer was at"
type textarea "x"
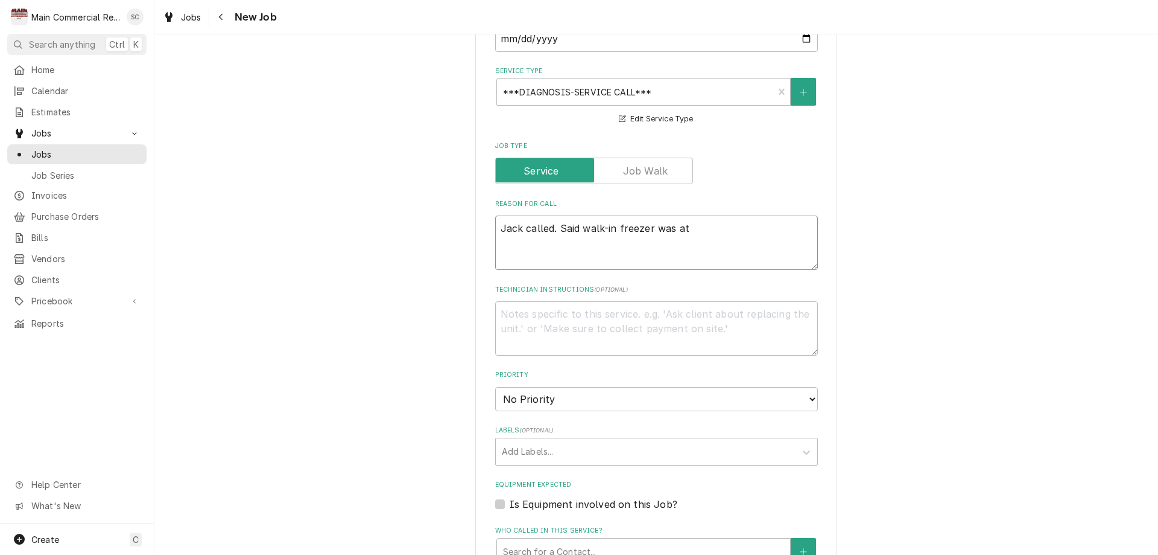
type textarea "Jack called. Said walk-in freezer was at"
type textarea "x"
type textarea "Jack called. Said walk-in freezer was at 8"
type textarea "x"
type textarea "Jack called. Said walk-in freezer was at 8"
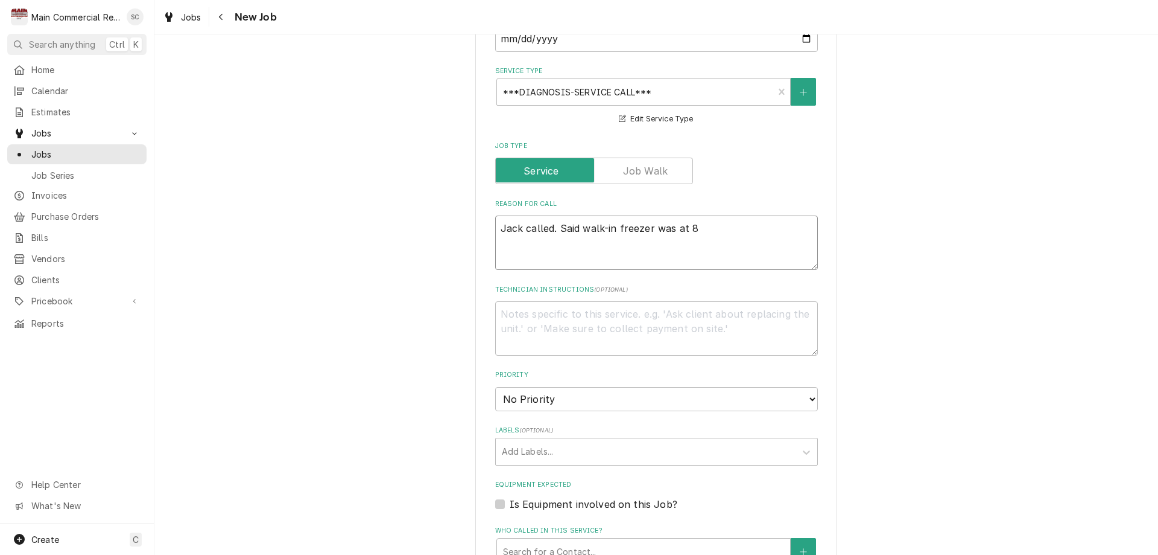
type textarea "x"
type textarea "Jack called. Said walk-in freezer was at 8 d"
type textarea "x"
type textarea "Jack called. Said walk-in freezer was at 8 de"
type textarea "x"
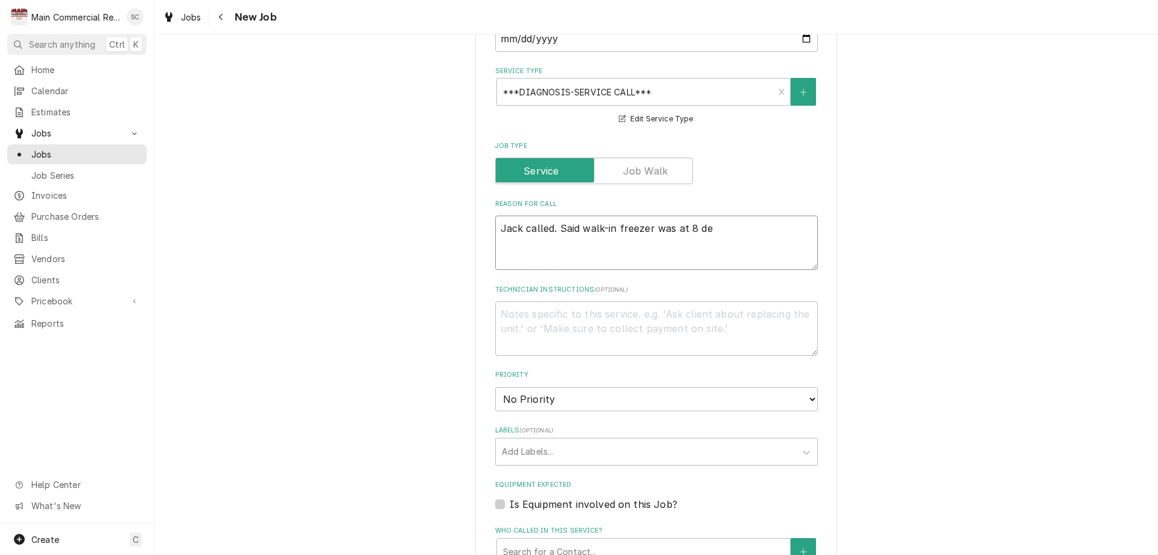
type textarea "Jack called. Said walk-in freezer was at 8 deg"
type textarea "x"
type textarea "Jack called. Said walk-in freezer was at 8 deg."
type textarea "x"
type textarea "Jack called. Said walk-in freezer was at 8 deg."
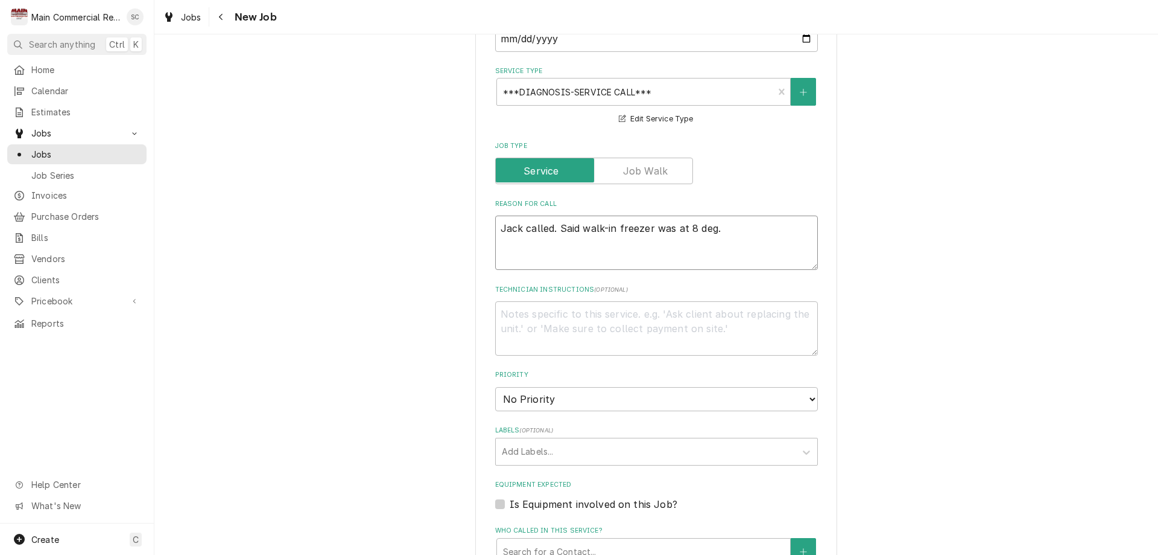
type textarea "x"
type textarea "Jack called. Said walk-in freezer was at 8 deg. S"
type textarea "x"
type textarea "Jack called. Said walk-in freezer was at 8 deg. So"
type textarea "x"
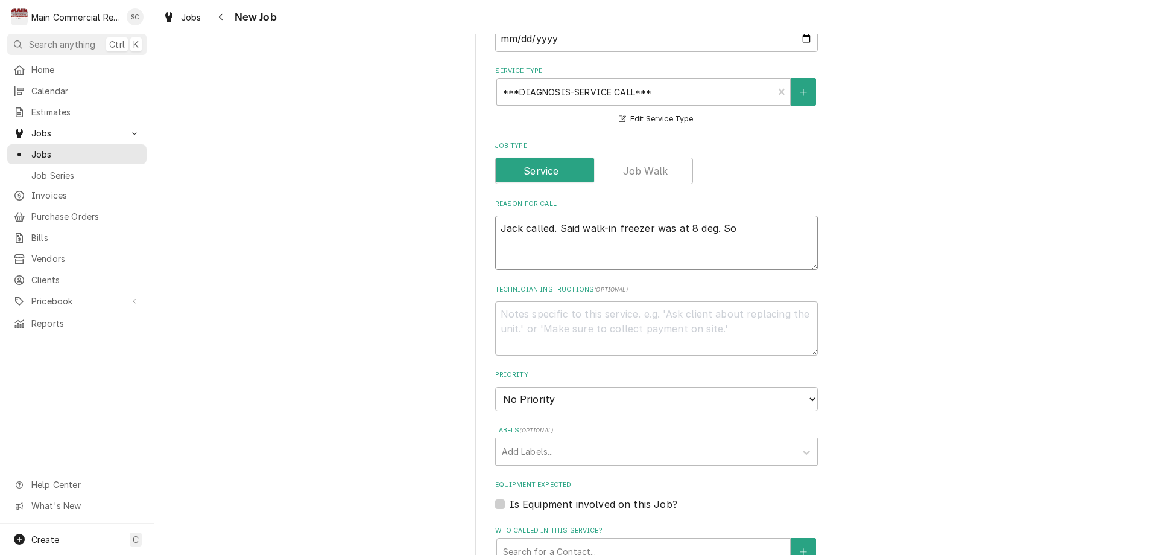
type textarea "Jack called. Said walk-in freezer was at 8 deg. Sou"
type textarea "x"
type textarea "Jack called. Said walk-in freezer was at 8 deg. Soun"
type textarea "x"
type textarea "Jack called. Said walk-in freezer was at 8 deg. Soung"
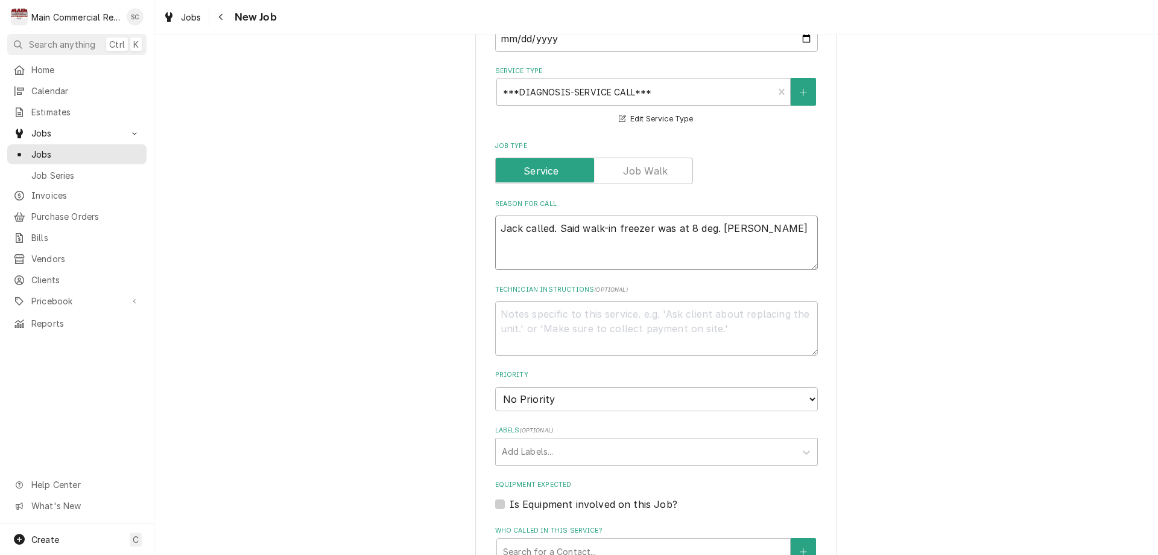
type textarea "x"
type textarea "Jack called. Said walk-in freezer was at 8 deg. Soun"
type textarea "x"
type textarea "Jack called. Said walk-in freezer was at 8 deg. Sound"
type textarea "x"
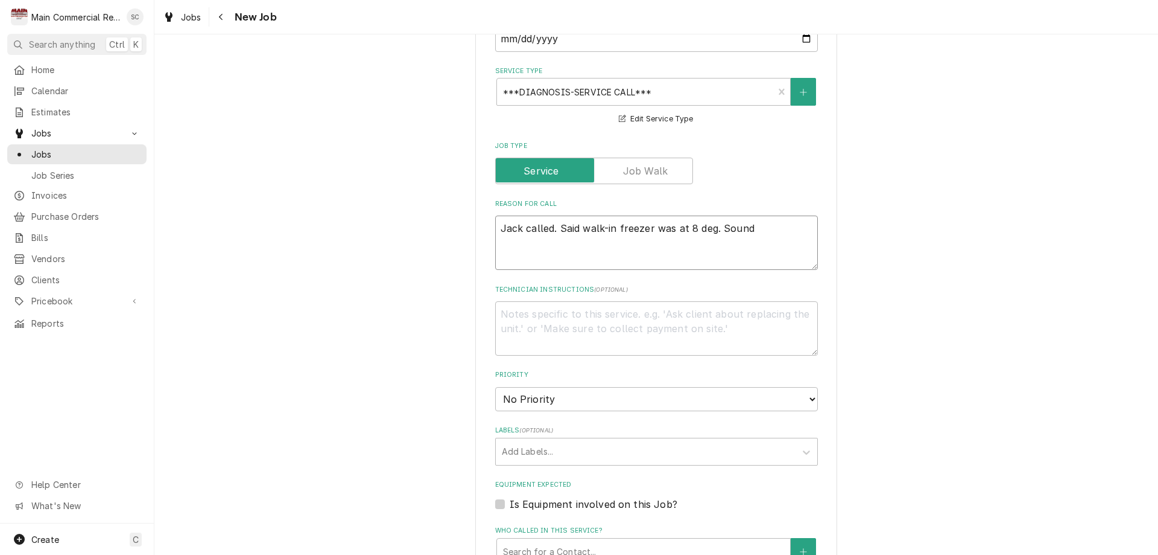
type textarea "Jack called. Said walk-in freezer was at 8 deg. Sounde"
type textarea "x"
type textarea "Jack called. Said walk-in freezer was at 8 deg. Sounded"
type textarea "x"
type textarea "Jack called. Said walk-in freezer was at 8 deg. Sounded"
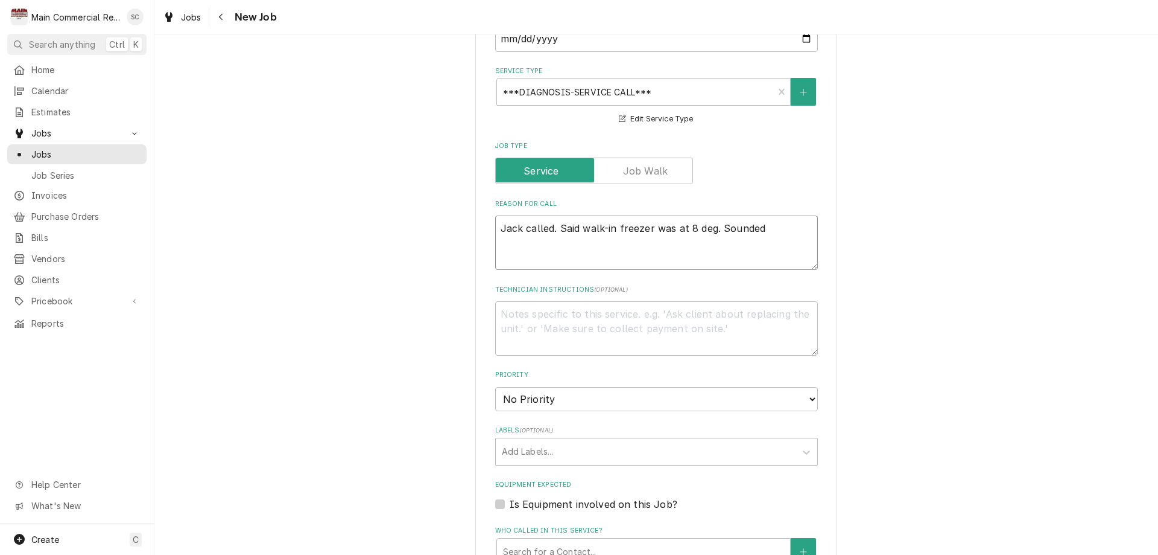
type textarea "x"
type textarea "Jack called. Said walk-in freezer was at 8 deg. Sounded l"
type textarea "x"
type textarea "Jack called. Said walk-in freezer was at 8 deg. Sounded li"
type textarea "x"
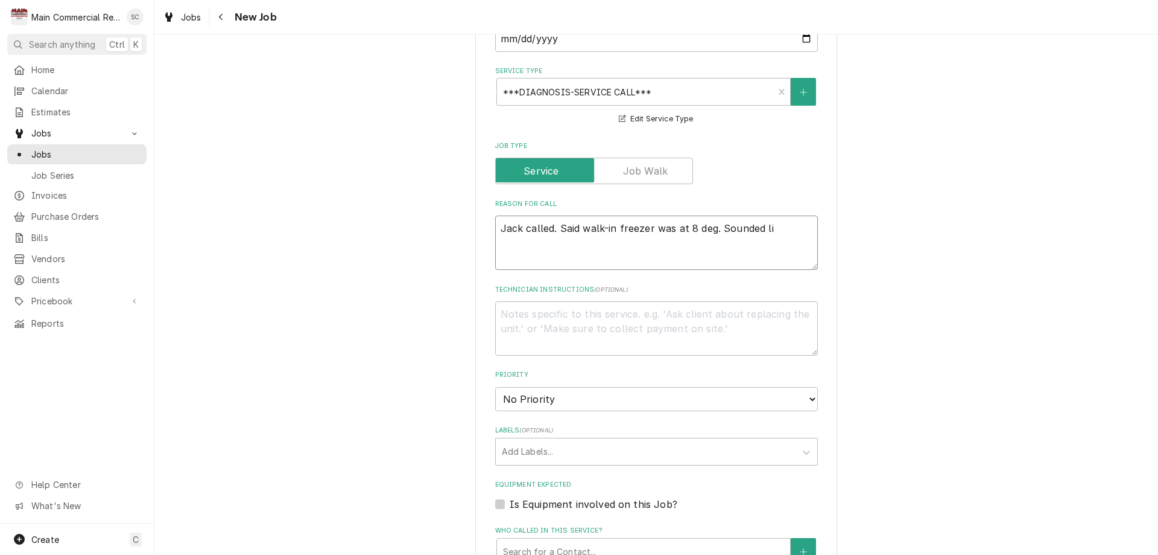
type textarea "Jack called. Said walk-in freezer was at 8 deg. Sounded lik"
type textarea "x"
type textarea "Jack called. Said walk-in freezer was at 8 deg. Sounded like"
type textarea "x"
type textarea "Jack called. Said walk-in freezer was at 8 deg. Sounded like"
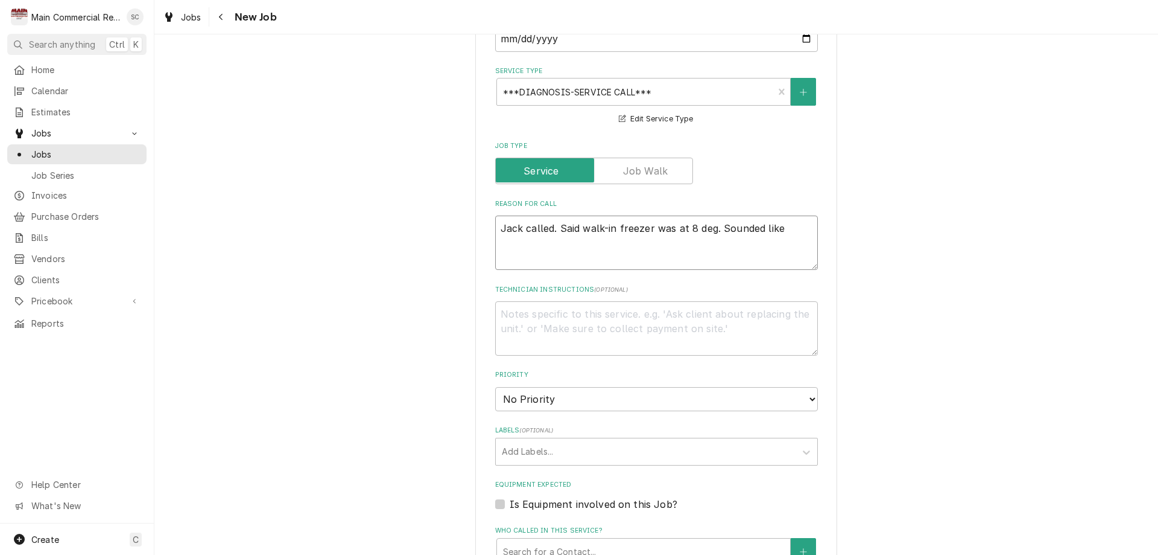
type textarea "x"
type textarea "Jack called. Said walk-in freezer was at 8 deg. Sounded like i"
type textarea "x"
type textarea "Jack called. Said walk-in freezer was at 8 deg. Sounded like it"
type textarea "x"
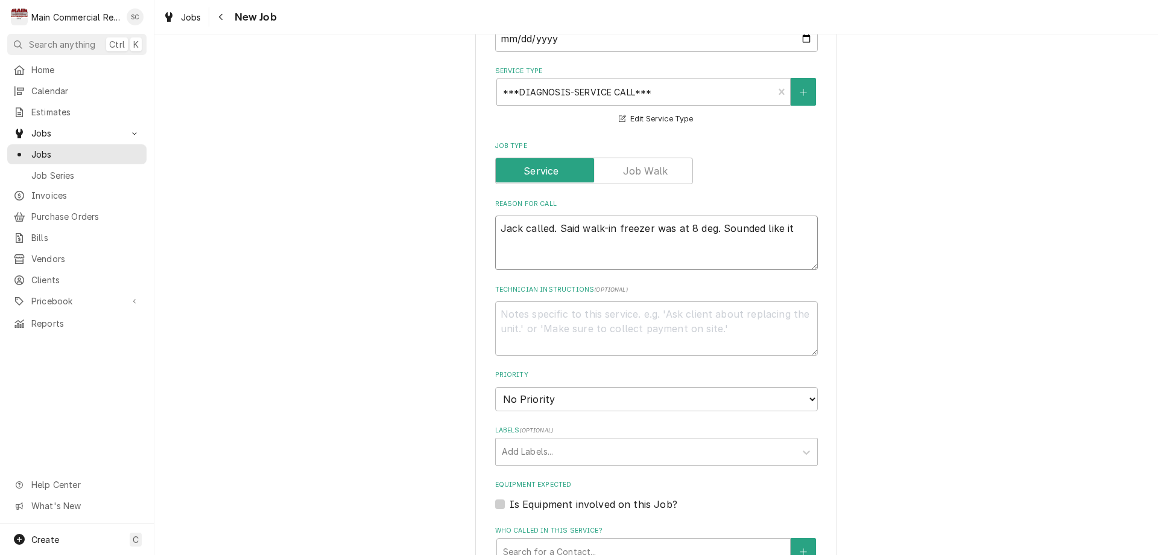
type textarea "Jack called. Said walk-in freezer was at 8 deg. Sounded like it"
type textarea "x"
type textarea "Jack called. Said walk-in freezer was at 8 deg. Sounded like it wa"
type textarea "x"
type textarea "Jack called. Said walk-in freezer was at 8 deg. Sounded like it was"
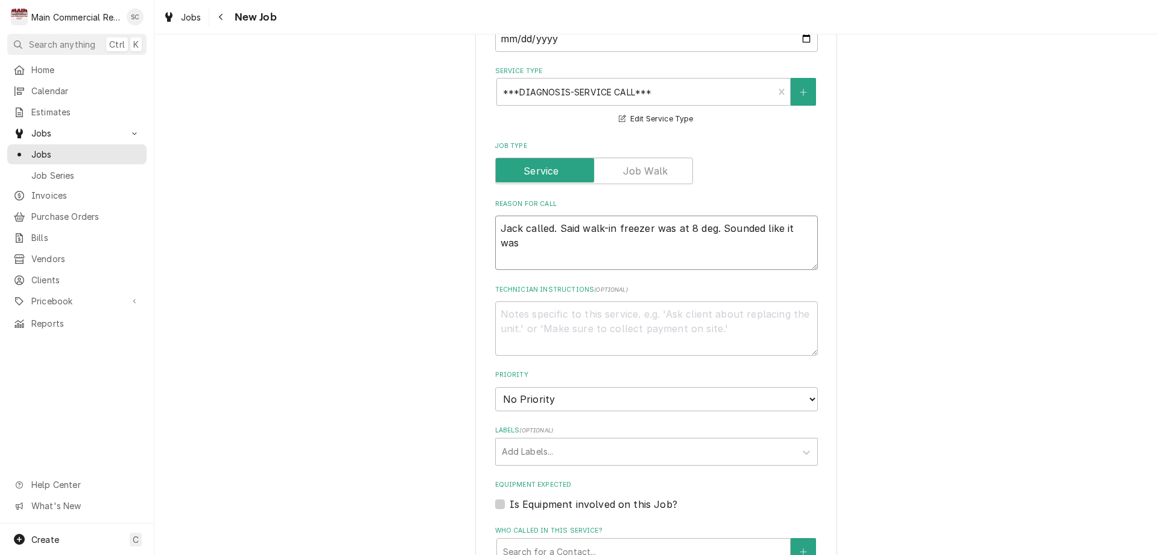
type textarea "x"
type textarea "Jack called. Said walk-in freezer was at 8 deg. Sounded like it was"
type textarea "x"
type textarea "Jack called. Said walk-in freezer was at 8 deg. Sounded like it was s"
type textarea "x"
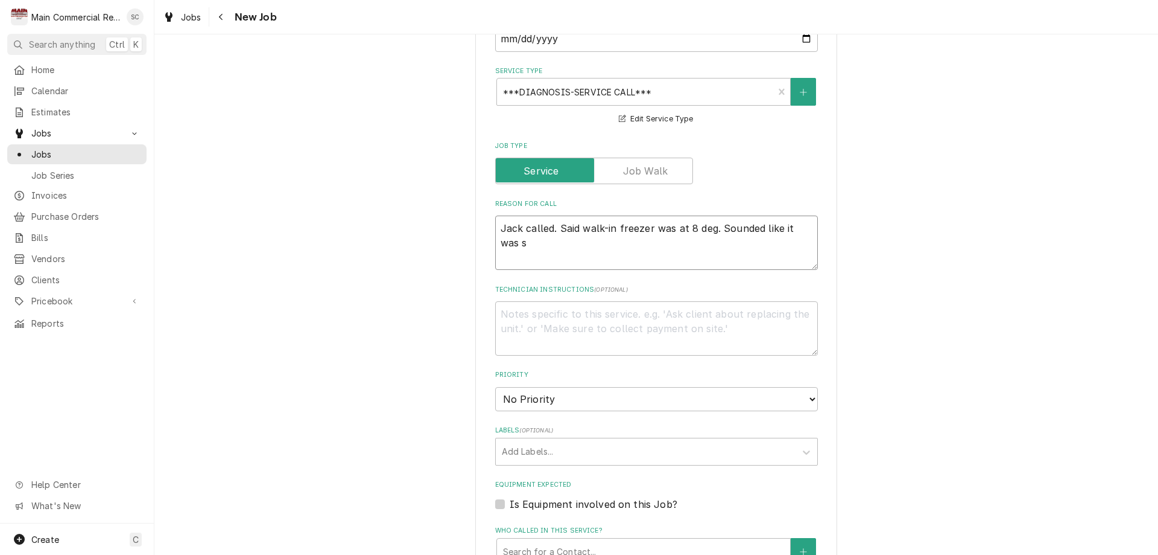
type textarea "Jack called. Said walk-in freezer was at 8 deg. Sounded like it was sh"
type textarea "x"
type textarea "Jack called. Said walk-in freezer was at 8 deg. Sounded like it was sho"
type textarea "x"
type textarea "Jack called. Said walk-in freezer was at 8 deg. Sounded like it was shor"
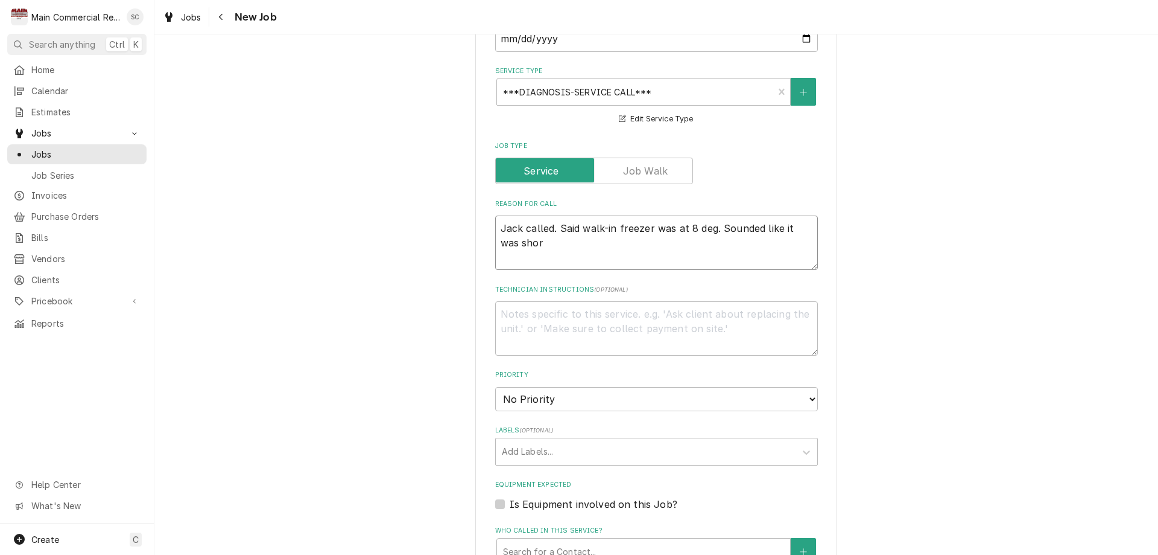
type textarea "x"
type textarea "Jack called. Said walk-in freezer was at 8 deg. Sounded like it was short"
type textarea "x"
type textarea "Jack called. Said walk-in freezer was at 8 deg. Sounded like it was short"
type textarea "x"
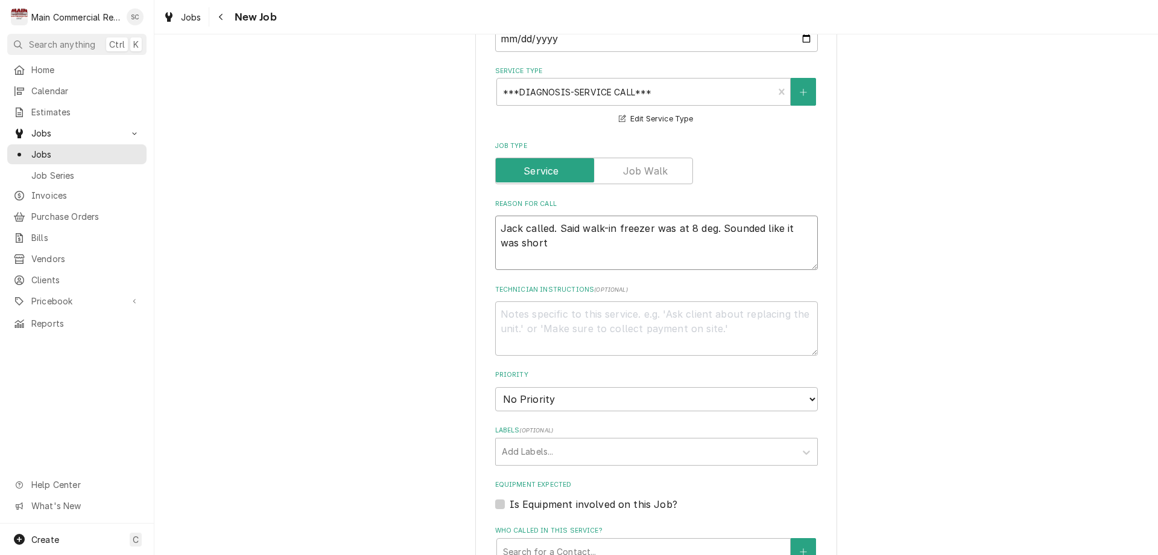
type textarea "Jack called. Said walk-in freezer was at 8 deg. Sounded like it was short c"
type textarea "x"
type textarea "Jack called. Said walk-in freezer was at 8 deg. Sounded like it was short cy"
type textarea "x"
type textarea "Jack called. Said walk-in freezer was at 8 deg. Sounded like it was short cyc"
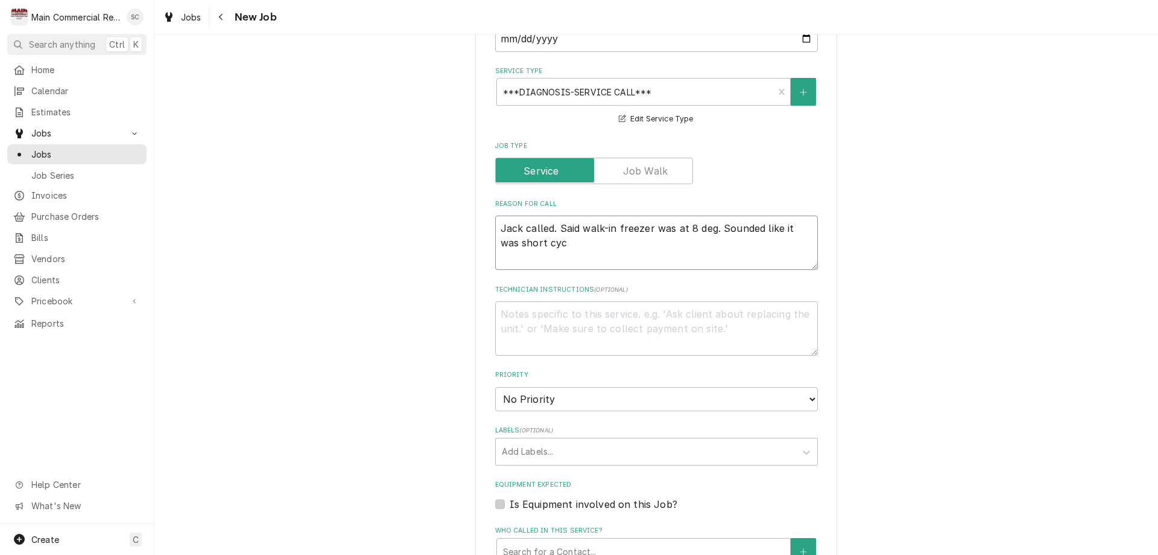
type textarea "x"
type textarea "Jack called. Said walk-in freezer was at 8 deg. Sounded like it was short cycl"
type textarea "x"
type textarea "Jack called. Said walk-in freezer was at 8 deg. Sounded like it was short cycli"
type textarea "x"
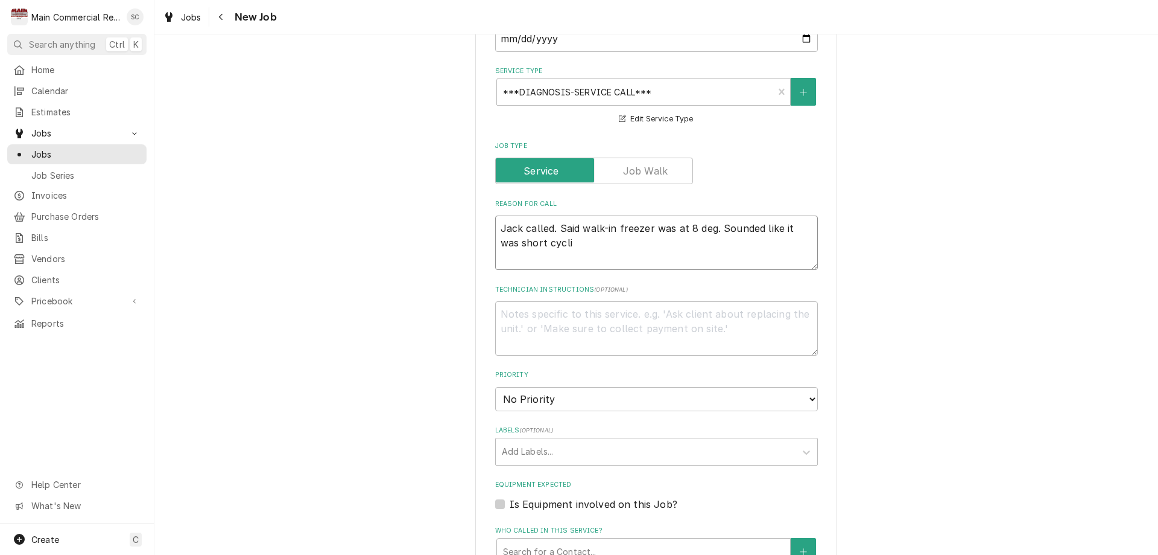
type textarea "Jack called. Said walk-in freezer was at 8 deg. Sounded like it was short cyclin"
type textarea "x"
type textarea "Jack called. Said walk-in freezer was at 8 deg. Sounded like it was short cycli…"
type textarea "x"
type textarea "Jack called. Said walk-in freezer was at 8 deg. Sounded like it was short cycli…"
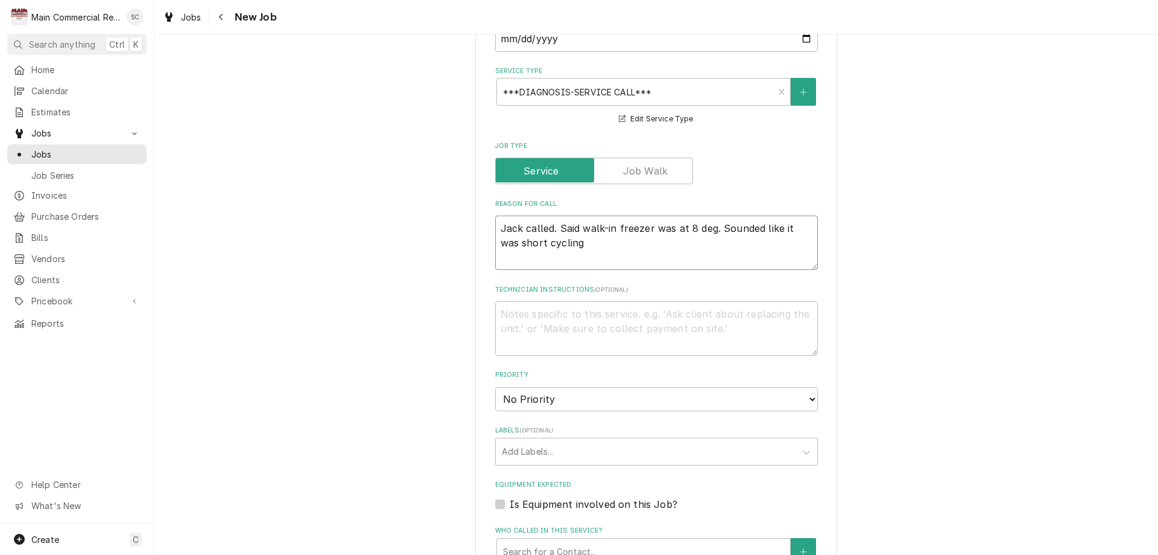
type textarea "x"
type textarea "Jack called. Said walk-in freezer was at 8 deg. Sounded like it was short cycli…"
type textarea "x"
type textarea "Jack called. Said walk-in freezer was at 8 deg. Sounded like it was short cycli…"
drag, startPoint x: 497, startPoint y: 228, endPoint x: 566, endPoint y: 245, distance: 70.8
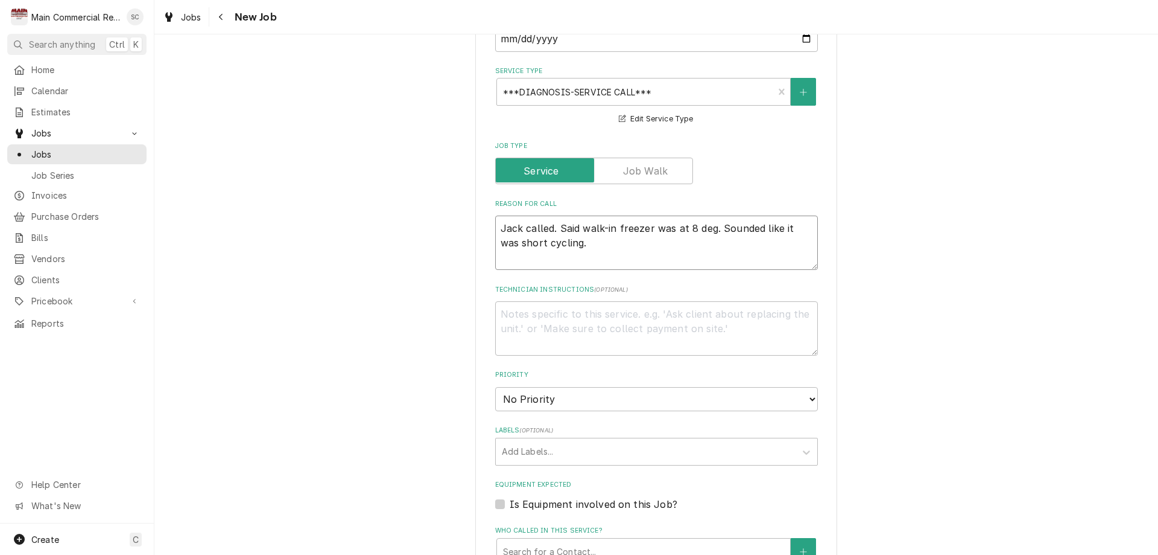
click at [566, 245] on textarea "Jack called. Said walk-in freezer was at 8 deg. Sounded like it was short cycli…" at bounding box center [656, 242] width 323 height 54
click at [571, 309] on textarea "Technician Instructions ( optional )" at bounding box center [656, 328] width 323 height 54
paste textarea "Jack called. Said walk-in freezer was at 8 deg. Sounded like it was short cycli…"
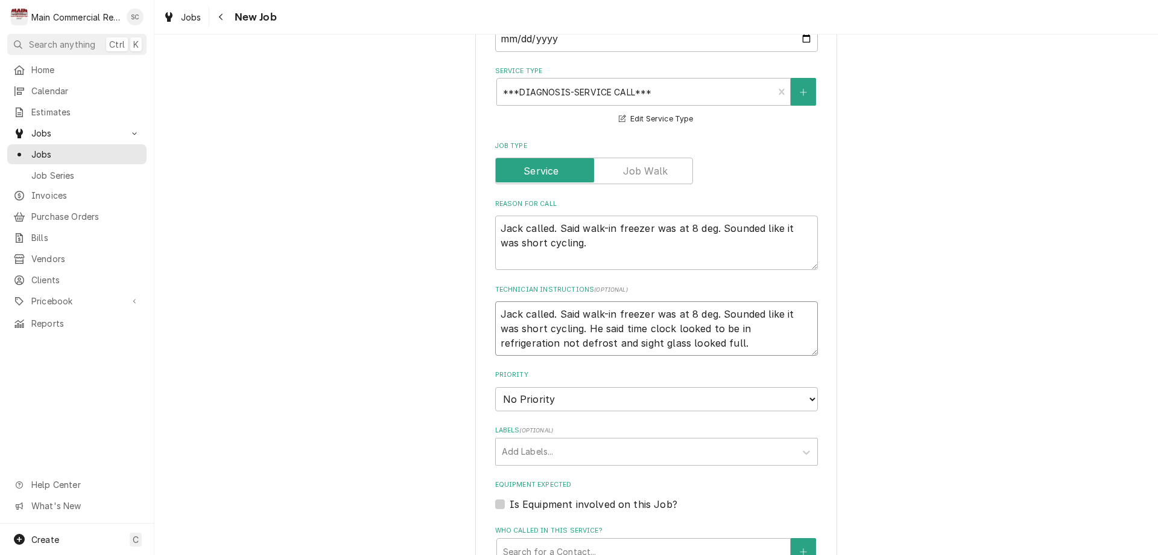
scroll to position [543, 0]
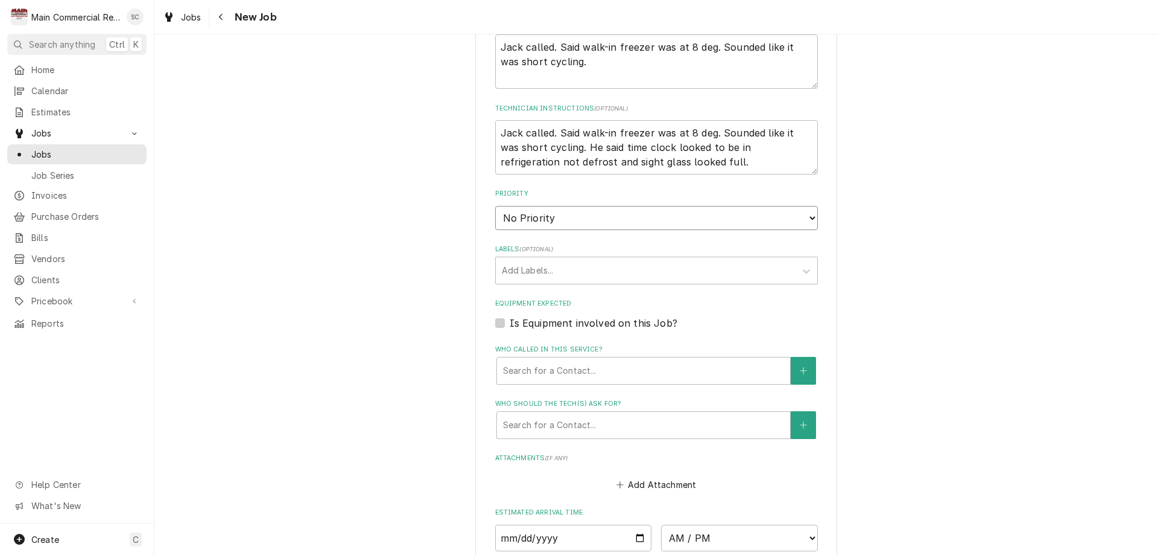
click at [551, 215] on select "No Priority Urgent High Medium Low" at bounding box center [656, 218] width 323 height 24
click at [495, 206] on select "No Priority Urgent High Medium Low" at bounding box center [656, 218] width 323 height 24
click at [515, 270] on div "Labels" at bounding box center [646, 270] width 288 height 22
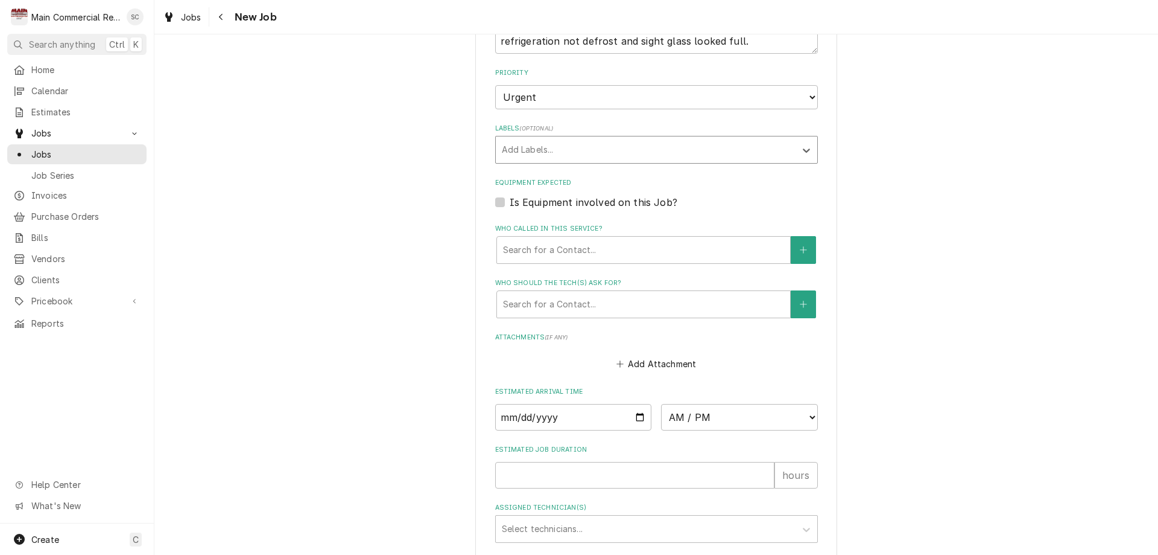
scroll to position [724, 0]
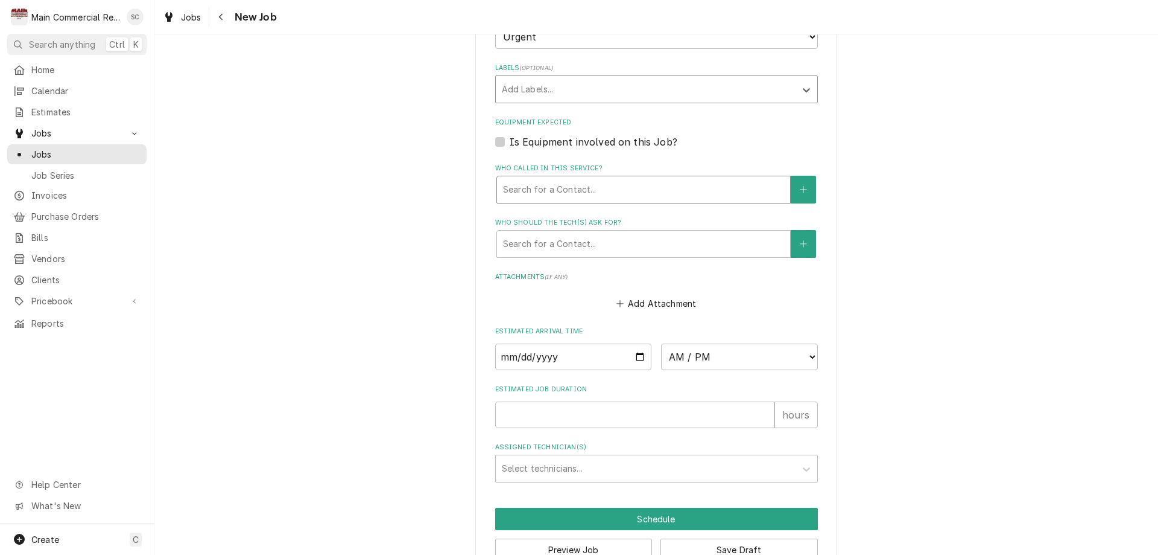
click at [511, 191] on div "Who called in this service?" at bounding box center [643, 190] width 281 height 22
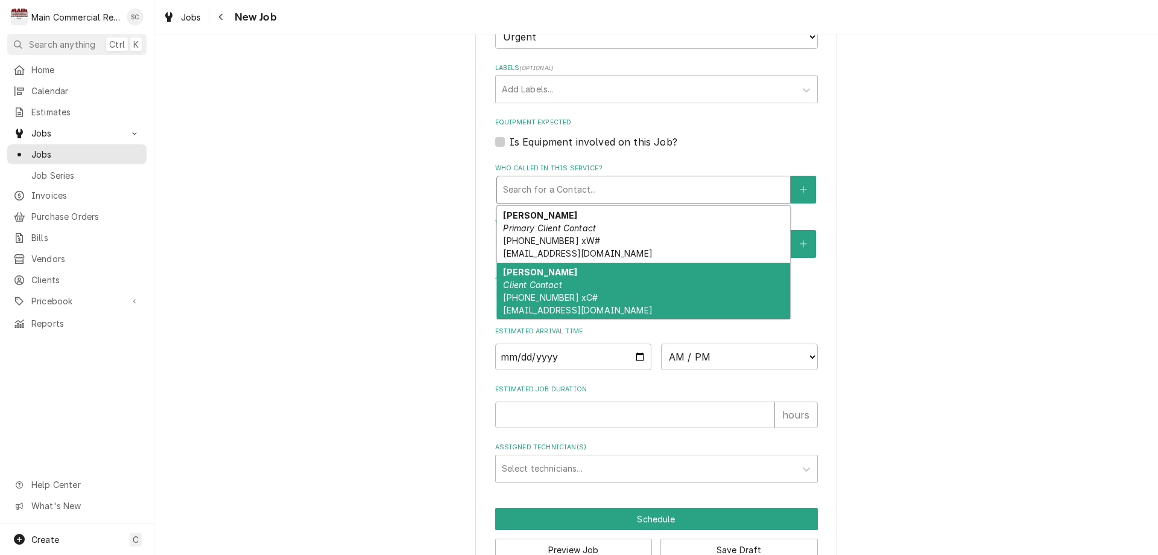
click at [520, 287] on em "Client Contact" at bounding box center [532, 284] width 59 height 10
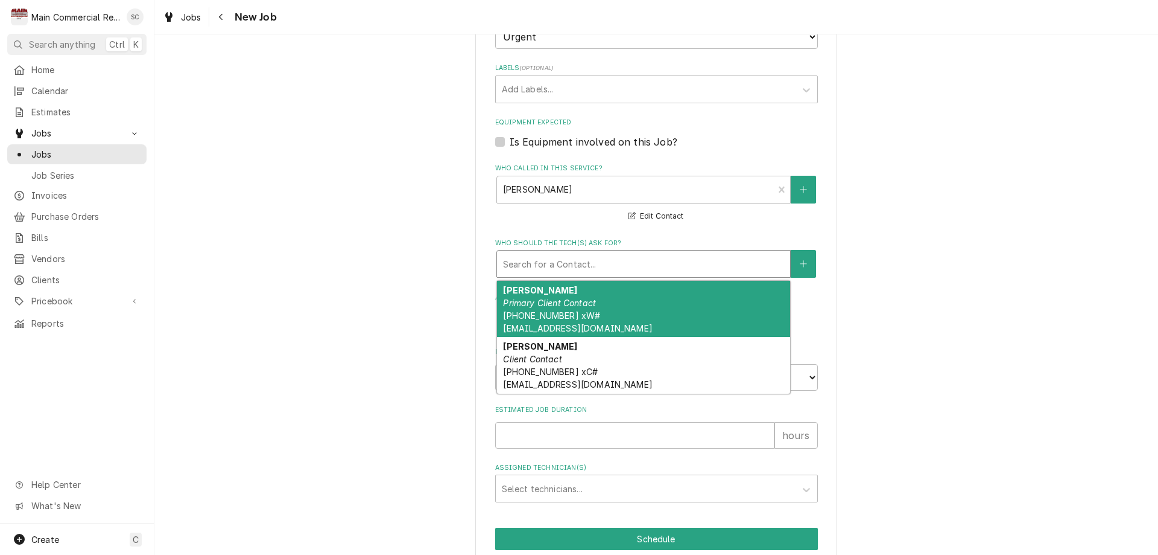
click at [525, 264] on div "Who should the tech(s) ask for?" at bounding box center [643, 264] width 281 height 22
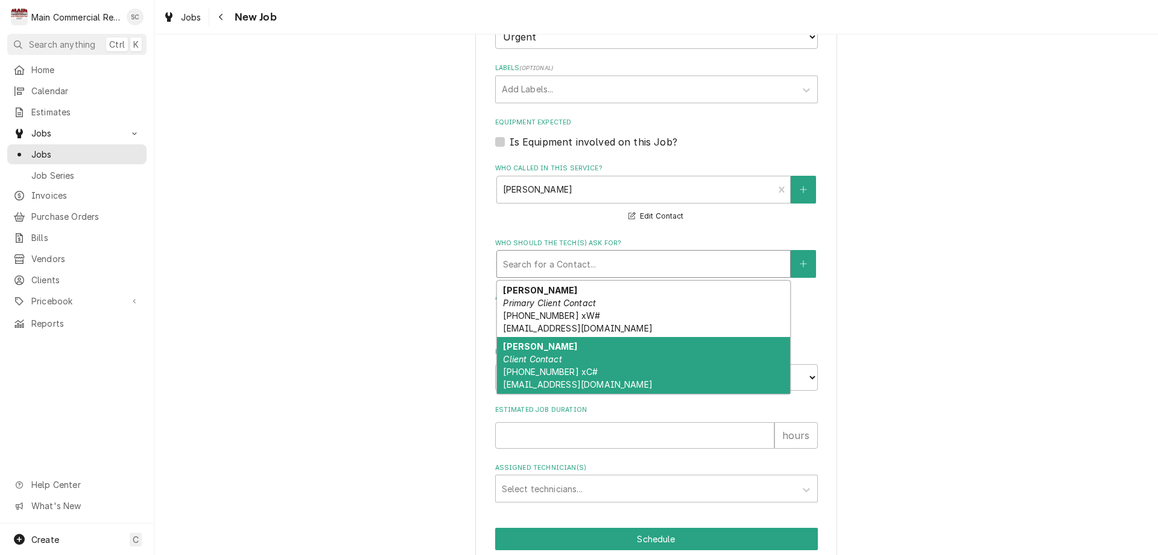
click at [524, 346] on strong "Jack Heartly" at bounding box center [540, 346] width 74 height 10
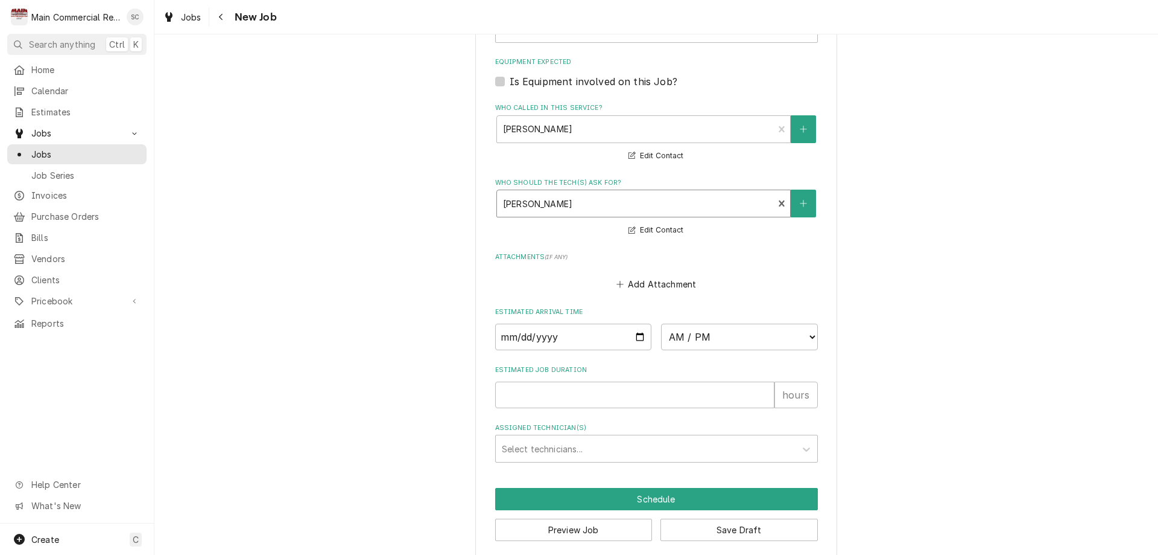
scroll to position [796, 0]
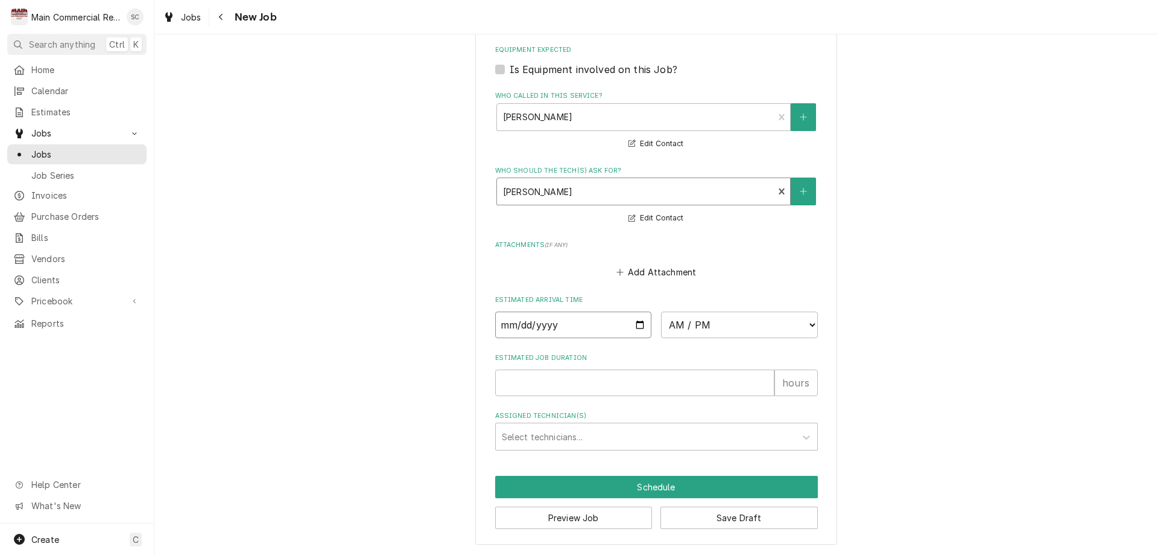
click at [565, 326] on input "Date" at bounding box center [573, 324] width 157 height 27
click at [638, 325] on input "Date" at bounding box center [573, 324] width 157 height 27
click at [519, 379] on input "Estimated Job Duration" at bounding box center [634, 382] width 279 height 27
click at [736, 515] on button "Save Draft" at bounding box center [739, 517] width 157 height 22
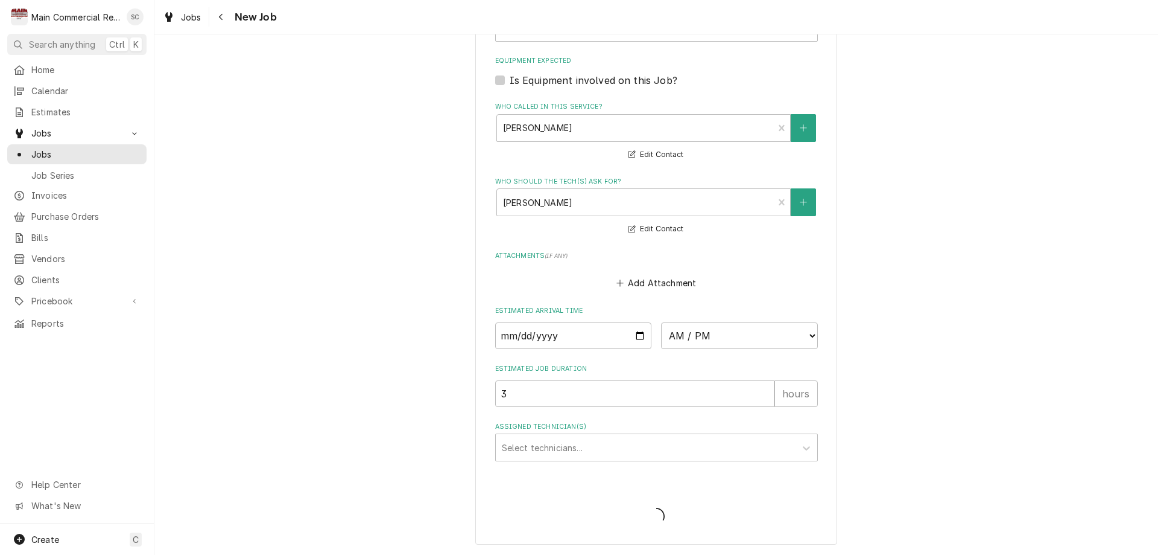
scroll to position [786, 0]
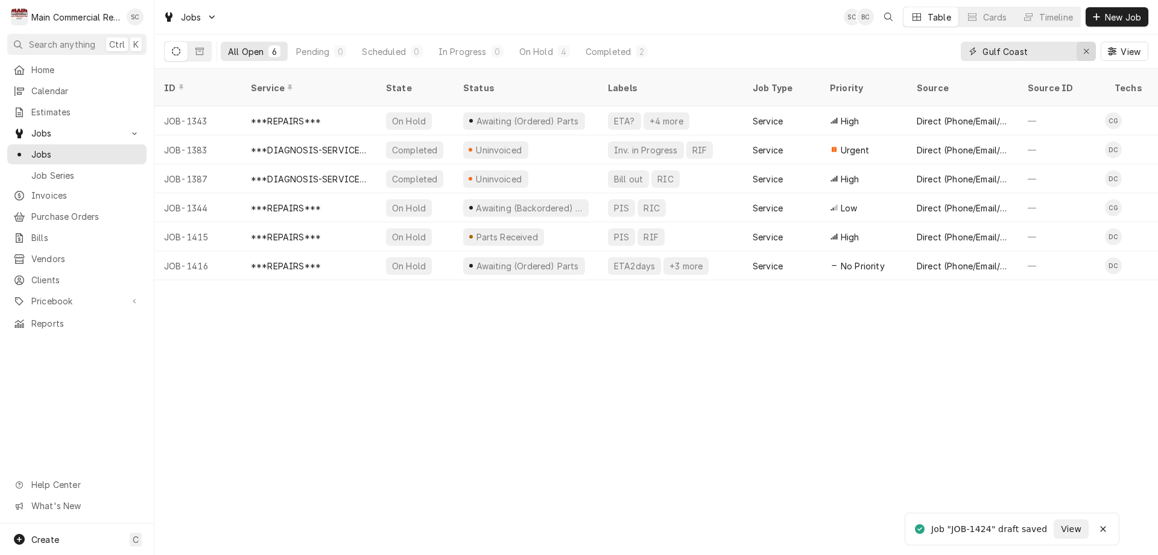
click at [1085, 50] on icon "Erase input" at bounding box center [1087, 51] width 7 height 8
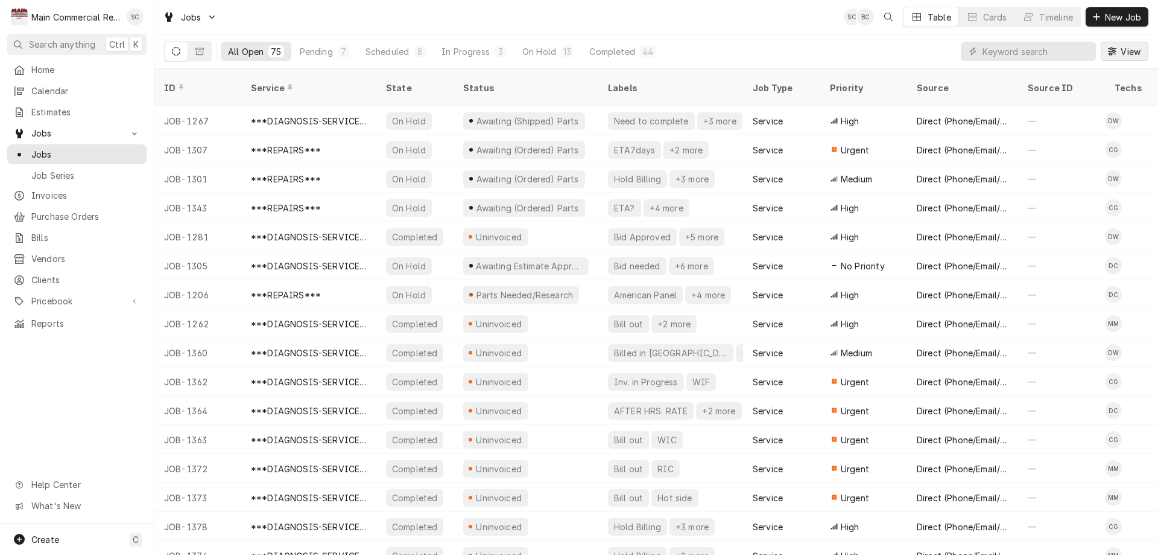
click at [1122, 49] on span "View" at bounding box center [1131, 51] width 25 height 13
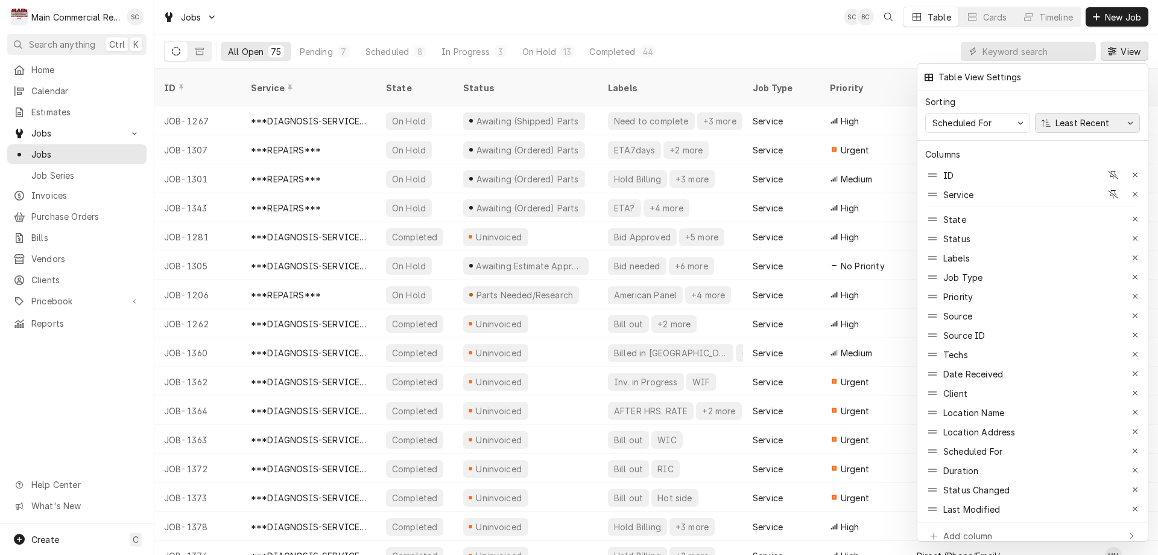
click at [1086, 116] on div "Least Recent" at bounding box center [1082, 122] width 59 height 13
click at [1052, 78] on div "Table View Settings" at bounding box center [1033, 77] width 224 height 20
click at [969, 116] on div "Scheduled For" at bounding box center [962, 122] width 64 height 13
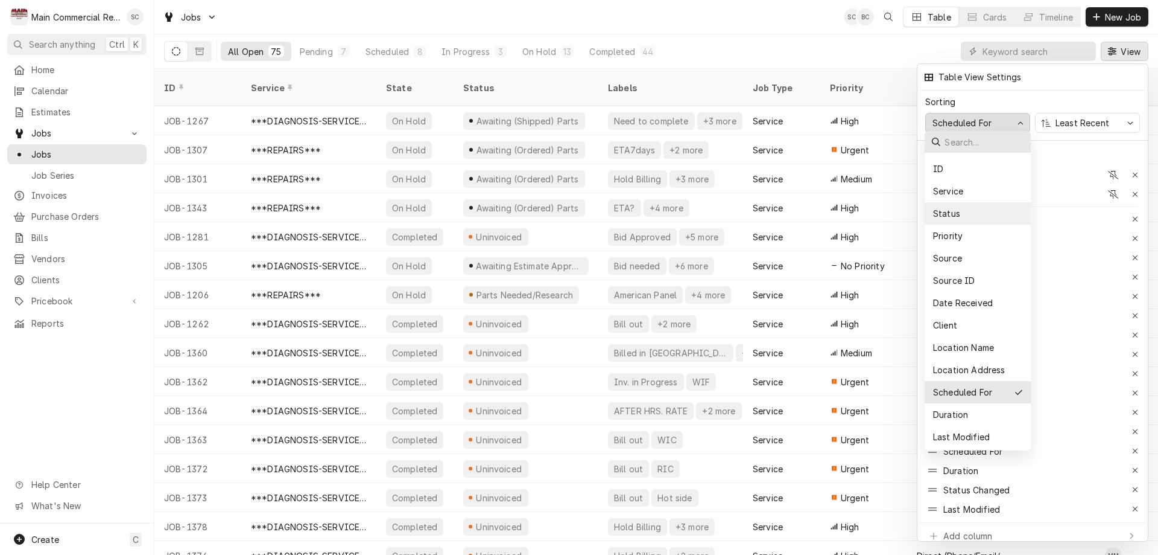
click at [944, 213] on div "Status" at bounding box center [946, 213] width 30 height 13
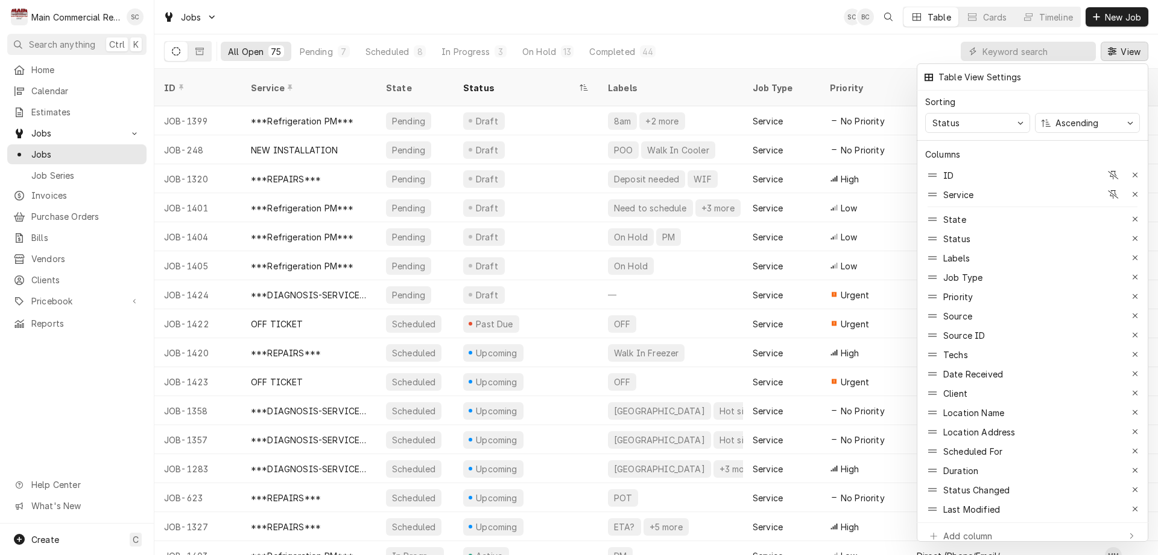
click at [823, 46] on div at bounding box center [579, 277] width 1158 height 555
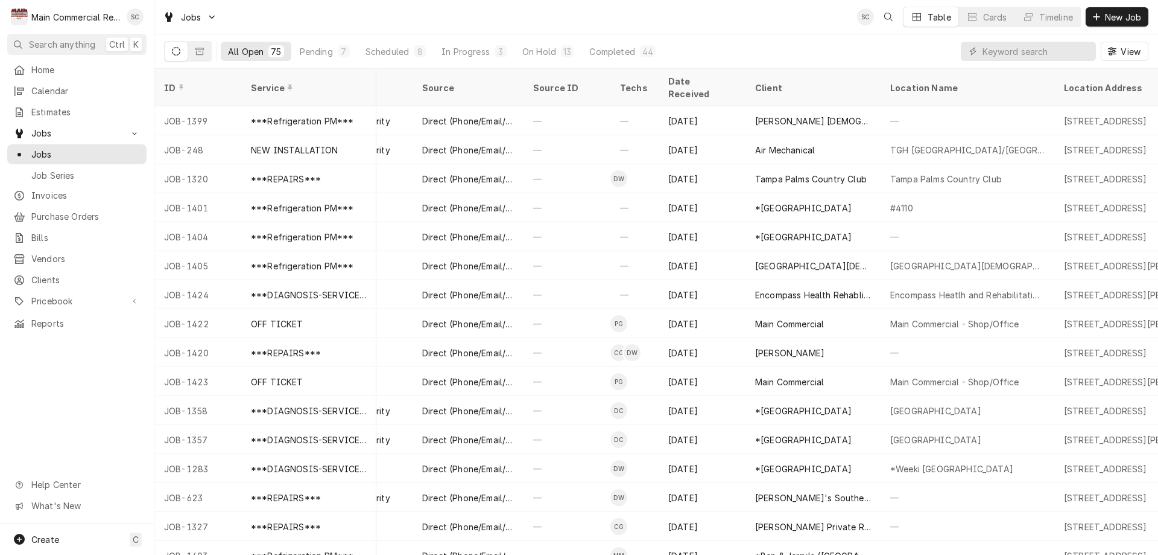
scroll to position [0, 515]
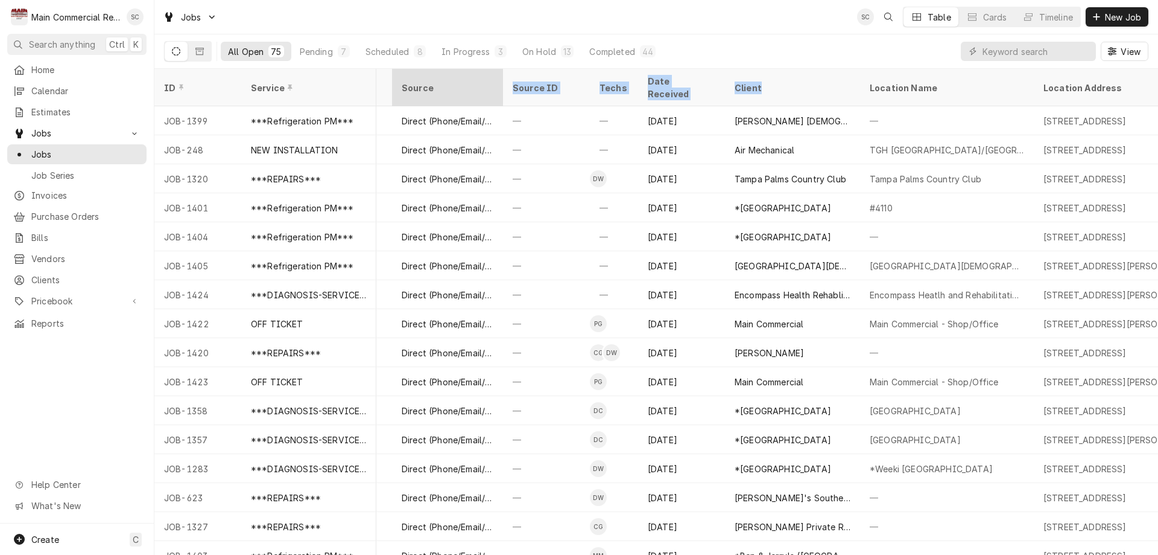
drag, startPoint x: 784, startPoint y: 83, endPoint x: 469, endPoint y: 82, distance: 315.6
click at [469, 82] on tr "ID Service State Status Labels Job Type Priority Source Source ID Techs Date Re…" at bounding box center [616, 87] width 1955 height 37
click at [746, 50] on div "All Open 75 Pending 7 Scheduled 8 In Progress 3 On Hold 13 Completed 44 View" at bounding box center [656, 51] width 985 height 34
click at [1120, 50] on span "View" at bounding box center [1131, 51] width 25 height 13
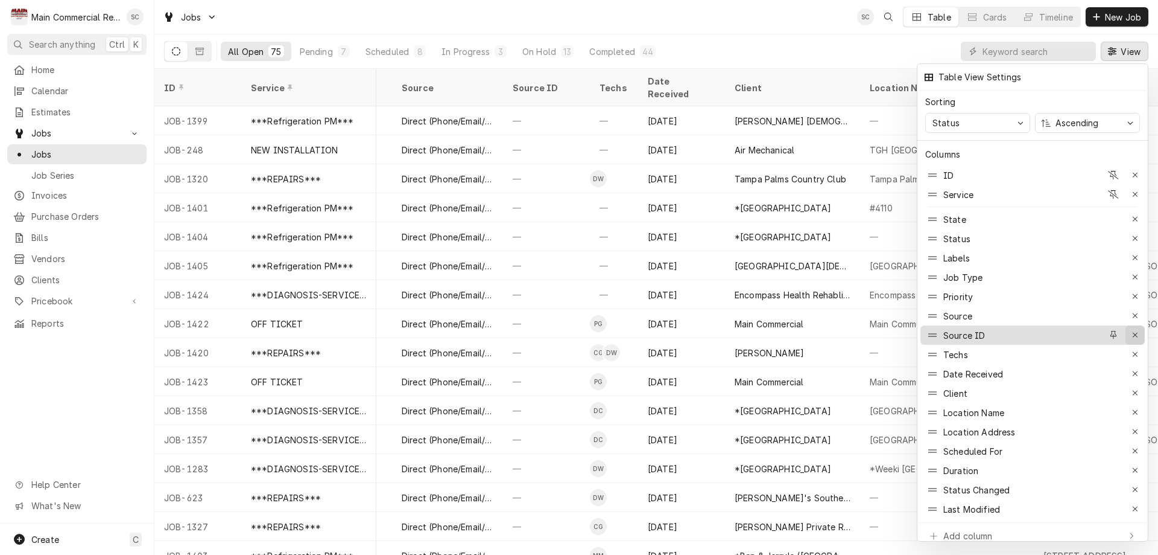
click at [1136, 331] on icon "button" at bounding box center [1136, 335] width 7 height 8
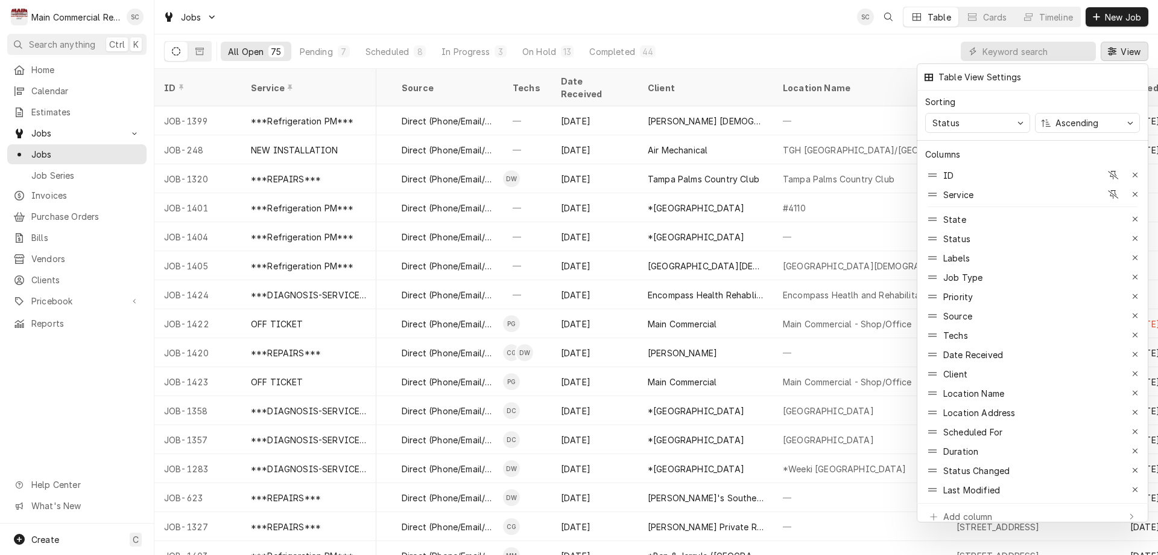
click at [685, 13] on div at bounding box center [579, 277] width 1158 height 555
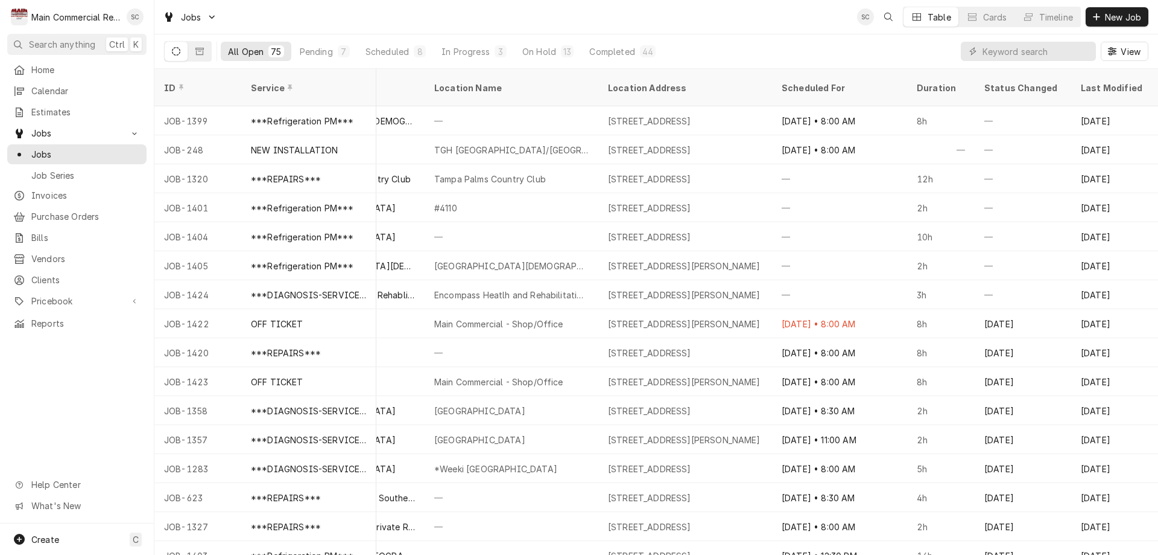
scroll to position [0, 873]
click at [1119, 52] on span "View" at bounding box center [1131, 51] width 25 height 13
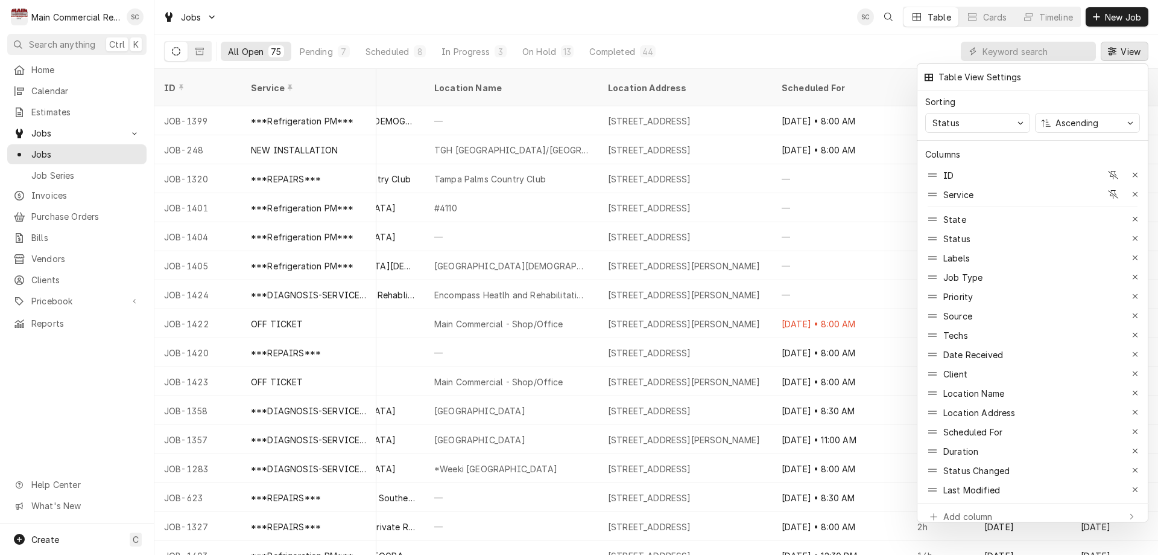
click at [1119, 52] on div at bounding box center [579, 277] width 1158 height 555
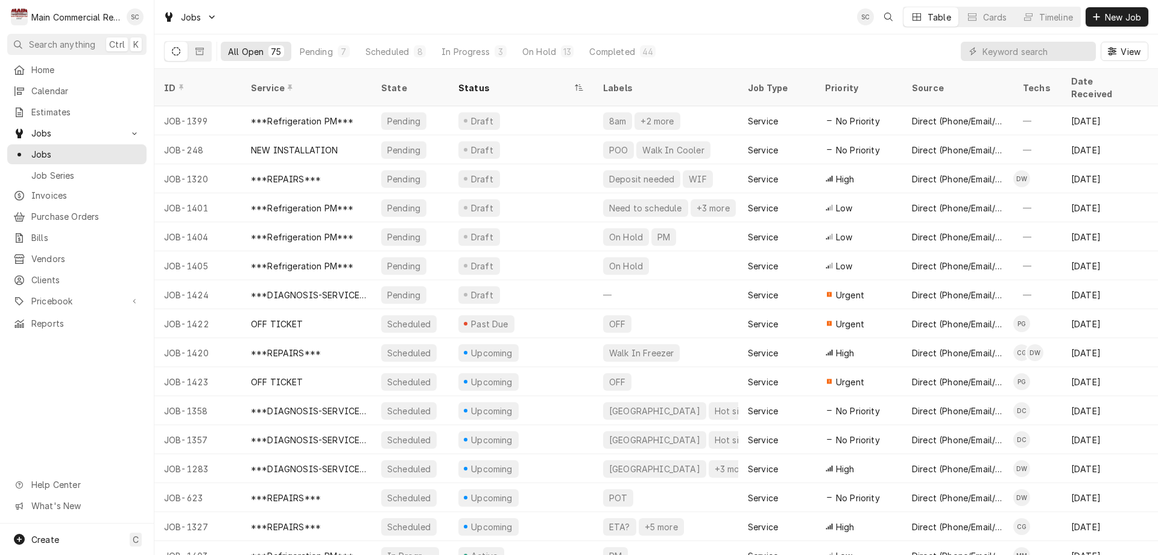
scroll to position [0, 0]
click at [1001, 56] on input "Dynamic Content Wrapper" at bounding box center [1036, 51] width 107 height 19
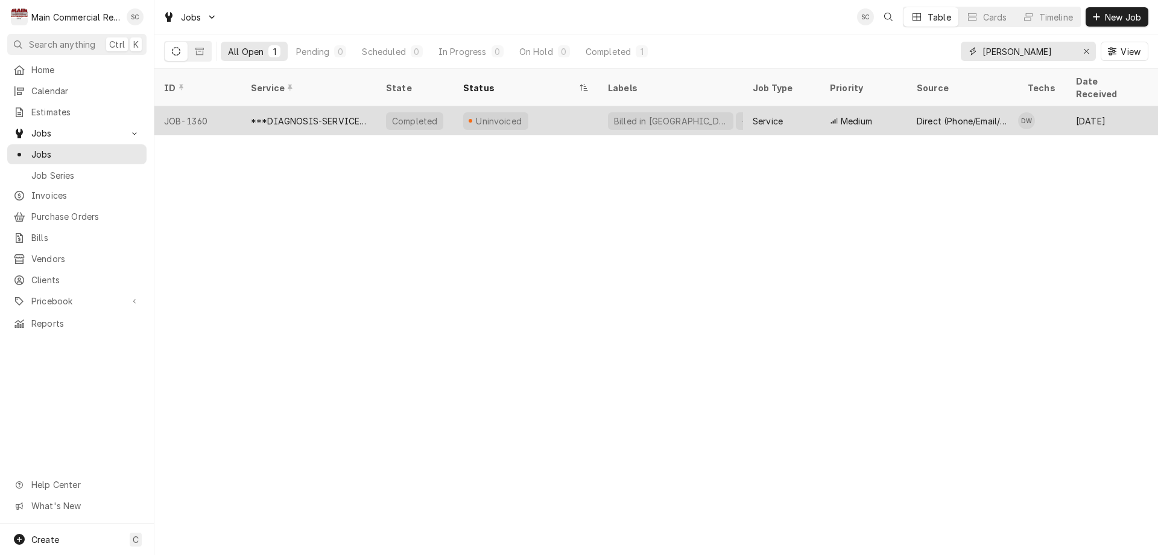
type input "[PERSON_NAME]"
click at [324, 115] on div "***DIAGNOSIS-SERVICE CALL***" at bounding box center [309, 121] width 116 height 13
